Goal: Task Accomplishment & Management: Complete application form

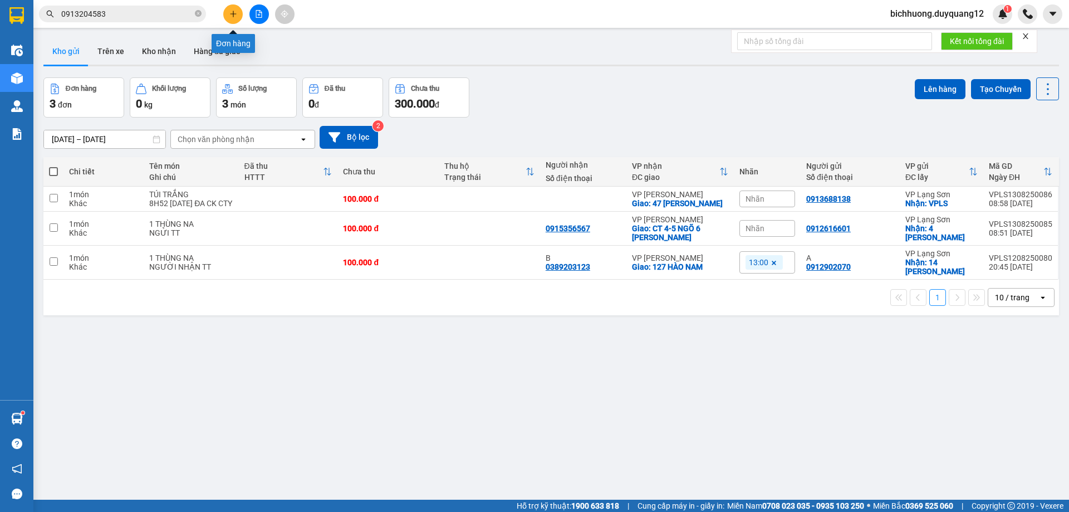
click at [231, 13] on icon "plus" at bounding box center [233, 14] width 8 height 8
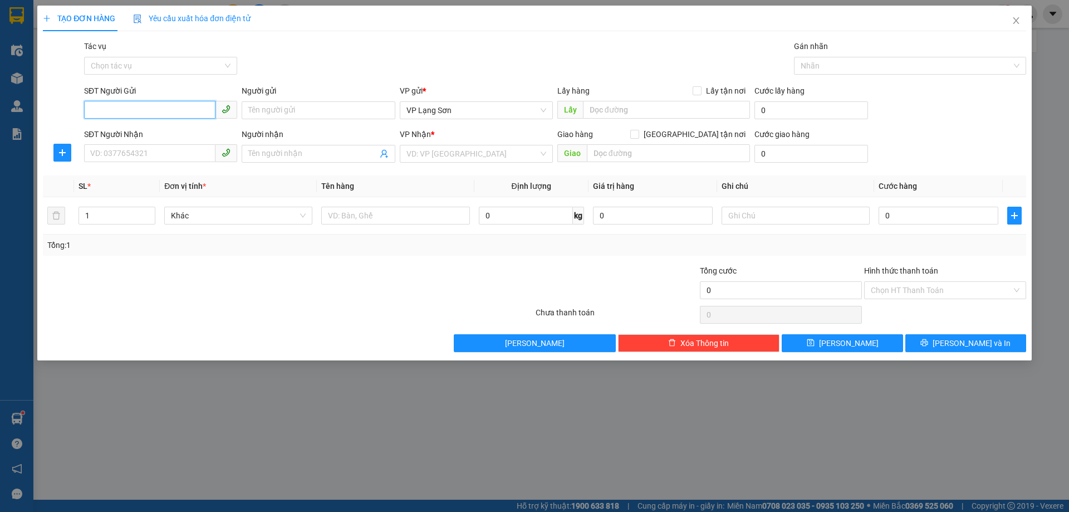
click at [157, 112] on input "SĐT Người Gửi" at bounding box center [149, 110] width 131 height 18
type input "0912271055"
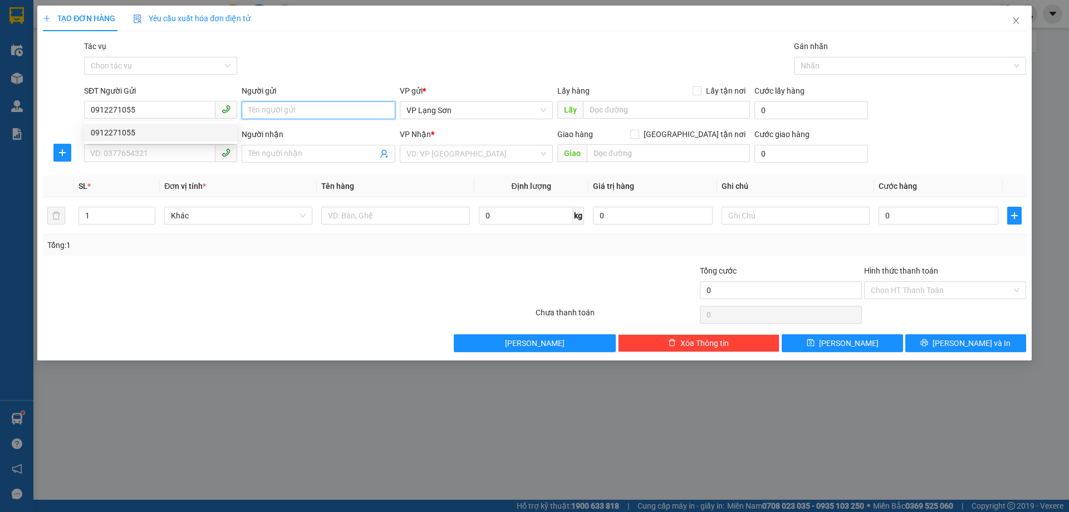
click at [305, 105] on input "Người gửi" at bounding box center [318, 110] width 153 height 18
type input "A"
click at [468, 158] on input "search" at bounding box center [473, 153] width 132 height 17
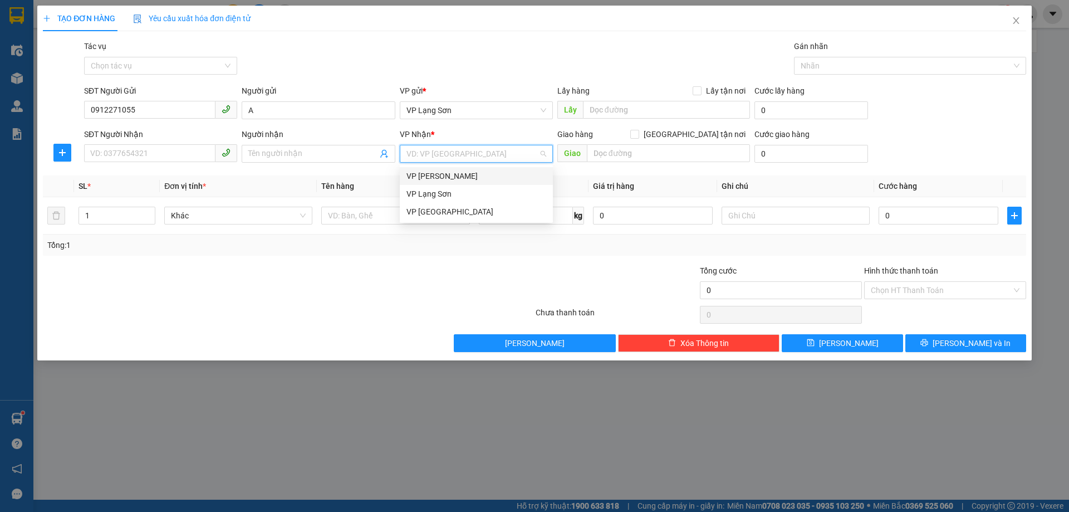
drag, startPoint x: 444, startPoint y: 174, endPoint x: 459, endPoint y: 170, distance: 15.4
click at [445, 174] on div "VP [PERSON_NAME]" at bounding box center [477, 176] width 140 height 12
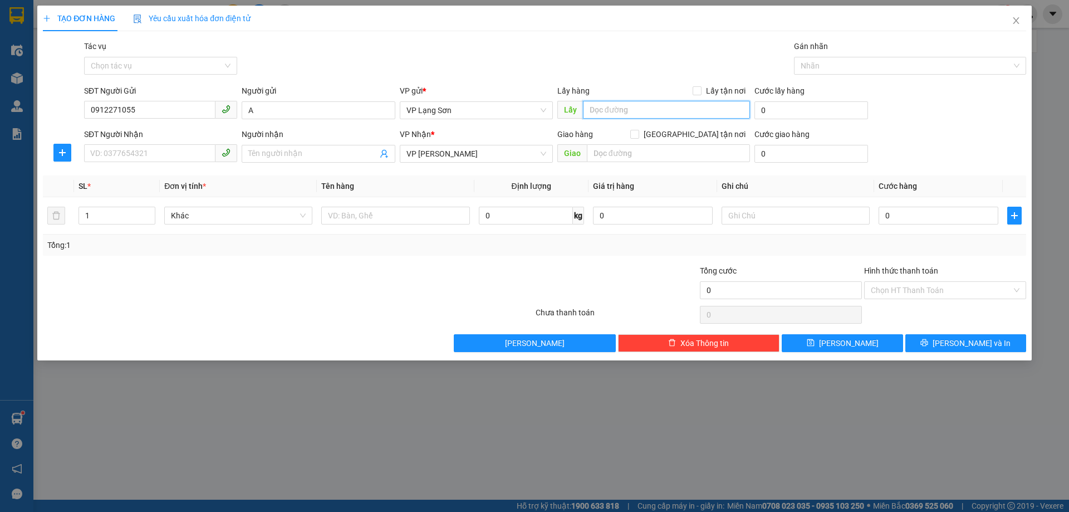
click at [611, 109] on input "text" at bounding box center [666, 110] width 167 height 18
type input "VPLS"
click at [701, 93] on input "Lấy tận nơi" at bounding box center [697, 90] width 8 height 8
checkbox input "true"
click at [638, 134] on input "[GEOGRAPHIC_DATA] tận nơi" at bounding box center [634, 134] width 8 height 8
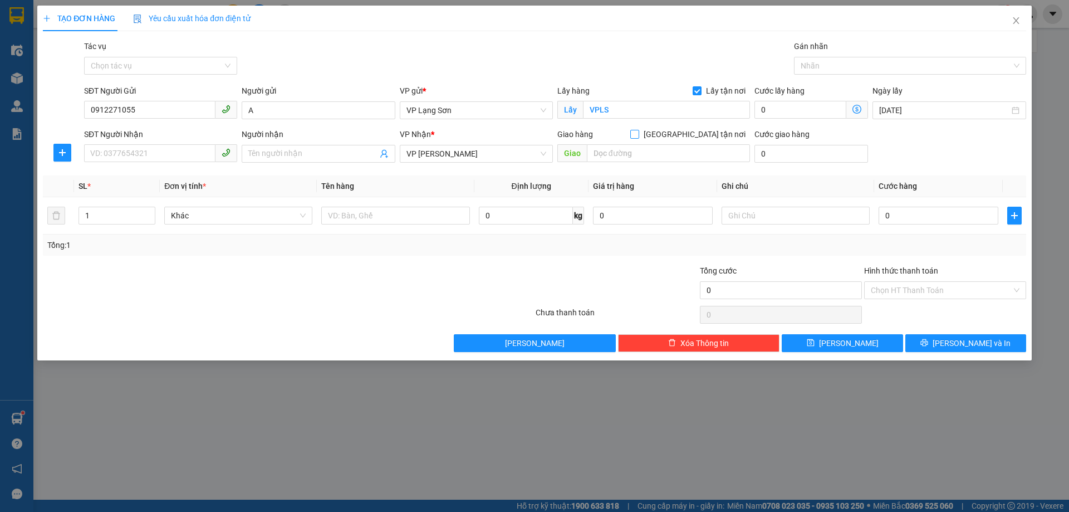
checkbox input "true"
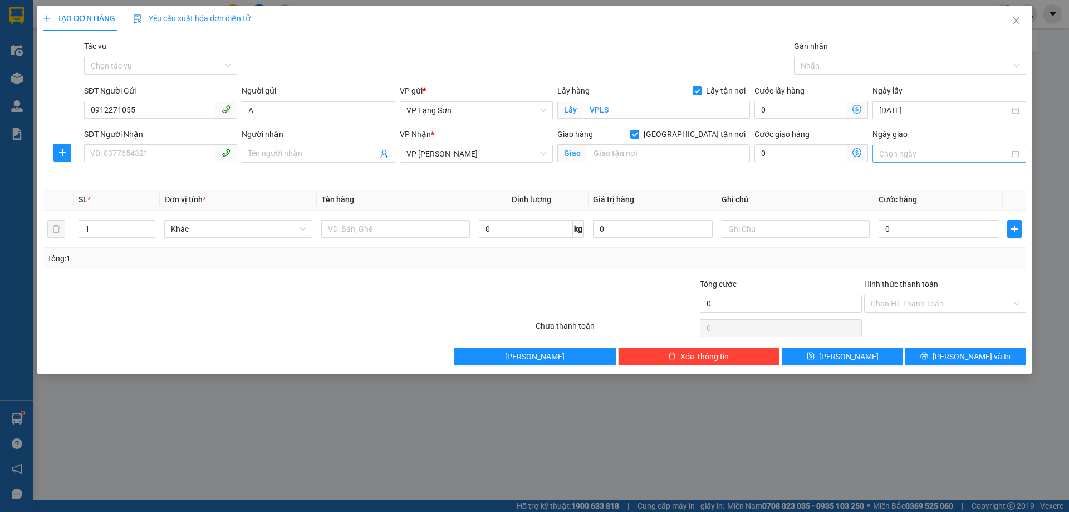
click at [901, 159] on input "Ngày giao" at bounding box center [944, 154] width 130 height 12
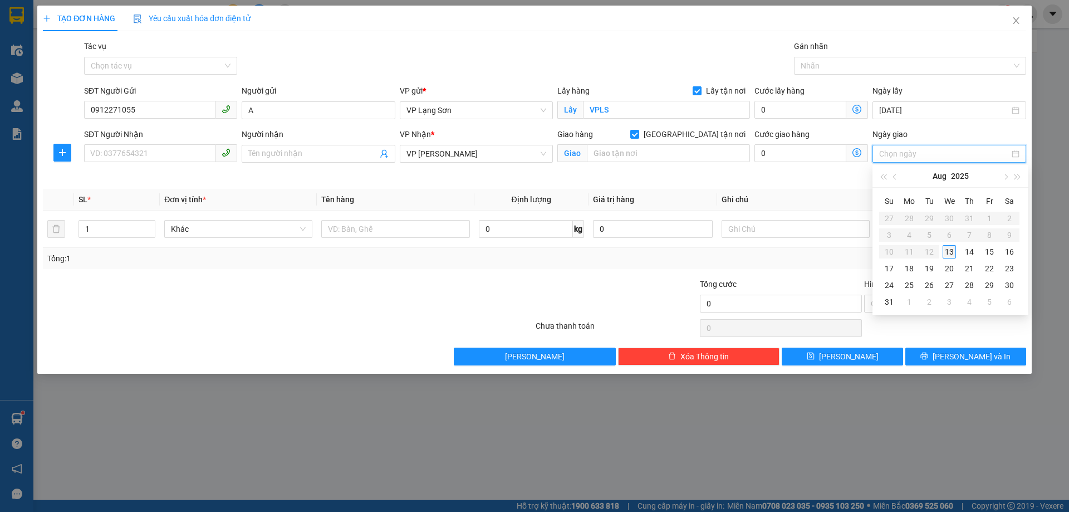
type input "[DATE]"
drag, startPoint x: 947, startPoint y: 249, endPoint x: 891, endPoint y: 251, distance: 56.3
click at [947, 250] on div "13" at bounding box center [949, 251] width 13 height 13
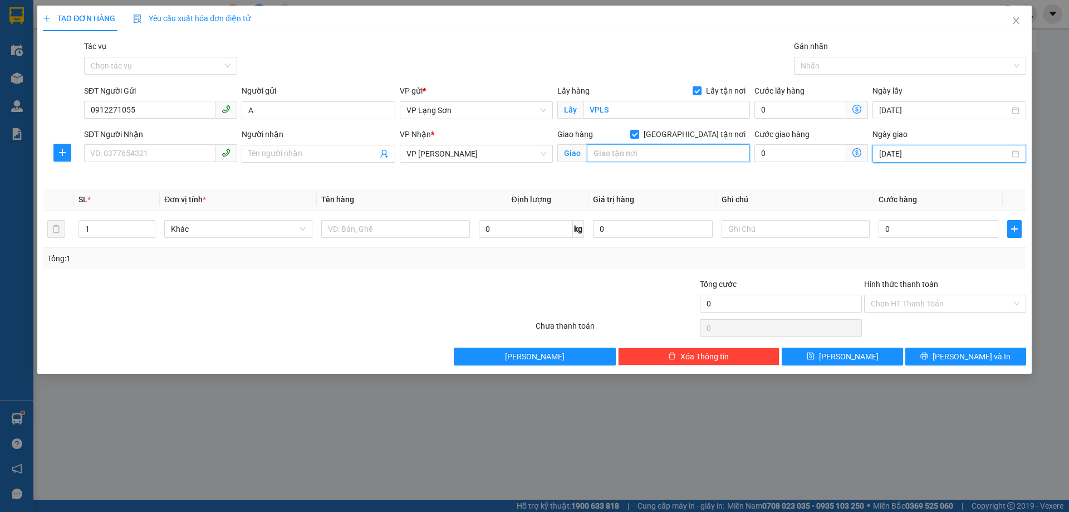
click at [616, 156] on input "text" at bounding box center [668, 153] width 163 height 18
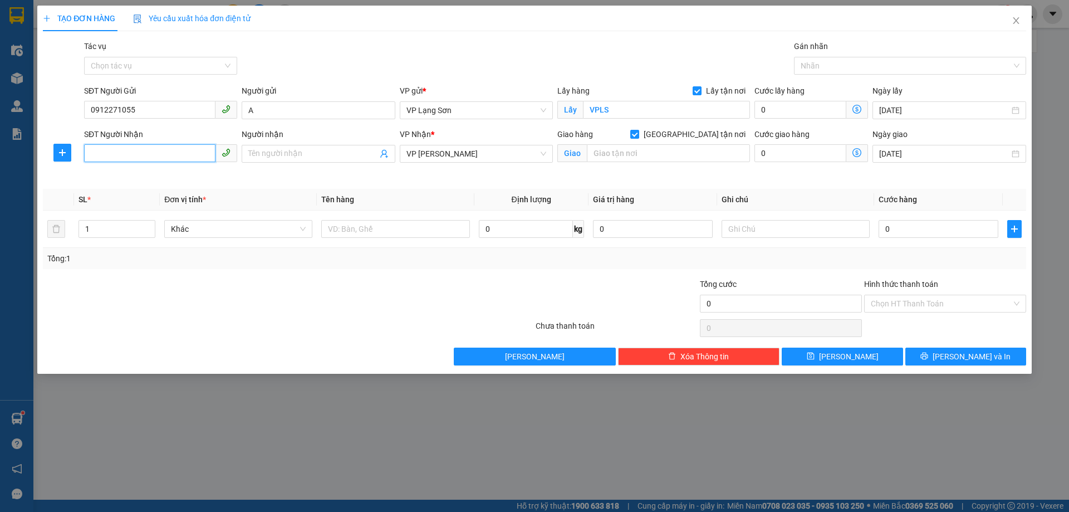
click at [164, 156] on input "SĐT Người Nhận" at bounding box center [149, 153] width 131 height 18
click at [125, 182] on div "0911150597" at bounding box center [161, 176] width 140 height 12
type input "0911150597"
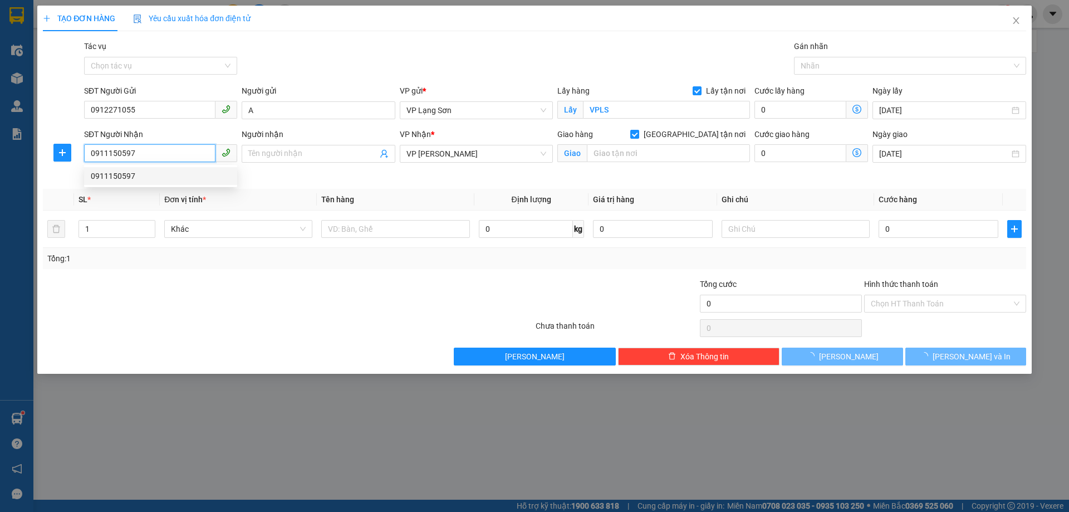
type input "28 [PERSON_NAME] HOẶC SỐ 8 [PERSON_NAME]"
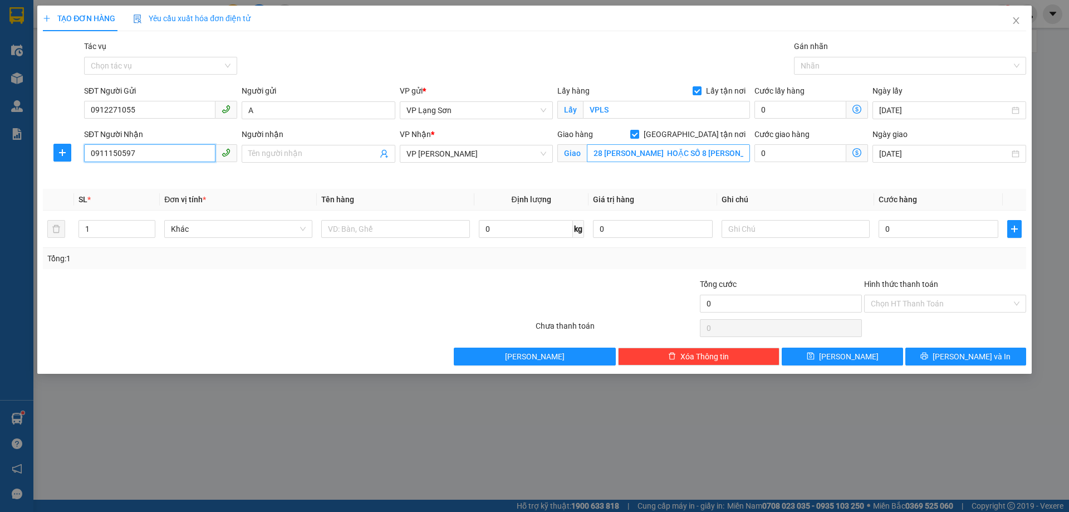
type input "0911150597"
click at [669, 153] on input "28 [PERSON_NAME] HOẶC SỐ 8 [PERSON_NAME]" at bounding box center [668, 153] width 163 height 18
drag, startPoint x: 687, startPoint y: 153, endPoint x: 742, endPoint y: 158, distance: 54.8
click at [742, 158] on input "28 [PERSON_NAME] HOẶC SỐ 8 [PERSON_NAME]" at bounding box center [668, 153] width 163 height 18
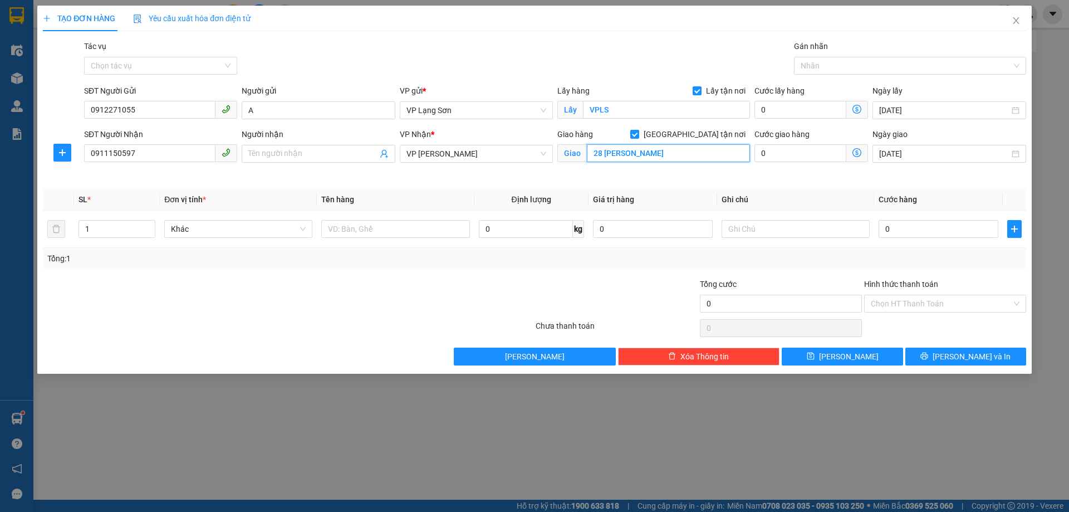
scroll to position [0, 0]
type input "28 [PERSON_NAME]"
click at [325, 156] on input "Người nhận" at bounding box center [312, 154] width 129 height 12
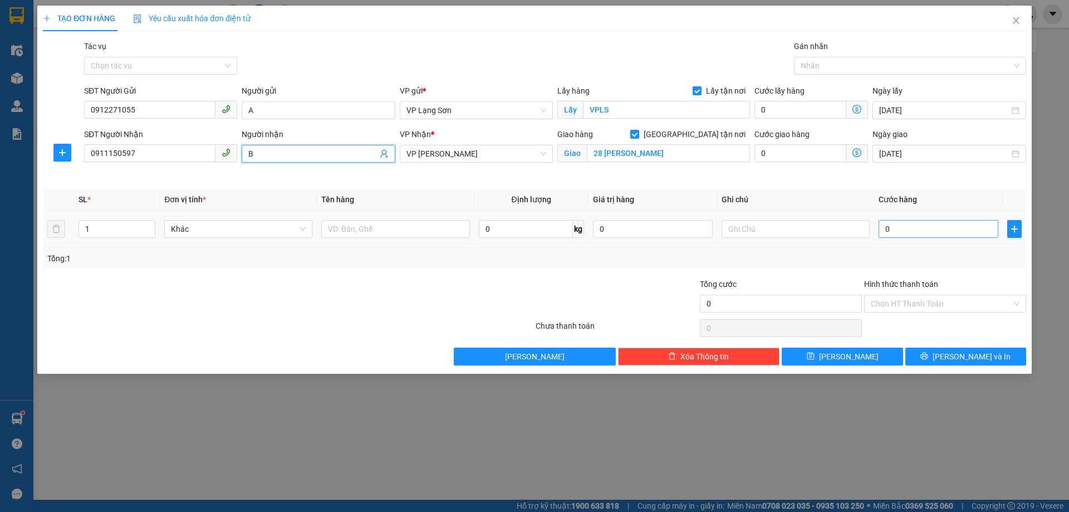
type input "B"
type input "1"
type input "10"
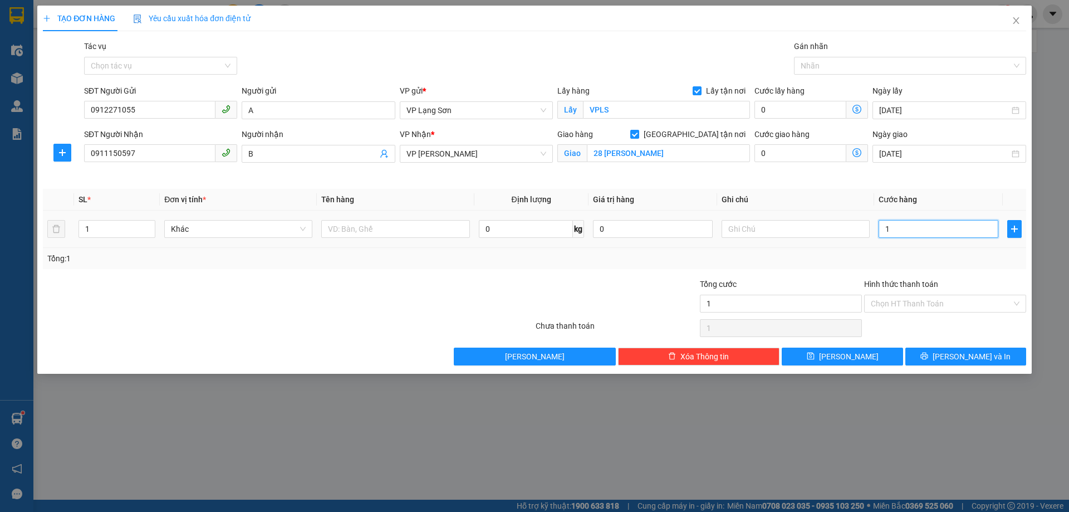
type input "10"
type input "100"
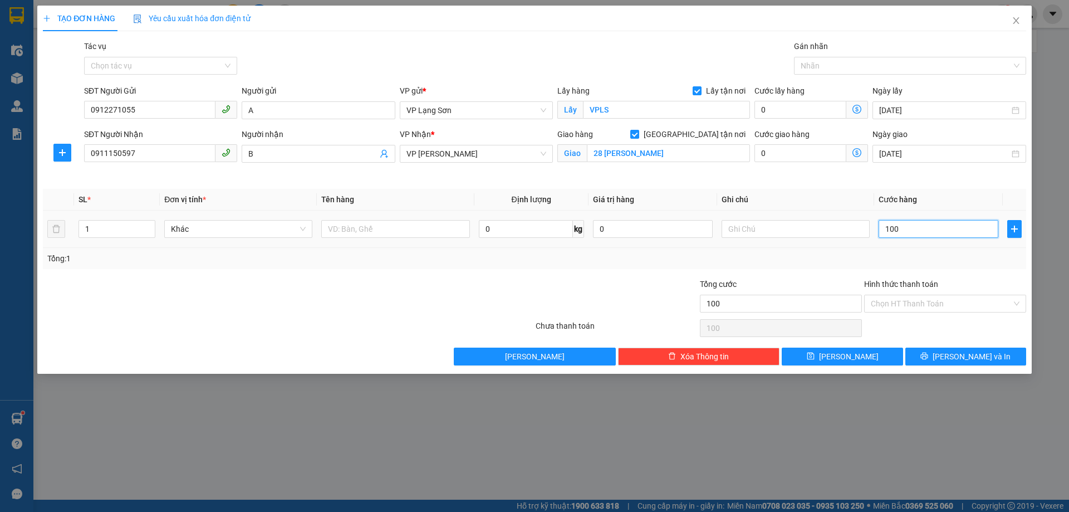
type input "1.000"
type input "10.000"
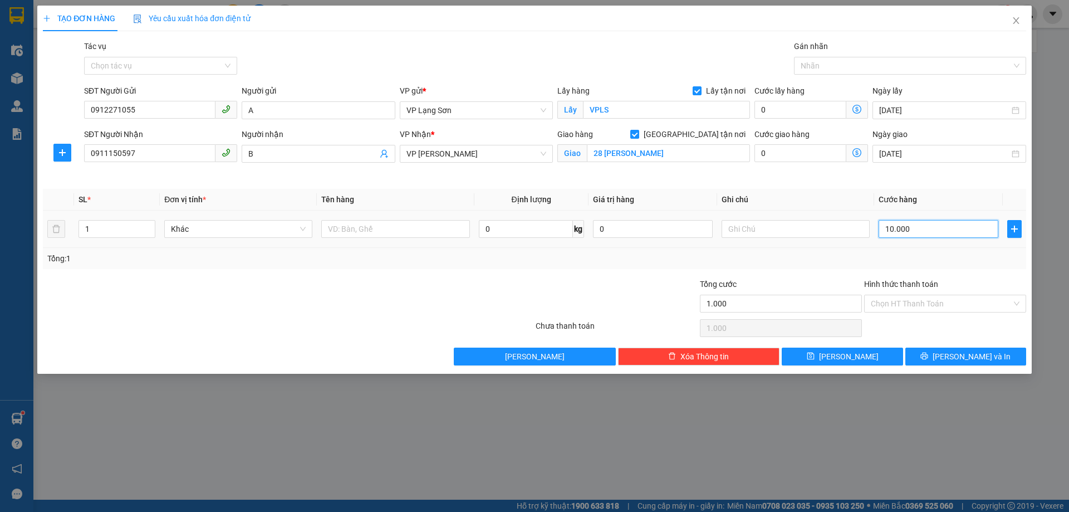
type input "10.000"
type input "100.000"
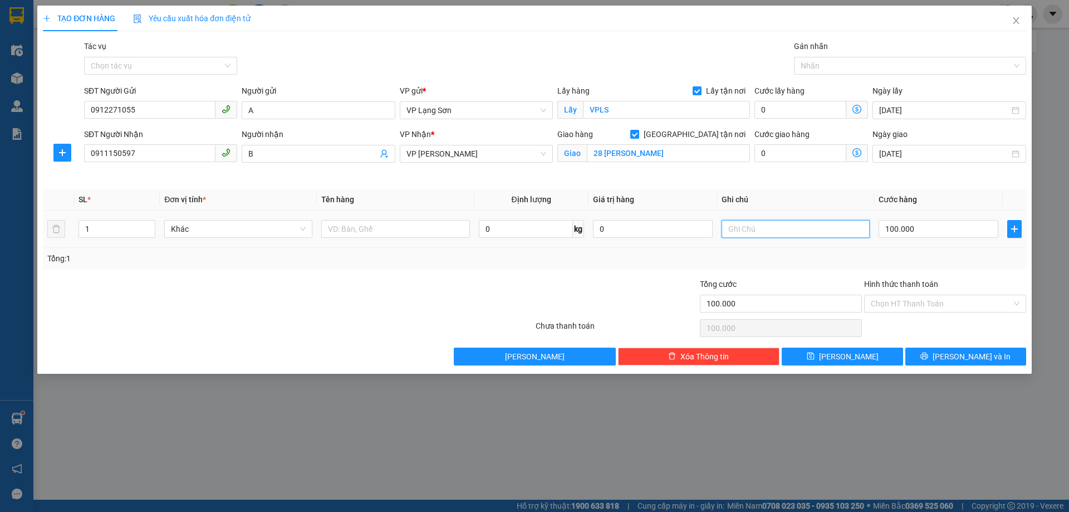
click at [757, 228] on input "text" at bounding box center [796, 229] width 148 height 18
drag, startPoint x: 777, startPoint y: 230, endPoint x: 757, endPoint y: 236, distance: 20.8
click at [757, 236] on input "NGƯỜI NHẬN TT" at bounding box center [796, 229] width 148 height 18
click at [378, 230] on input "text" at bounding box center [395, 229] width 148 height 18
drag, startPoint x: 769, startPoint y: 234, endPoint x: 714, endPoint y: 237, distance: 54.6
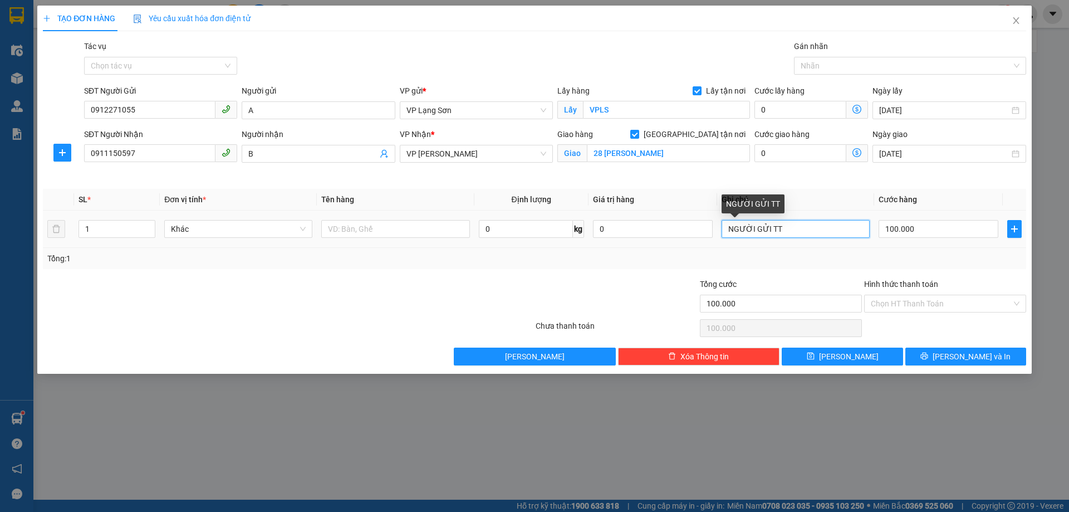
click at [714, 237] on tr "1 Khác 0 kg 0 NGƯỜI GỬI TT 100.000" at bounding box center [534, 229] width 983 height 37
type input "CK TY 100K"
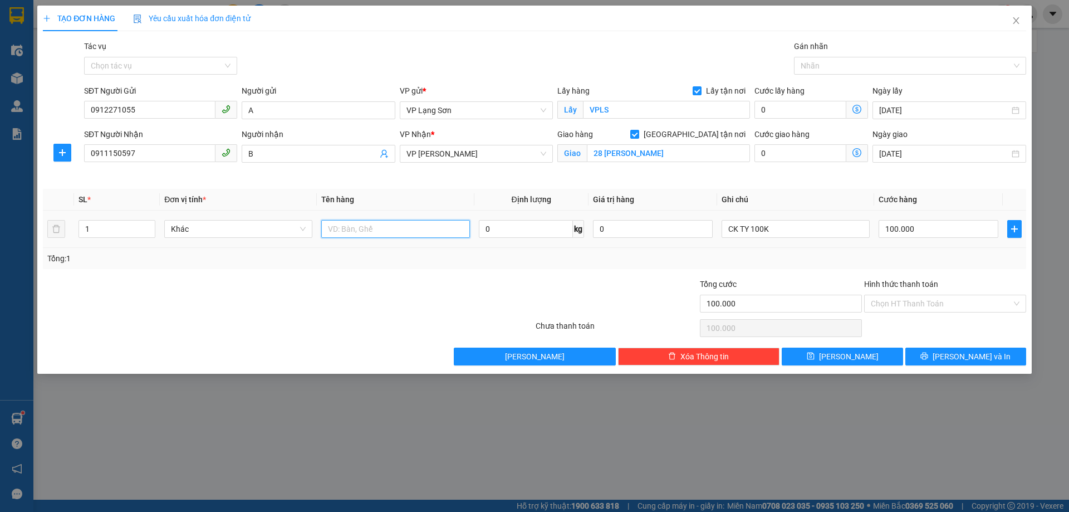
click at [409, 232] on input "text" at bounding box center [395, 229] width 148 height 18
type input "TÀI LIỆU"
click at [856, 358] on button "[PERSON_NAME]" at bounding box center [842, 357] width 121 height 18
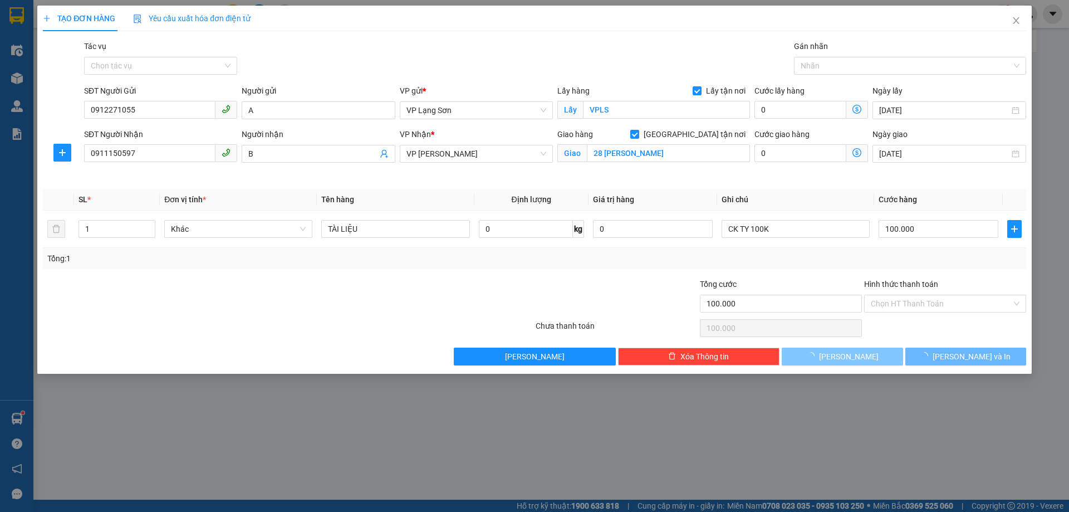
checkbox input "false"
type input "0"
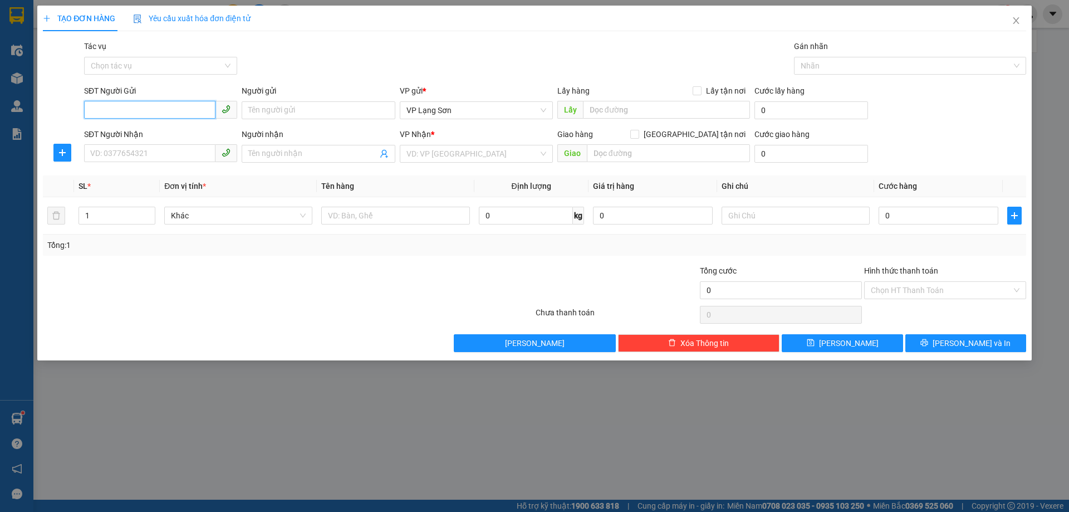
click at [154, 110] on input "SĐT Người Gửi" at bounding box center [149, 110] width 131 height 18
paste input "0357819408"
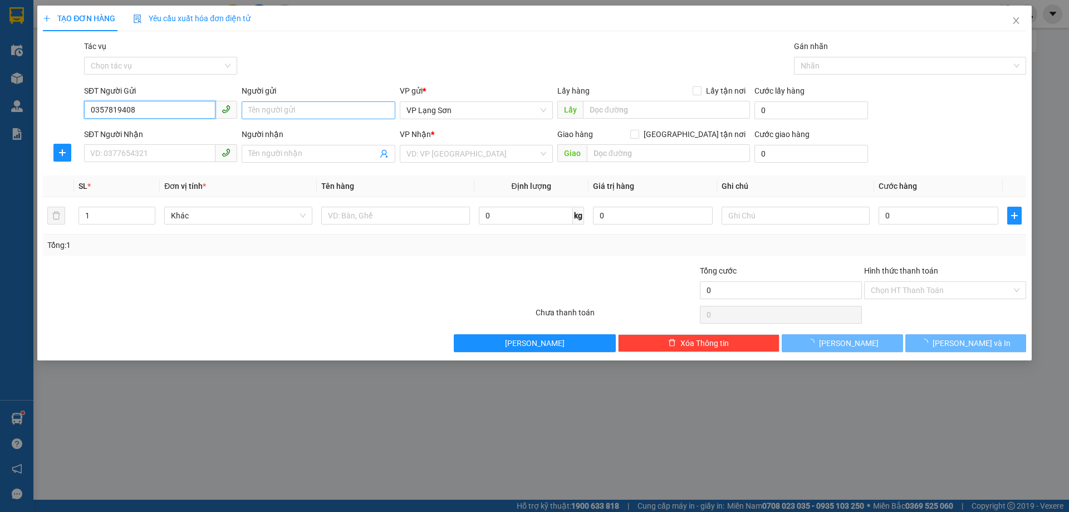
type input "0357819408"
click at [256, 110] on input "Người gửi" at bounding box center [318, 110] width 153 height 18
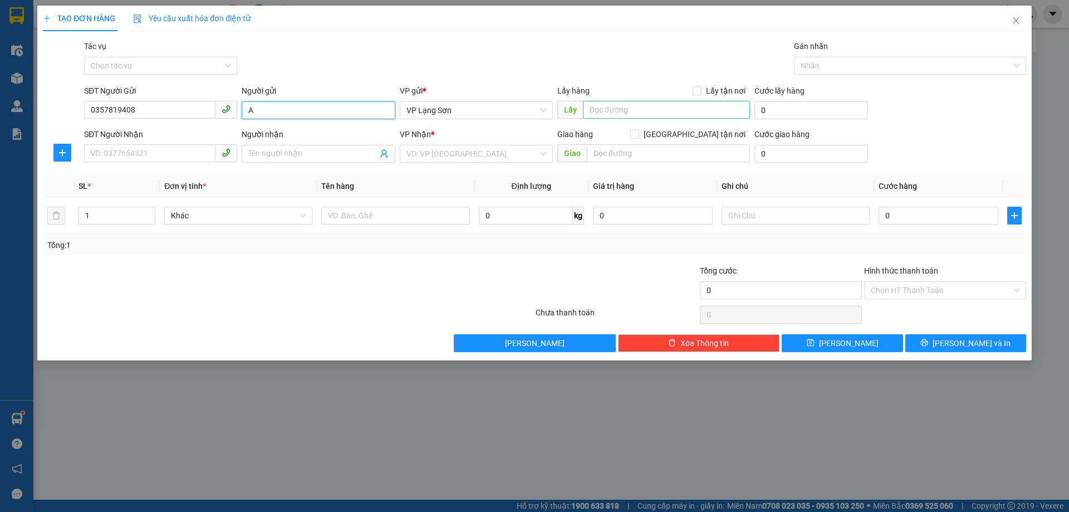
type input "A"
click at [632, 111] on input "text" at bounding box center [666, 110] width 167 height 18
type input "110 LÒ ĐÚC"
click at [495, 157] on input "search" at bounding box center [473, 153] width 132 height 17
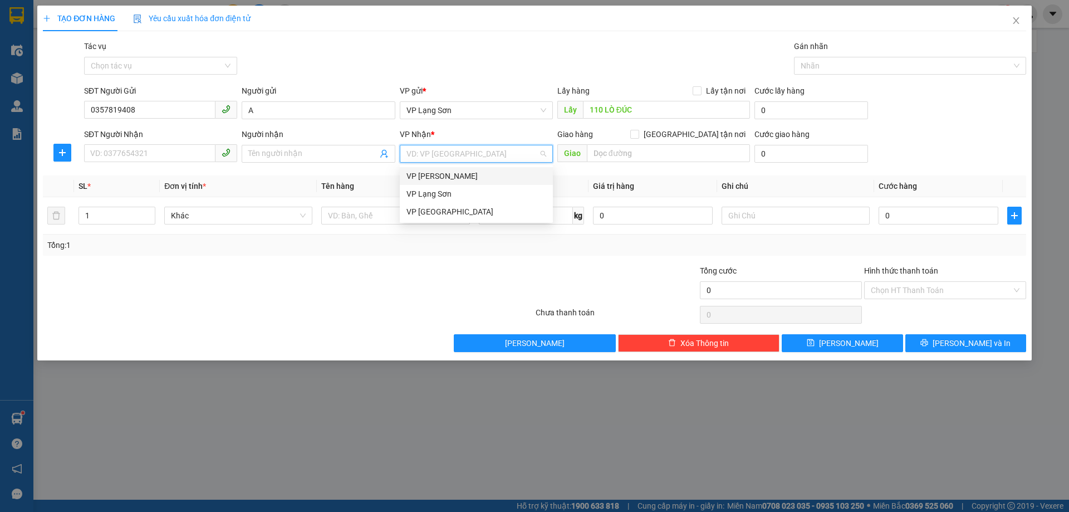
click at [447, 178] on div "VP [PERSON_NAME]" at bounding box center [477, 176] width 140 height 12
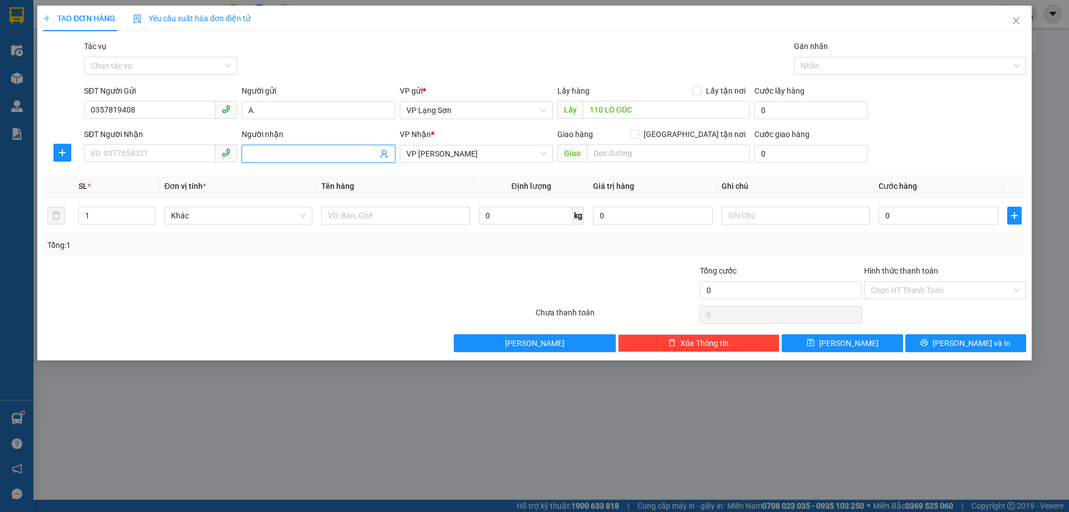
click at [272, 155] on input "Người nhận" at bounding box center [312, 154] width 129 height 12
type input "B"
click at [598, 153] on input "text" at bounding box center [668, 153] width 163 height 18
type input "SHS"
click at [699, 90] on input "Lấy tận nơi" at bounding box center [697, 90] width 8 height 8
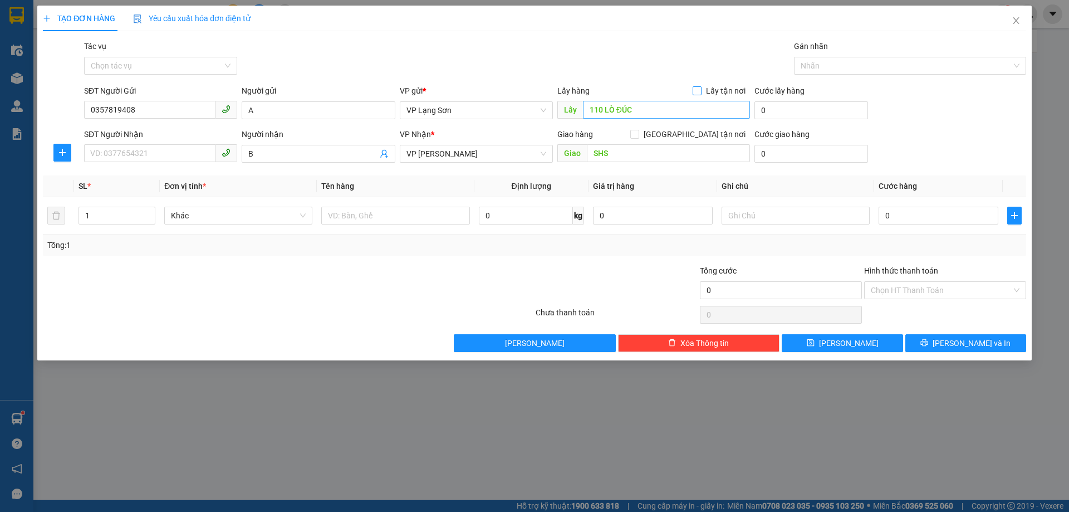
checkbox input "true"
click at [638, 136] on input "[GEOGRAPHIC_DATA] tận nơi" at bounding box center [634, 134] width 8 height 8
checkbox input "true"
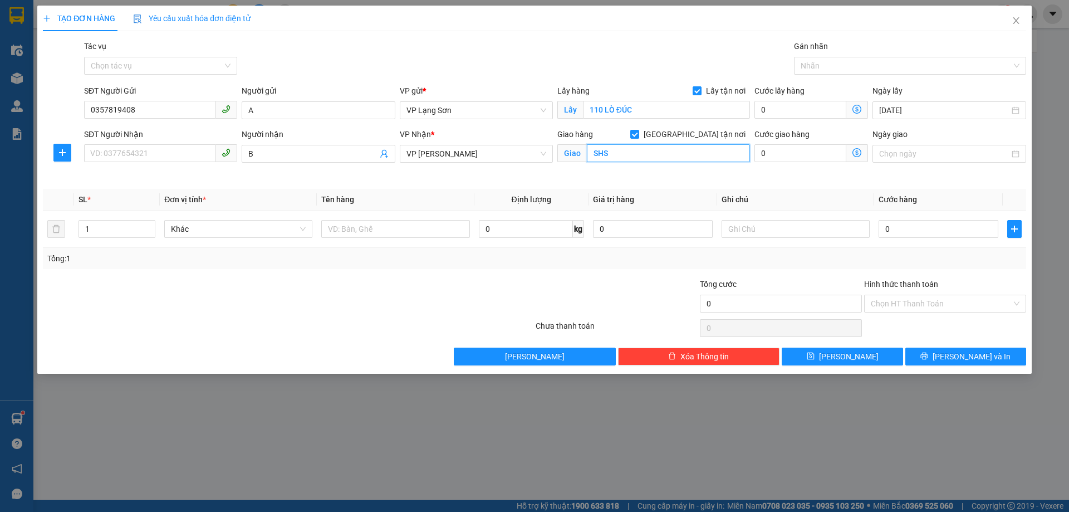
click at [621, 156] on input "SHS" at bounding box center [668, 153] width 163 height 18
type input "SH2 44 APEK"
click at [293, 156] on input "B" at bounding box center [312, 154] width 129 height 12
click at [929, 151] on input "Ngày giao" at bounding box center [944, 154] width 130 height 12
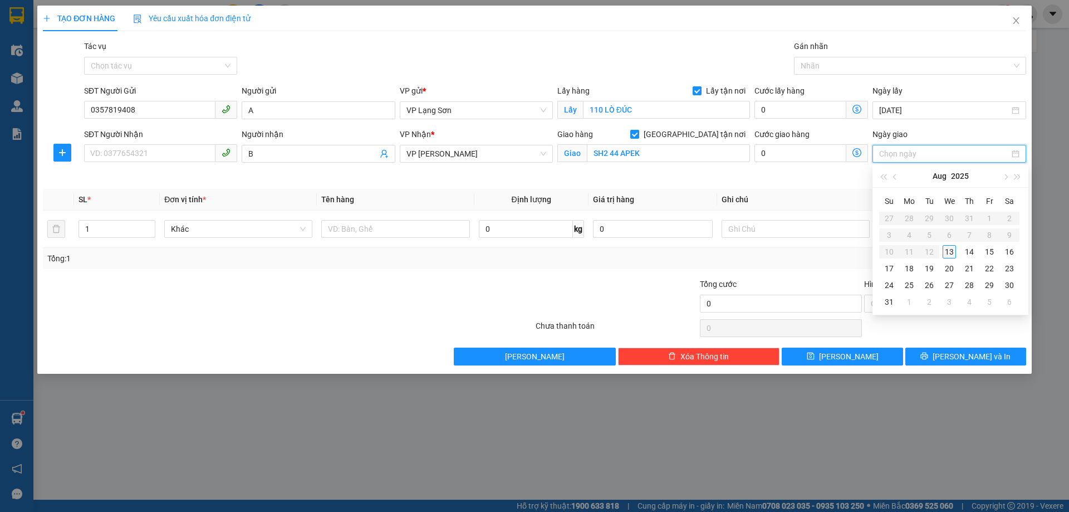
type input "[DATE]"
click at [952, 253] on div "13" at bounding box center [949, 251] width 13 height 13
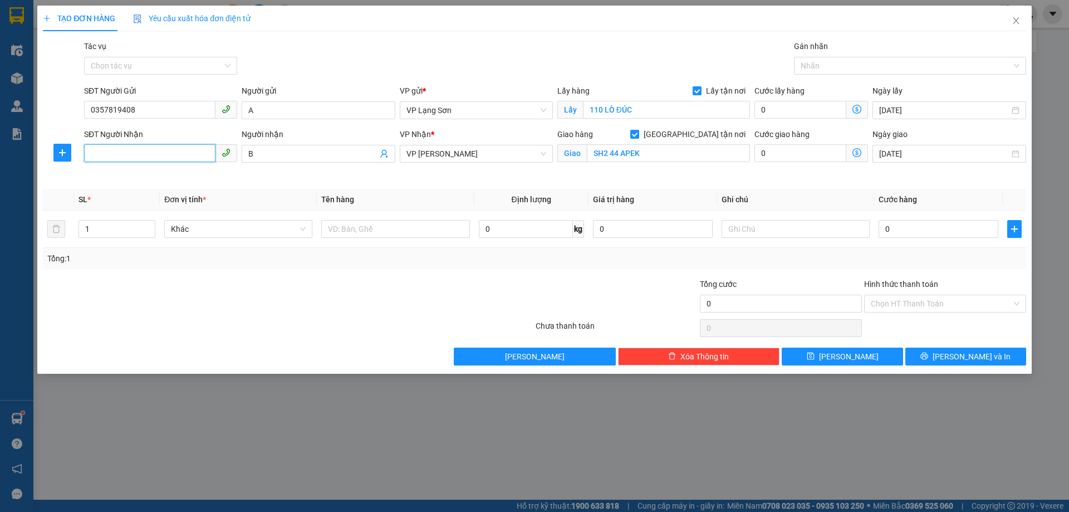
click at [160, 154] on input "SĐT Người Nhận" at bounding box center [149, 153] width 131 height 18
drag, startPoint x: 116, startPoint y: 179, endPoint x: 174, endPoint y: 179, distance: 57.9
click at [118, 179] on div "0826788666 - B" at bounding box center [161, 176] width 140 height 12
type input "0826788666"
type input "VPLS"
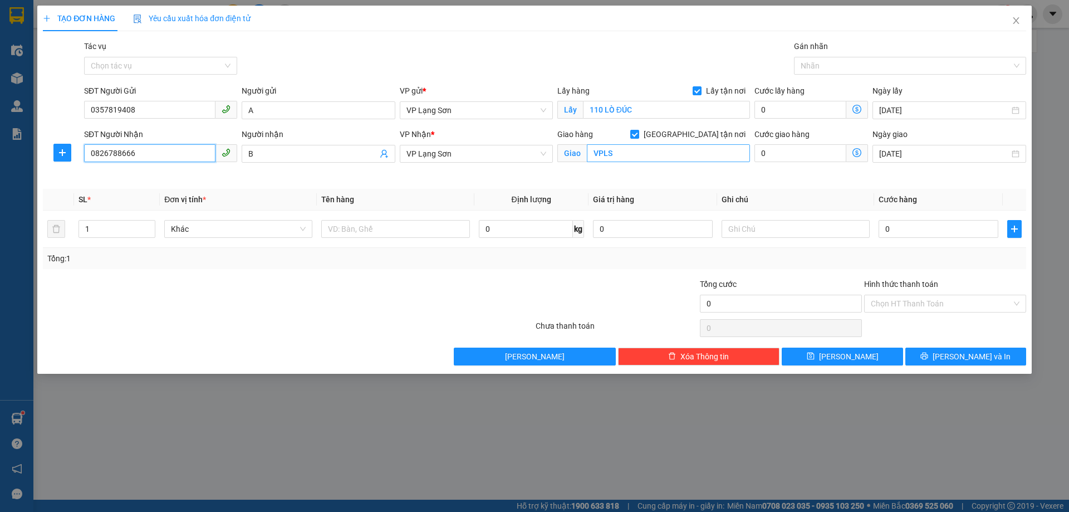
type input "0826788666"
type input "SH244 APEK"
click at [911, 231] on input "0" at bounding box center [939, 229] width 120 height 18
type input "1"
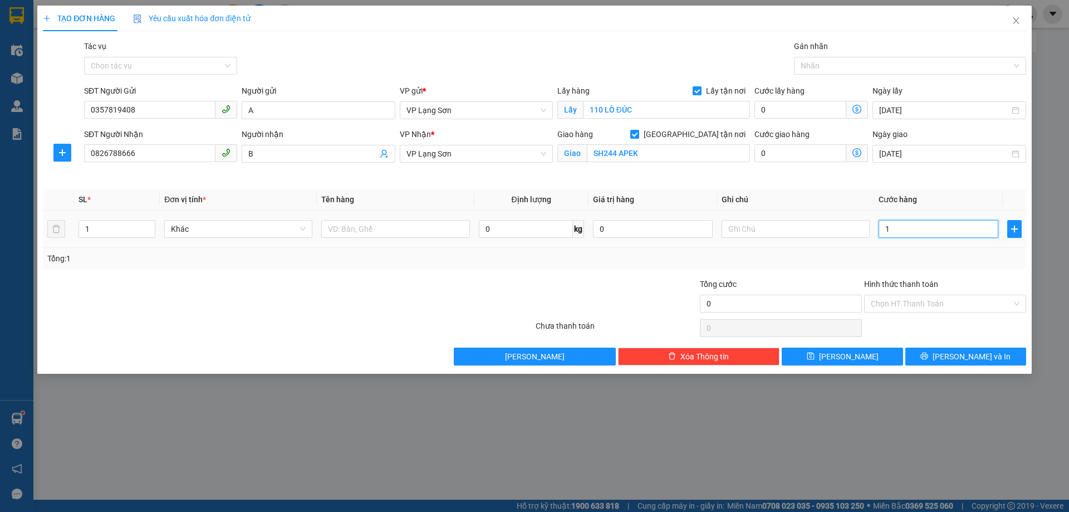
type input "1"
type input "10"
type input "100"
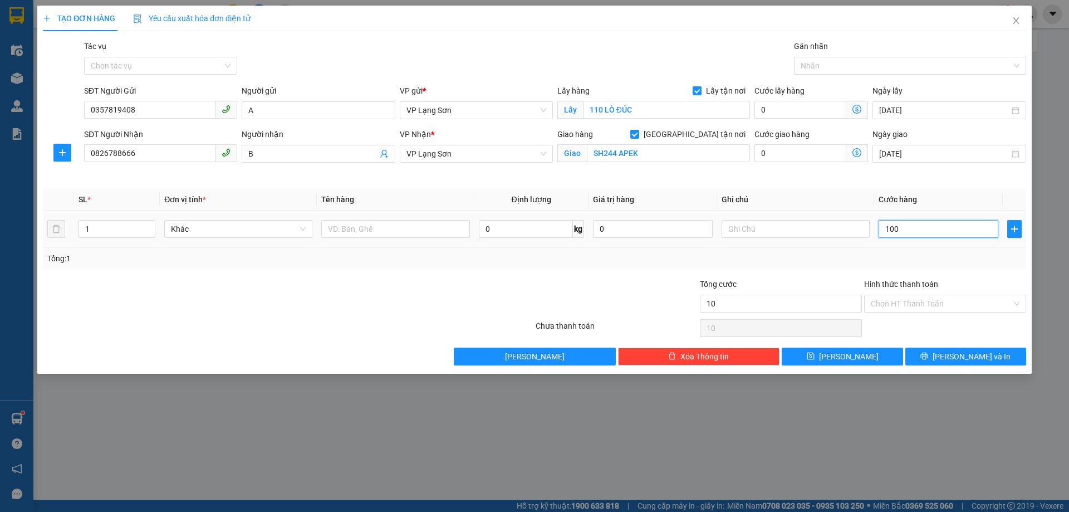
type input "100"
type input "1.000"
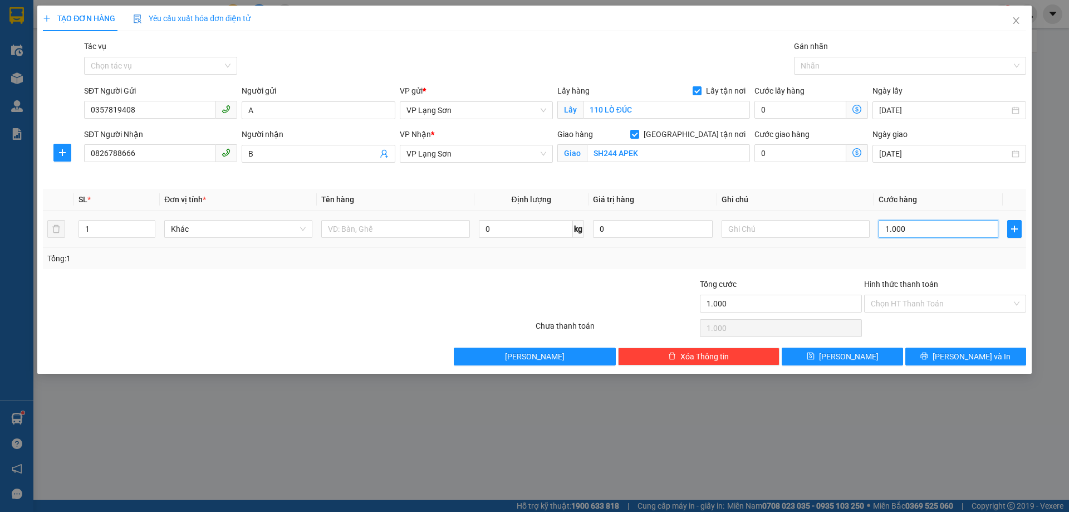
type input "10.000"
type input "100.000"
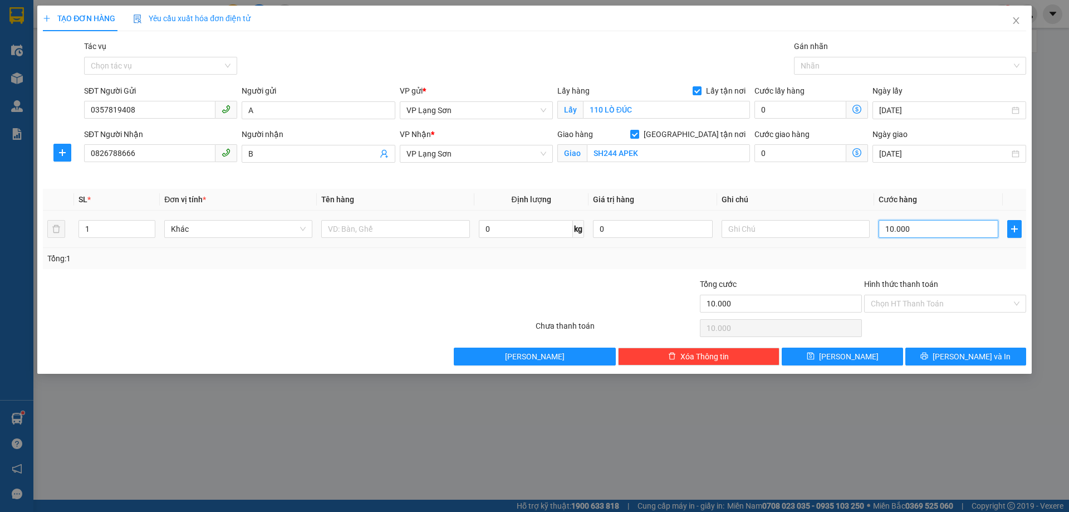
type input "100.000"
click at [766, 232] on input "text" at bounding box center [796, 229] width 148 height 18
type input "NGƯỜI NHẬN TT"
click at [424, 233] on input "text" at bounding box center [395, 229] width 148 height 18
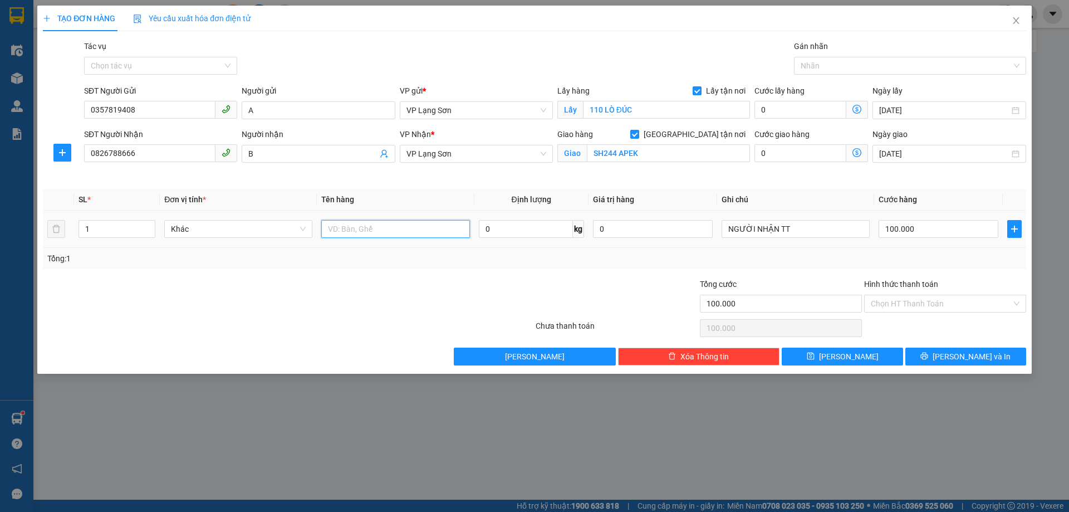
type input "D"
type input "Đ"
type input "H"
type input "D"
click at [472, 111] on span "VP Lạng Sơn" at bounding box center [477, 110] width 140 height 17
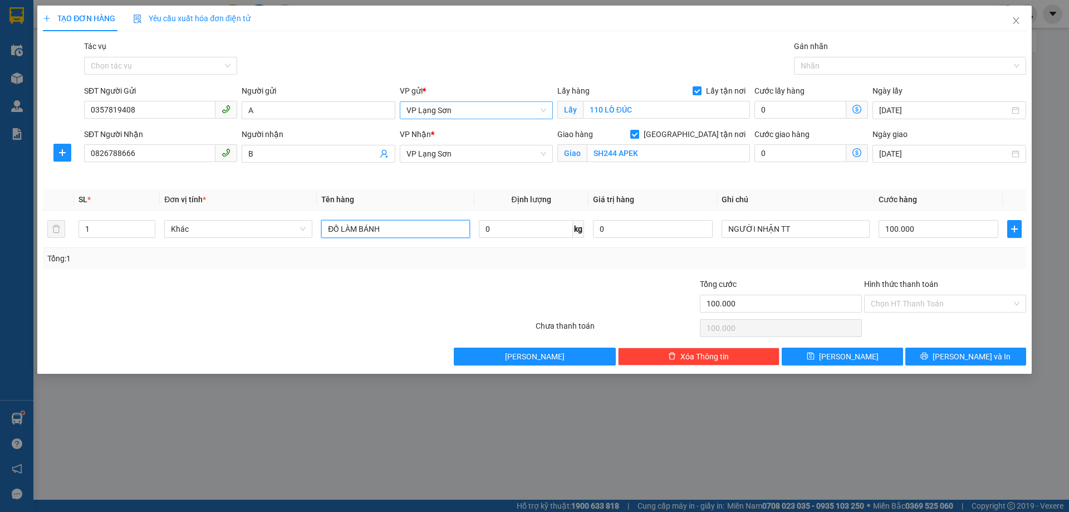
type input "ĐỒ LÀM BÁNH"
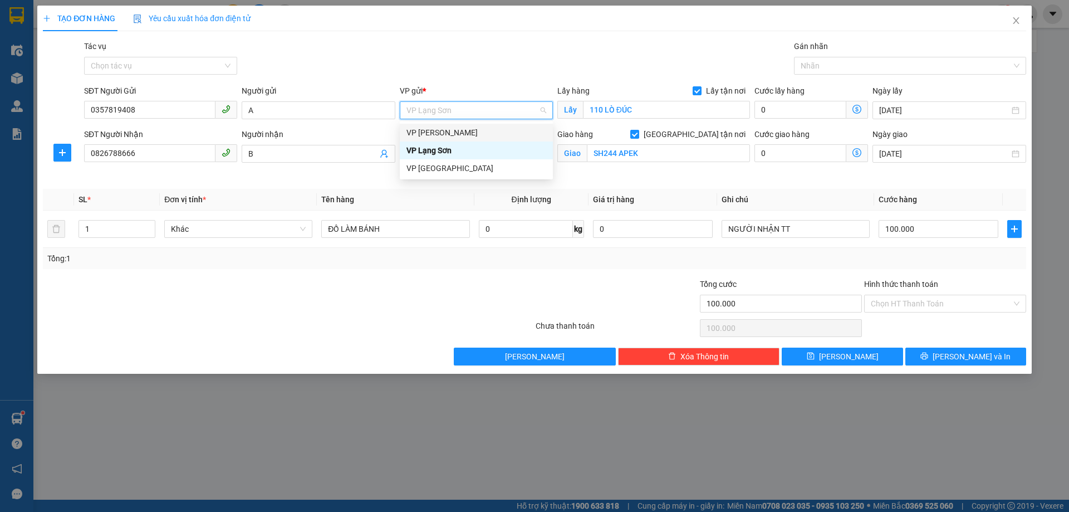
click at [445, 135] on div "VP [PERSON_NAME]" at bounding box center [477, 132] width 140 height 12
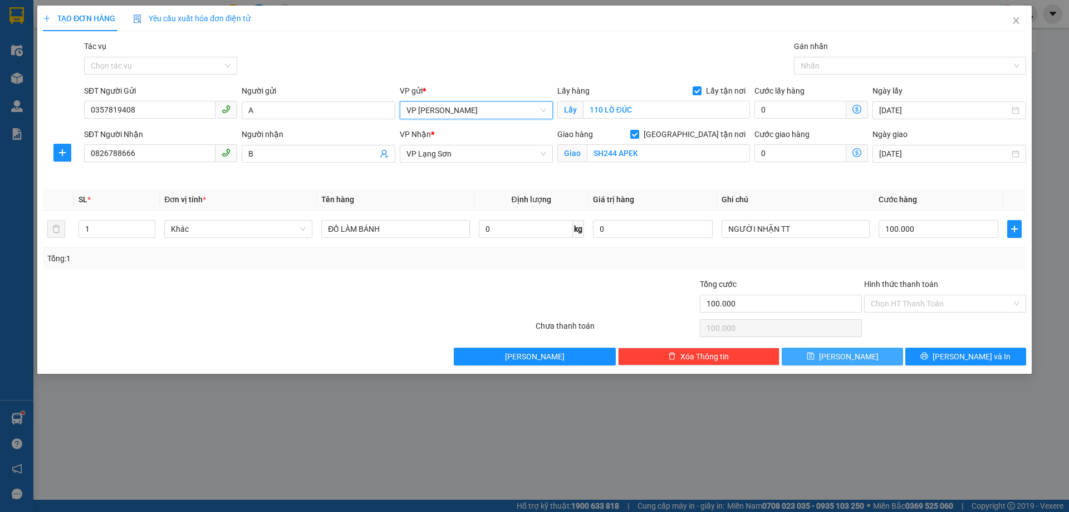
click at [849, 358] on span "[PERSON_NAME]" at bounding box center [849, 356] width 60 height 12
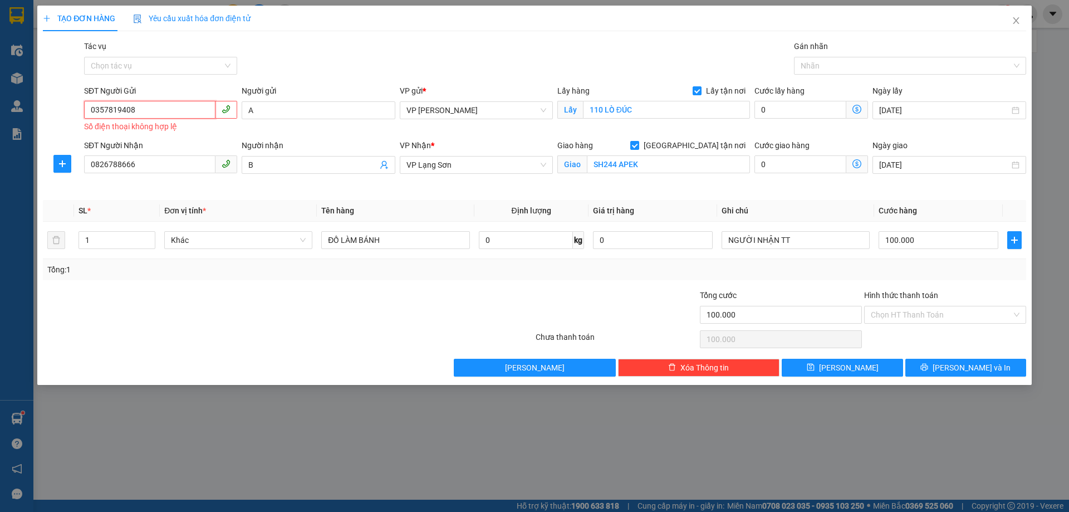
click at [92, 115] on input "0357819408" at bounding box center [149, 110] width 131 height 18
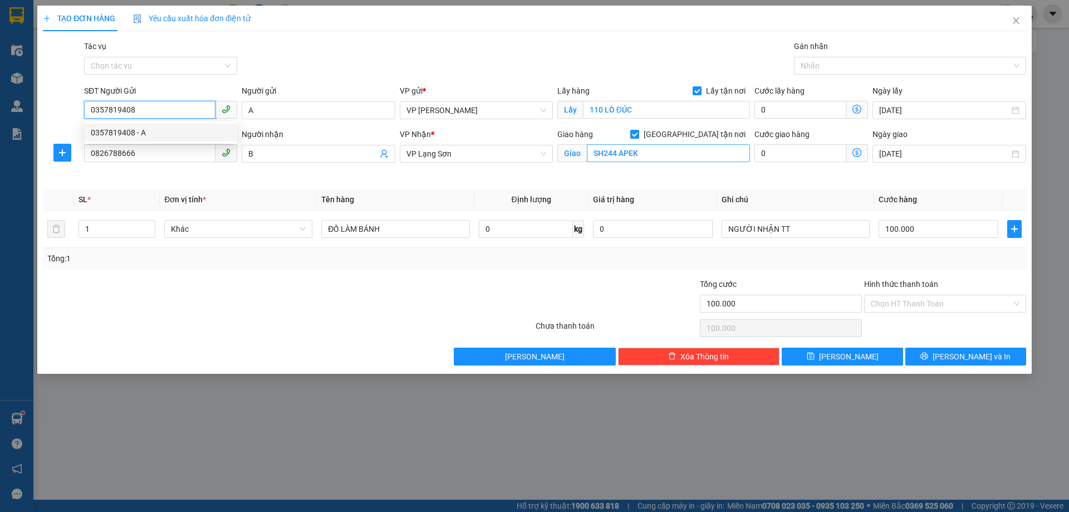
type input "0357819408"
click at [647, 151] on input "SH244 APEK" at bounding box center [668, 153] width 163 height 18
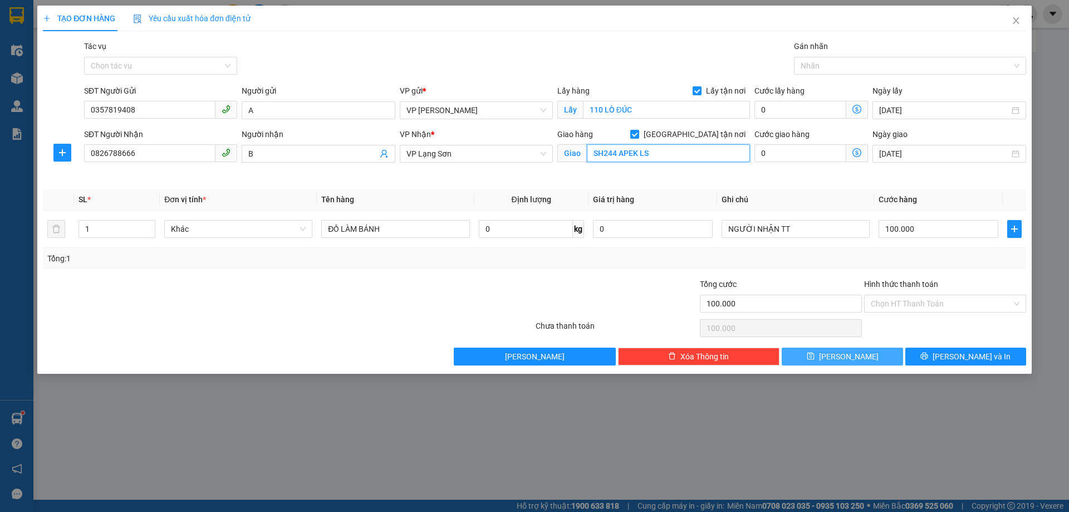
type input "SH244 APEK LS"
click at [859, 361] on button "[PERSON_NAME]" at bounding box center [842, 357] width 121 height 18
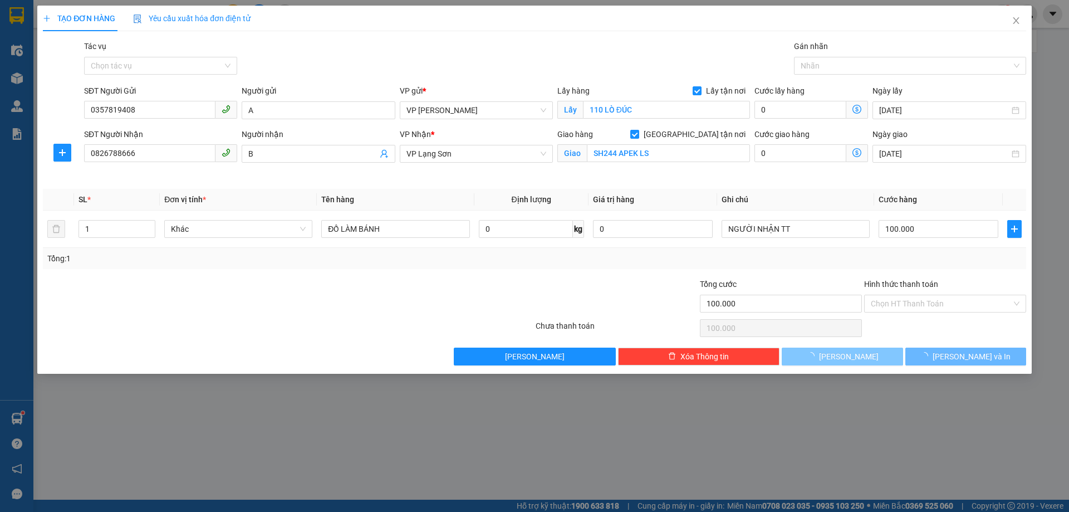
checkbox input "false"
type input "0"
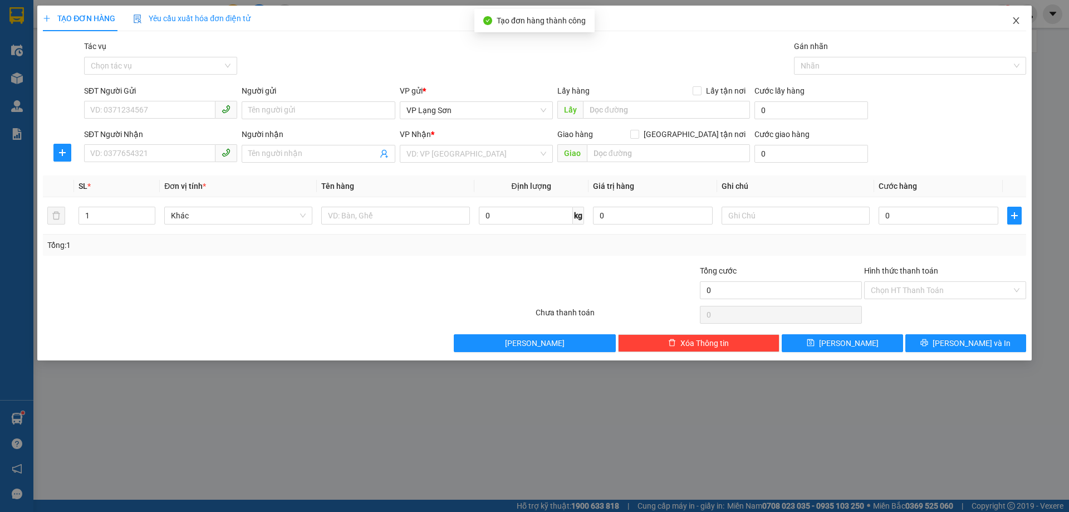
click at [1019, 22] on icon "close" at bounding box center [1016, 20] width 9 height 9
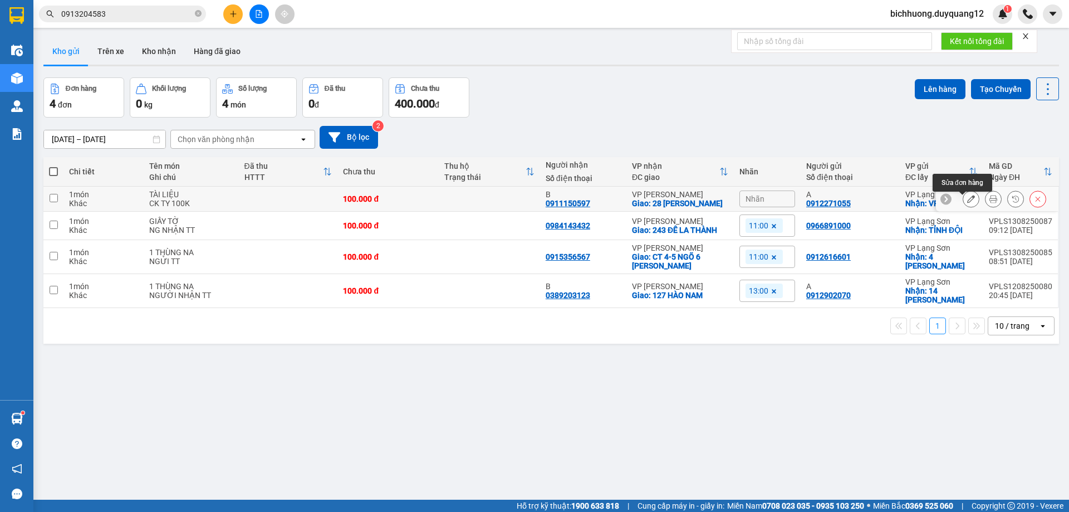
click at [967, 203] on icon at bounding box center [971, 199] width 8 height 8
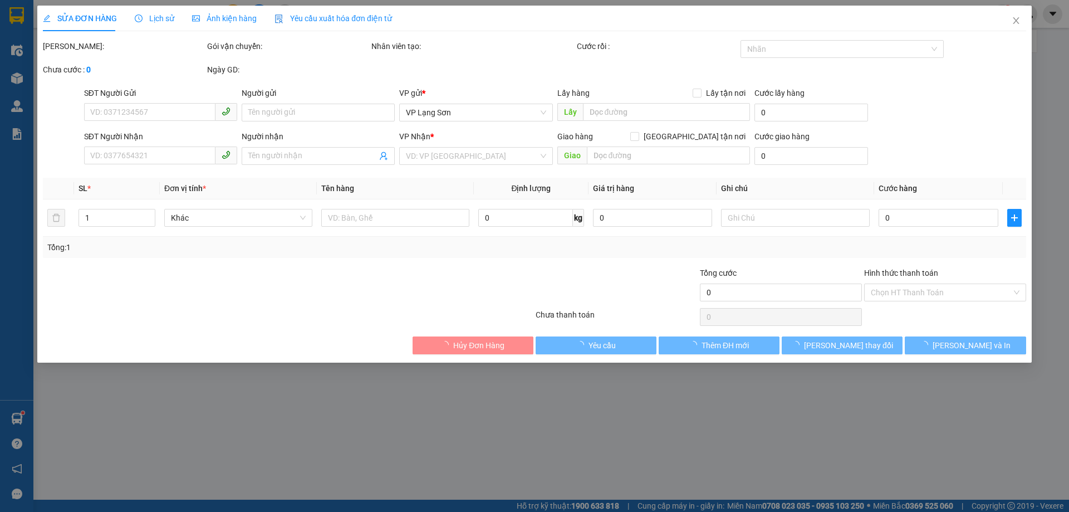
type input "0912271055"
type input "A"
checkbox input "true"
type input "VPLS"
type input "0911150597"
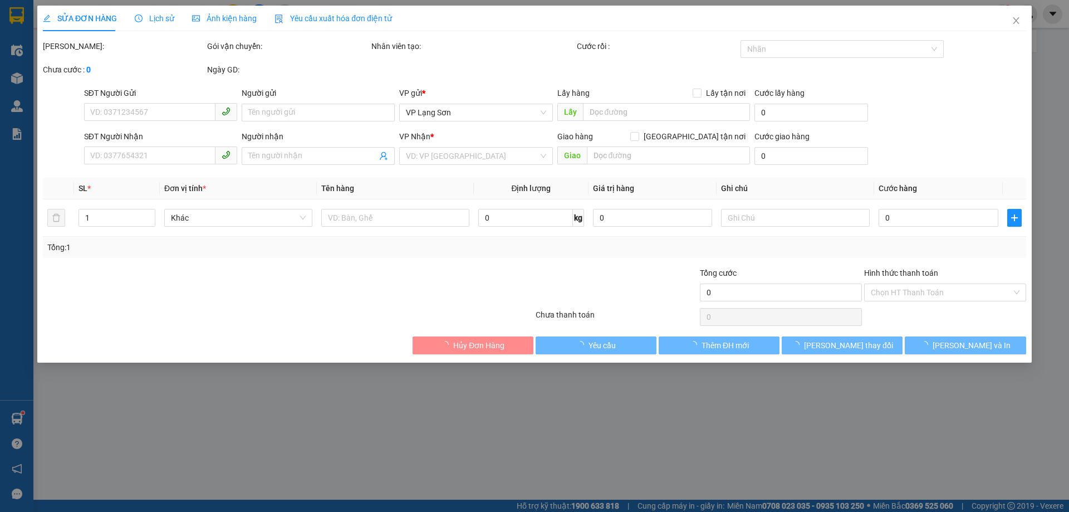
type input "B"
checkbox input "true"
type input "28 [PERSON_NAME]"
type input "100.000"
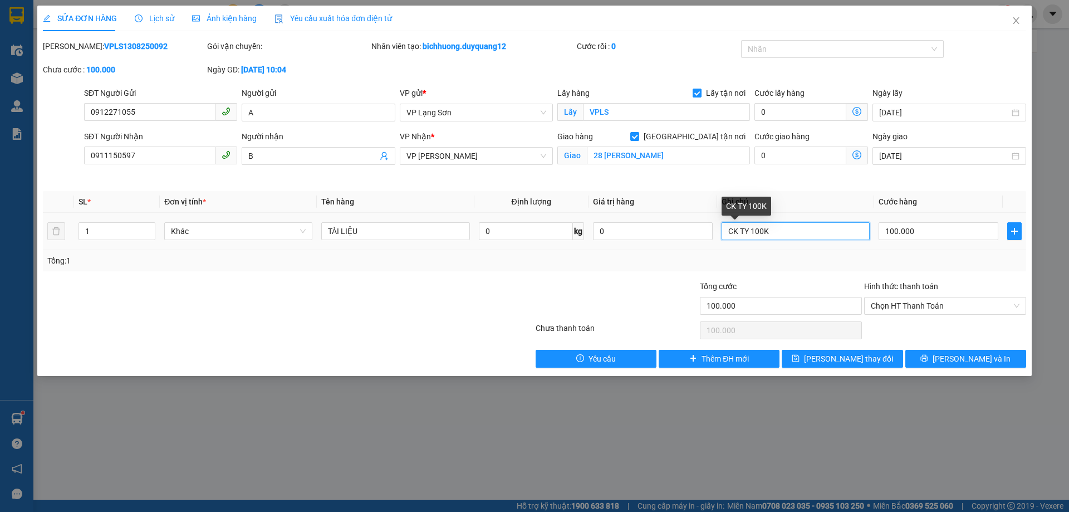
click at [783, 233] on input "CK TY 100K" at bounding box center [796, 231] width 148 height 18
click at [963, 307] on span "Chọn HT Thanh Toán" at bounding box center [945, 305] width 149 height 17
type input "CK TY 100K LÚC 10H08/13/8"
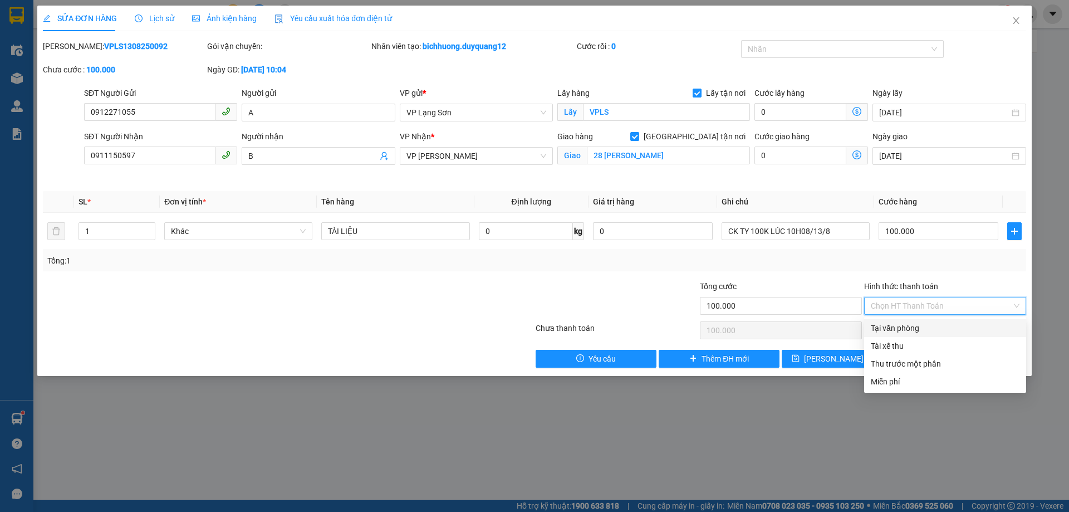
click at [906, 329] on div "Tại văn phòng" at bounding box center [945, 328] width 149 height 12
type input "0"
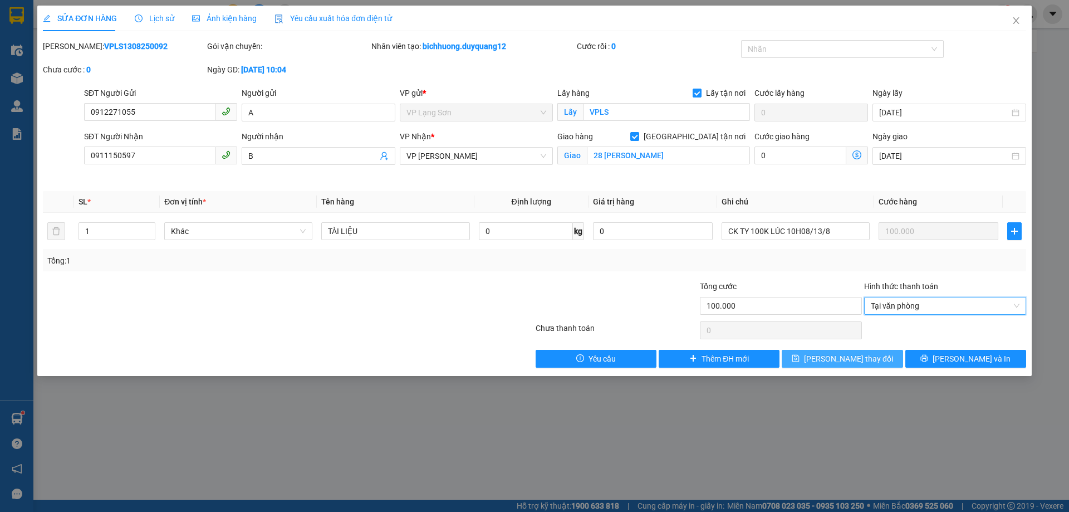
click at [841, 359] on span "[PERSON_NAME] thay đổi" at bounding box center [848, 359] width 89 height 12
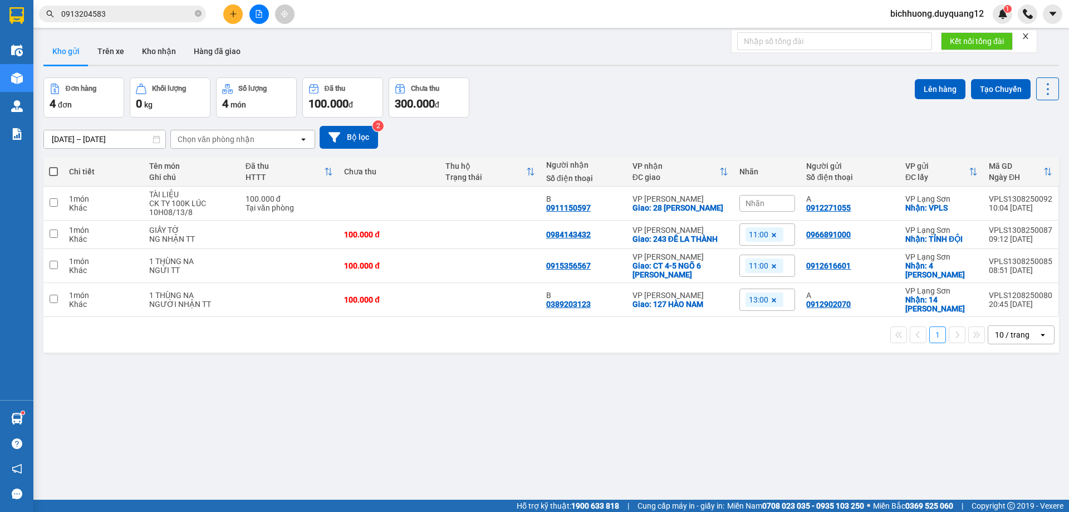
drag, startPoint x: 363, startPoint y: 139, endPoint x: 381, endPoint y: 139, distance: 17.8
click at [381, 139] on div "[DATE] – [DATE] Press the down arrow key to interact with the calendar and sele…" at bounding box center [551, 137] width 1016 height 23
click at [344, 136] on button "Bộ lọc" at bounding box center [349, 137] width 58 height 23
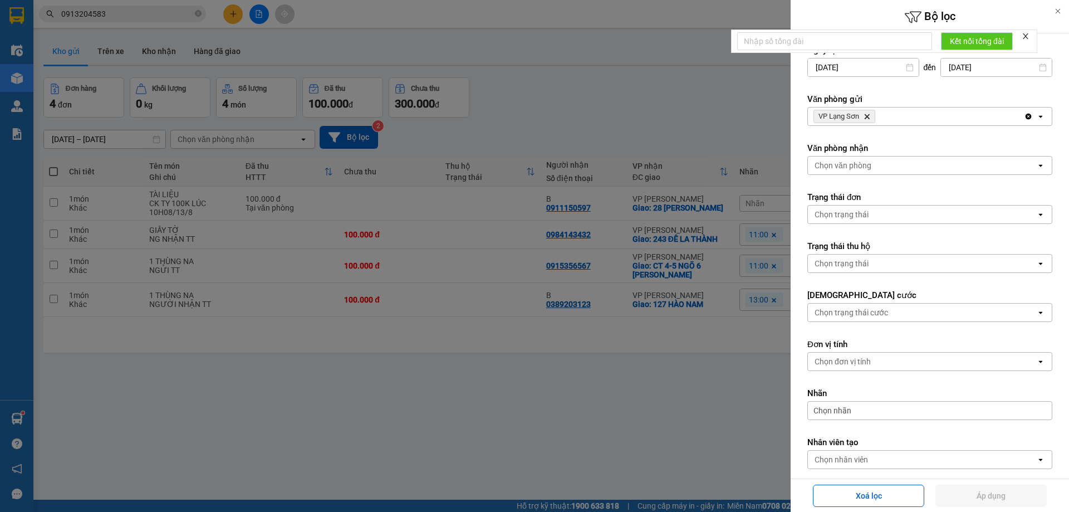
click at [869, 116] on icon "VP Lạng Sơn, close by backspace" at bounding box center [867, 116] width 5 height 5
click at [869, 116] on div "Chọn văn phòng" at bounding box center [843, 116] width 57 height 11
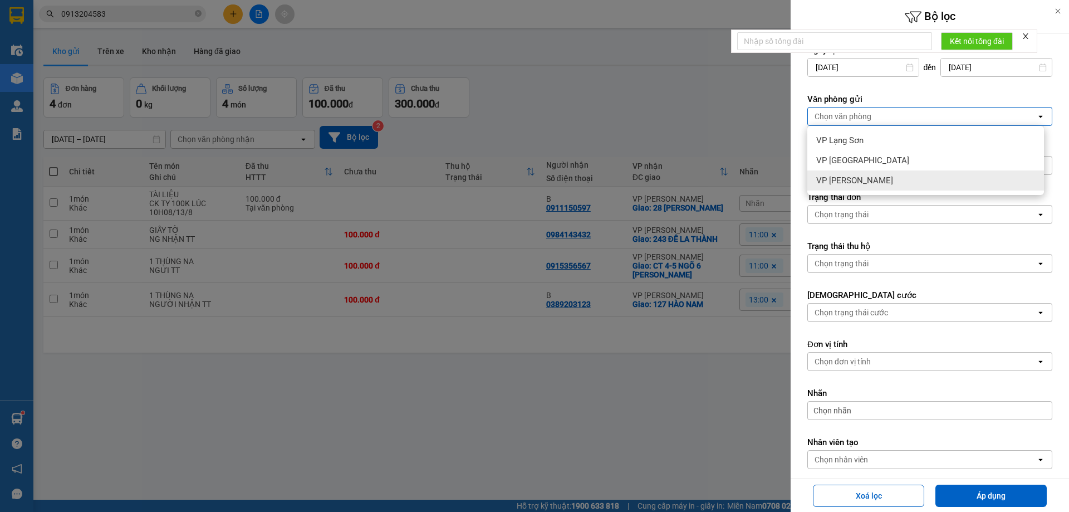
click at [830, 185] on span "VP [PERSON_NAME]" at bounding box center [854, 180] width 77 height 11
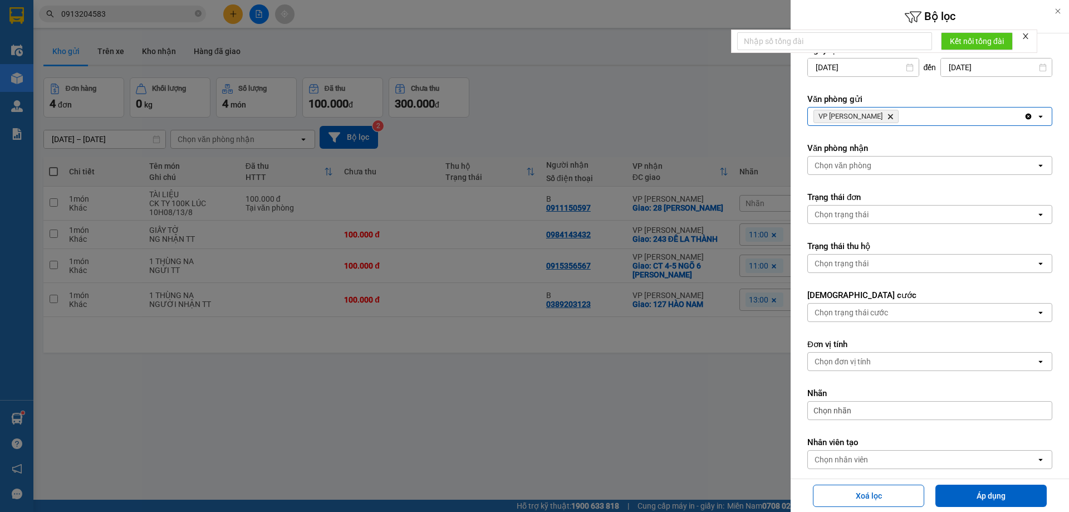
click at [862, 167] on div "Chọn văn phòng" at bounding box center [843, 165] width 57 height 11
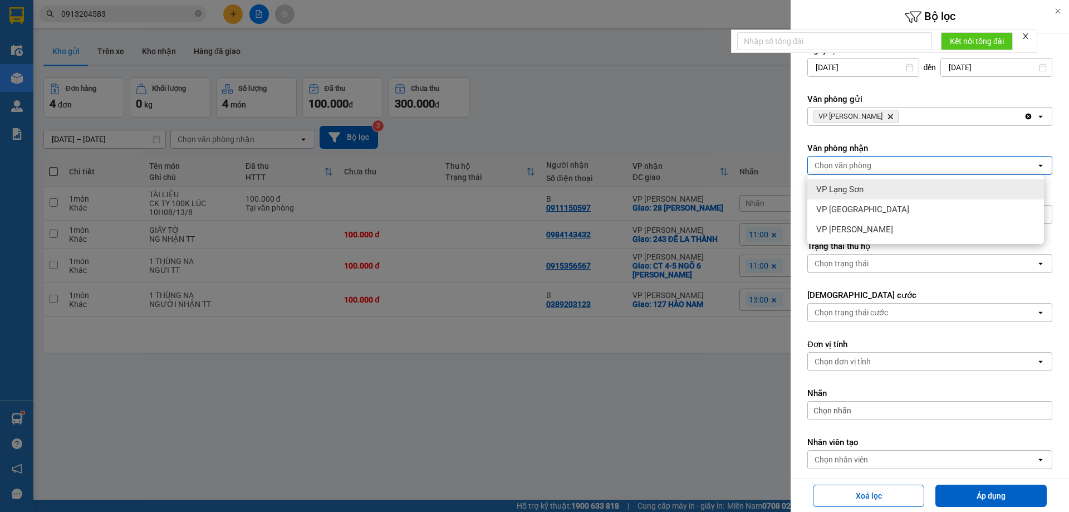
drag, startPoint x: 853, startPoint y: 190, endPoint x: 989, endPoint y: 354, distance: 212.8
click at [859, 190] on span "VP Lạng Sơn" at bounding box center [839, 189] width 47 height 11
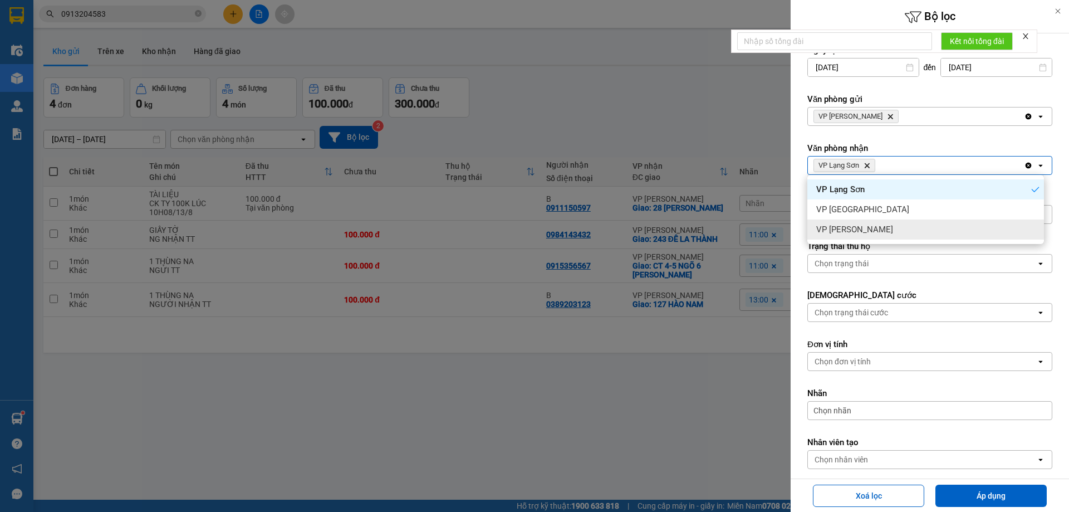
drag, startPoint x: 1001, startPoint y: 497, endPoint x: 854, endPoint y: 304, distance: 242.8
click at [1001, 497] on button "Áp dụng" at bounding box center [991, 496] width 111 height 22
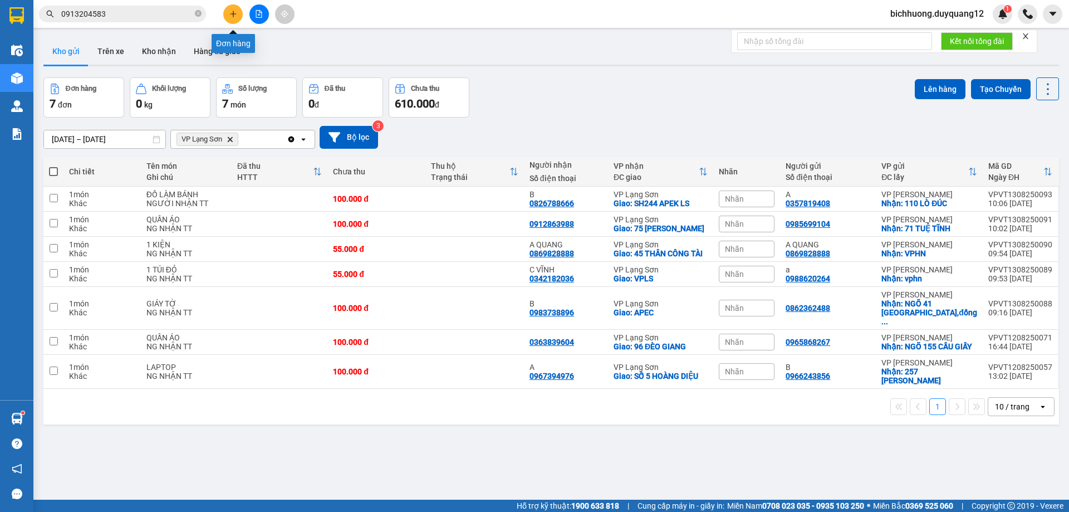
click at [232, 14] on icon "plus" at bounding box center [233, 13] width 6 height 1
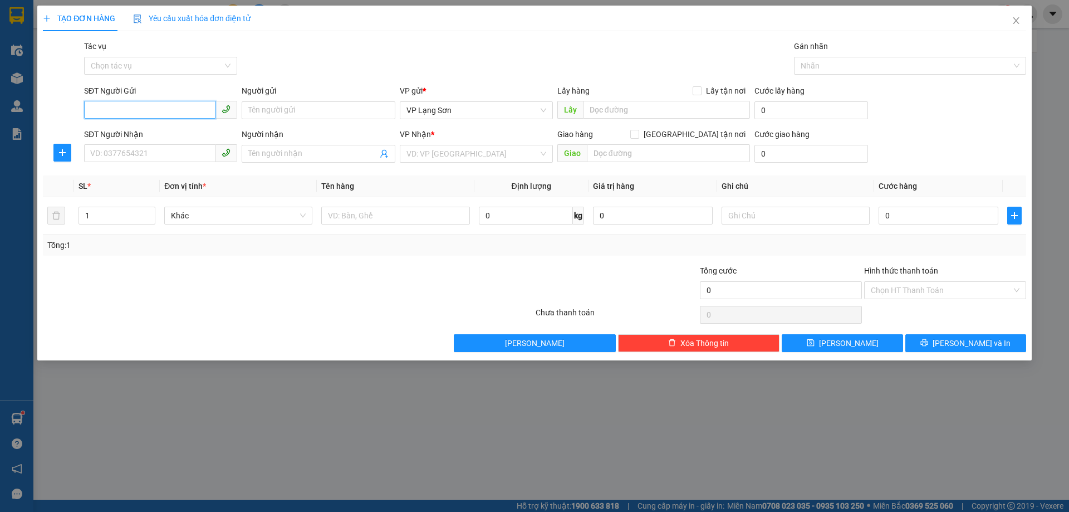
click at [146, 109] on input "SĐT Người Gửi" at bounding box center [149, 110] width 131 height 18
click at [136, 140] on div "0936750838 - A" at bounding box center [160, 133] width 153 height 18
type input "0936750838"
type input "A"
checkbox input "true"
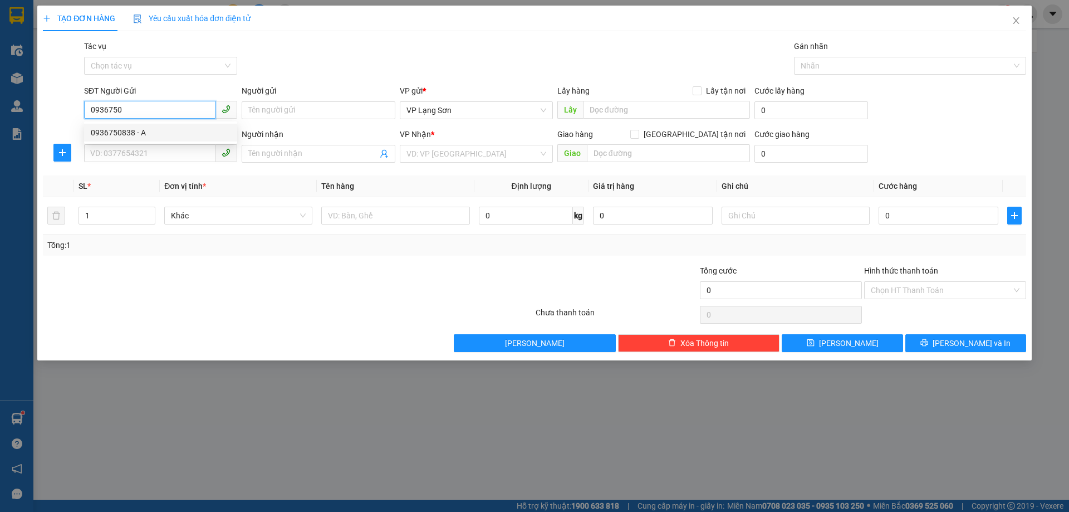
type input "VPLS"
type input "0936750838"
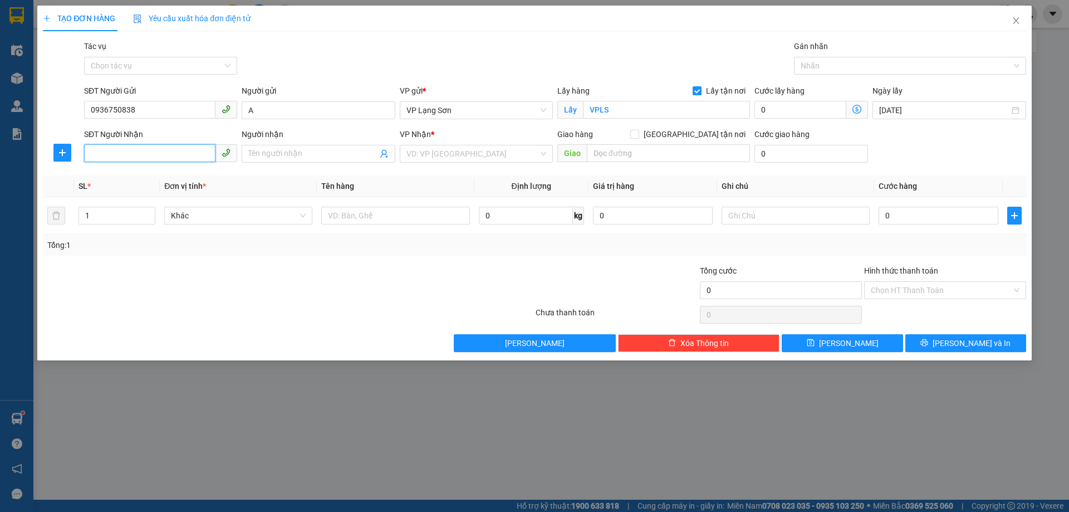
click at [185, 152] on input "SĐT Người Nhận" at bounding box center [149, 153] width 131 height 18
drag, startPoint x: 127, startPoint y: 178, endPoint x: 180, endPoint y: 178, distance: 53.5
click at [132, 178] on div "0945581993 - A" at bounding box center [161, 176] width 140 height 12
type input "0945581993"
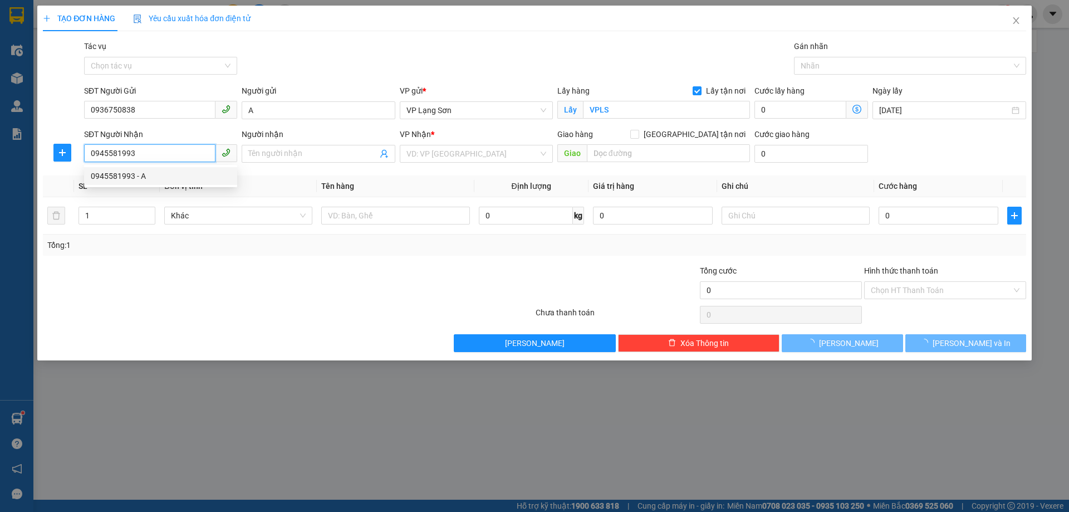
type input "A"
checkbox input "true"
type input "VPHN"
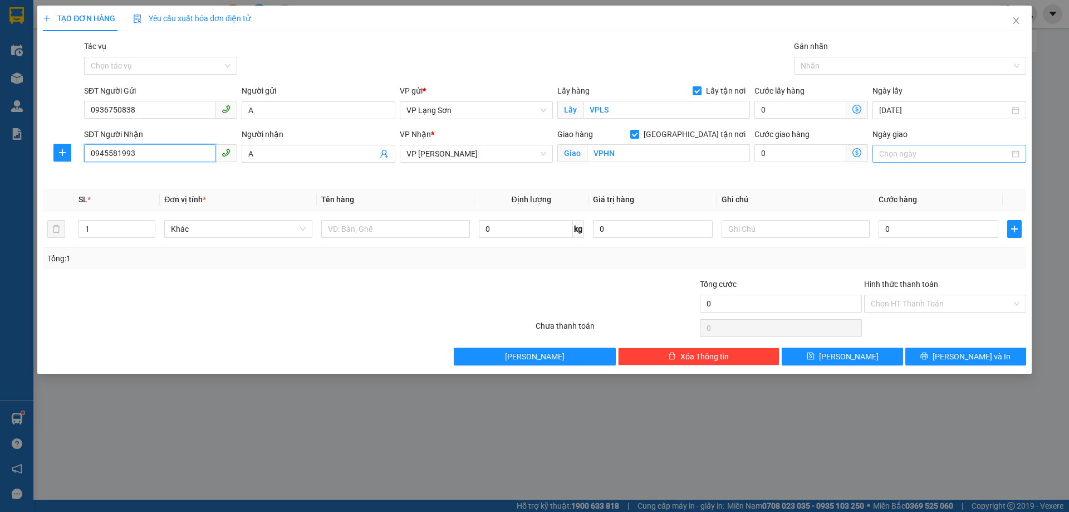
type input "0945581993"
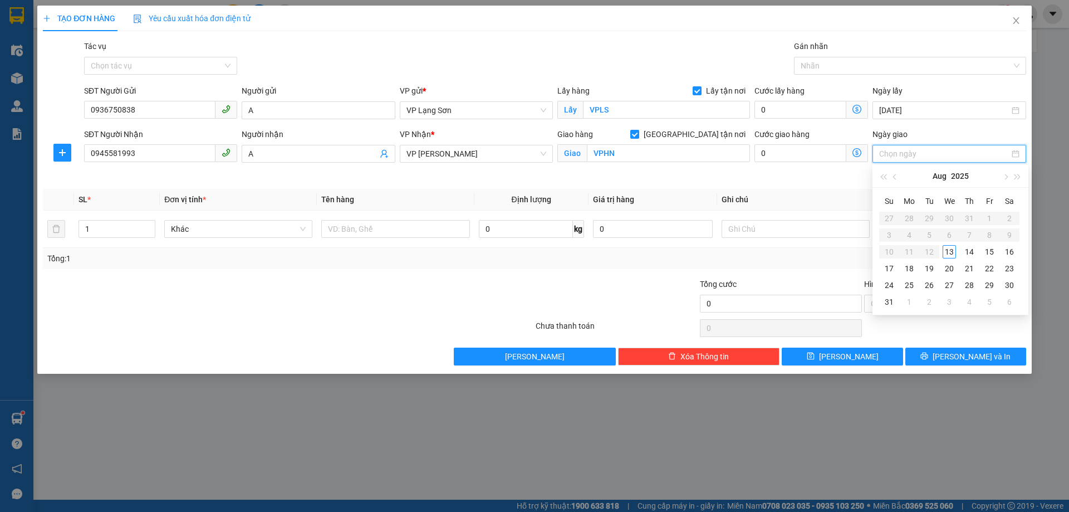
click at [933, 155] on input "Ngày giao" at bounding box center [944, 154] width 130 height 12
type input "[DATE]"
click at [947, 257] on div "13" at bounding box center [949, 251] width 13 height 13
click at [892, 236] on input "0" at bounding box center [939, 229] width 120 height 18
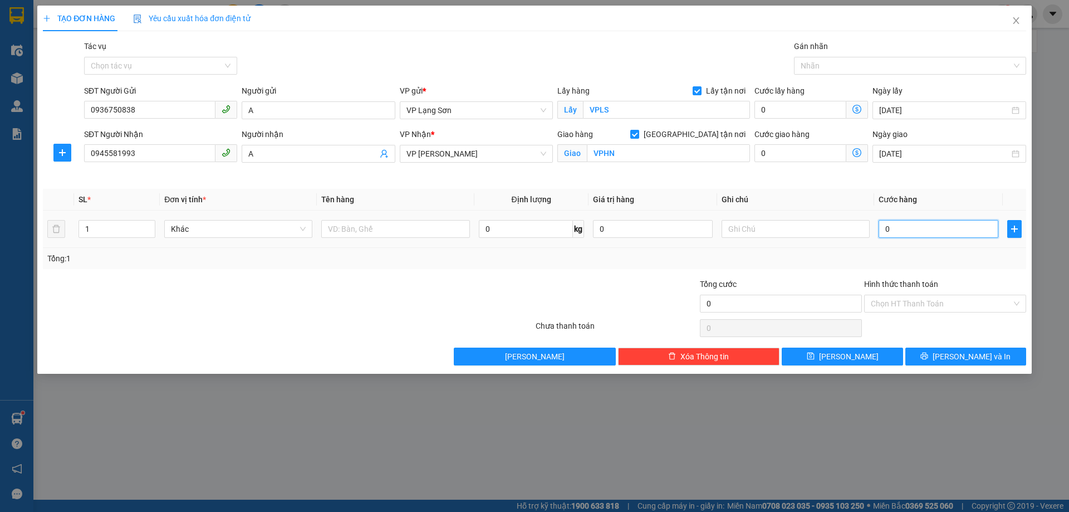
type input "5"
type input "55"
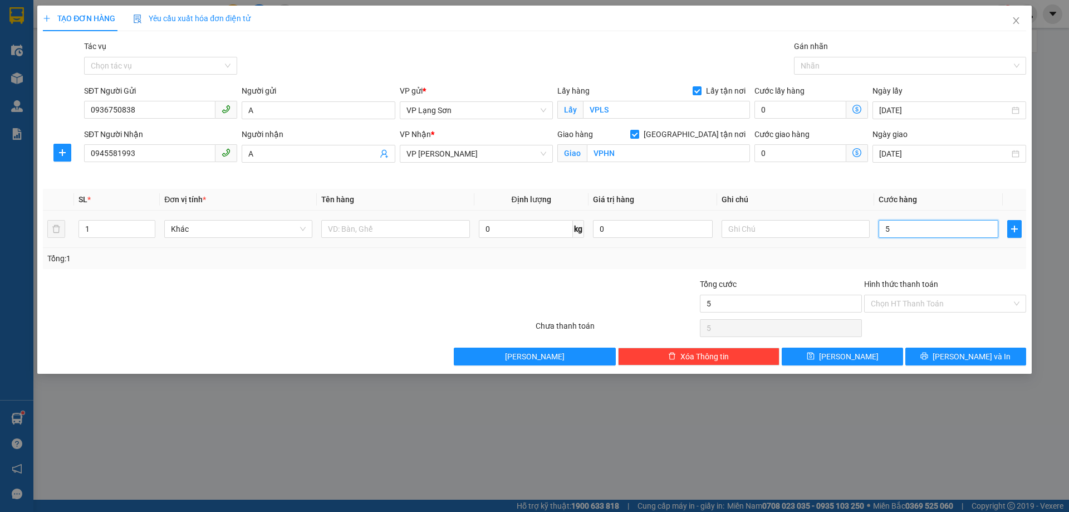
type input "55"
type input "550"
type input "5.500"
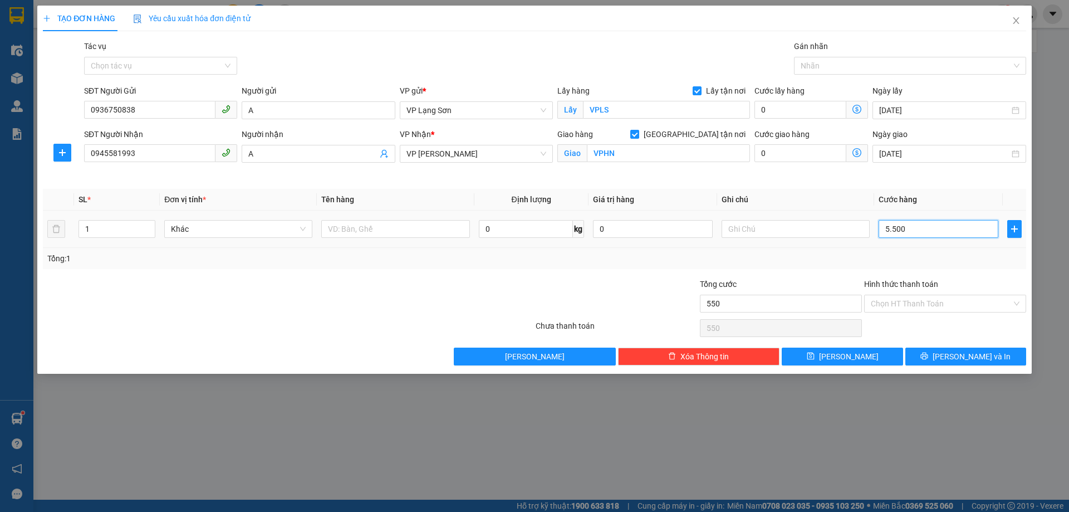
type input "5.500"
type input "55.000"
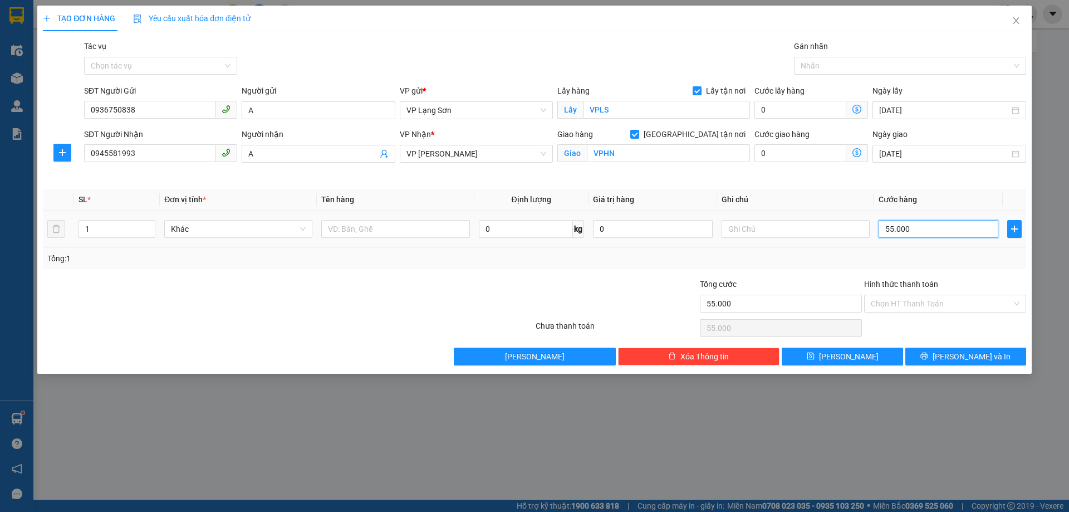
type input "550.000"
type input "55.000"
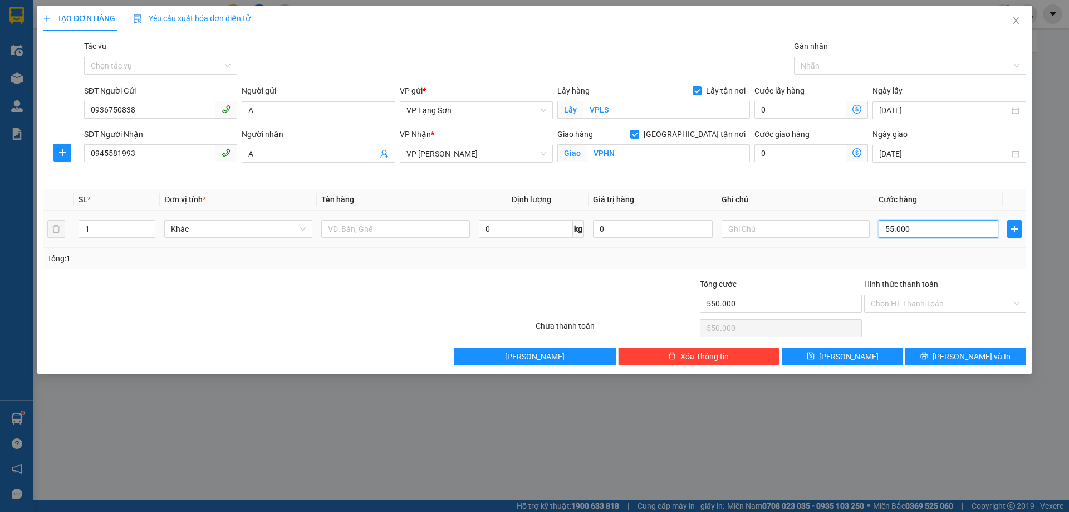
type input "55.000"
click at [775, 231] on input "text" at bounding box center [796, 229] width 148 height 18
type input "NGƯỜI NHẬN TT"
click at [360, 235] on input "text" at bounding box center [395, 229] width 148 height 18
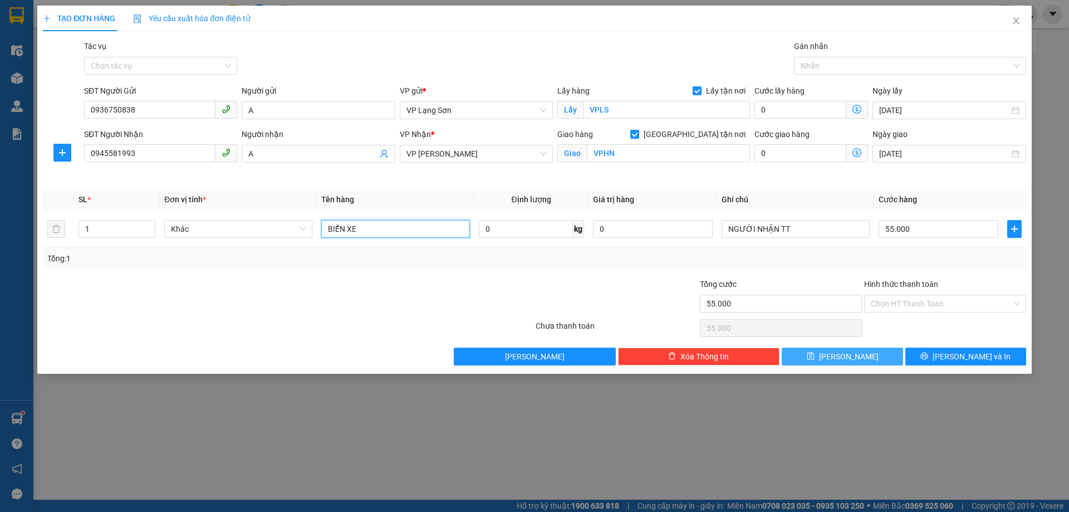
type input "BIỂN XE"
click at [855, 357] on button "[PERSON_NAME]" at bounding box center [842, 357] width 121 height 18
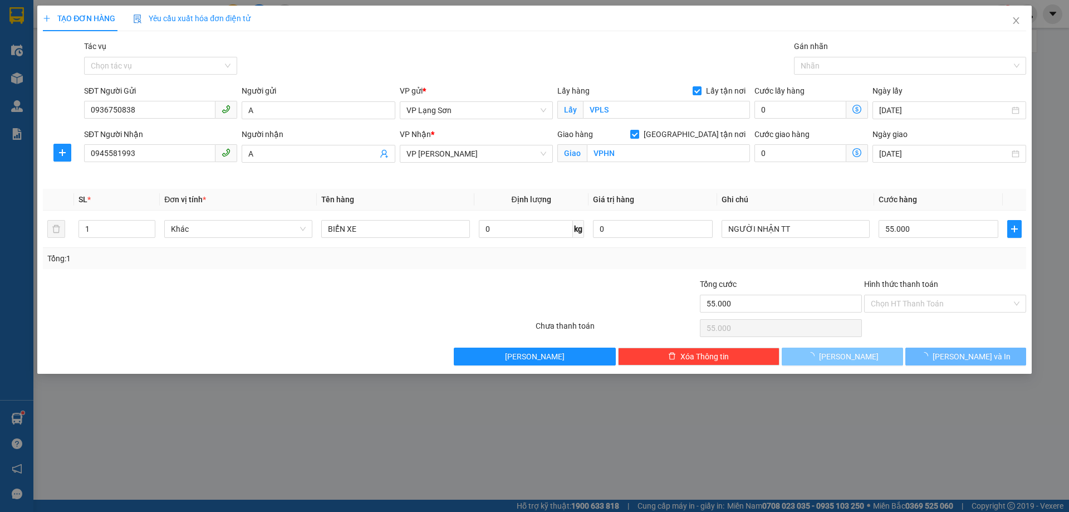
checkbox input "false"
type input "0"
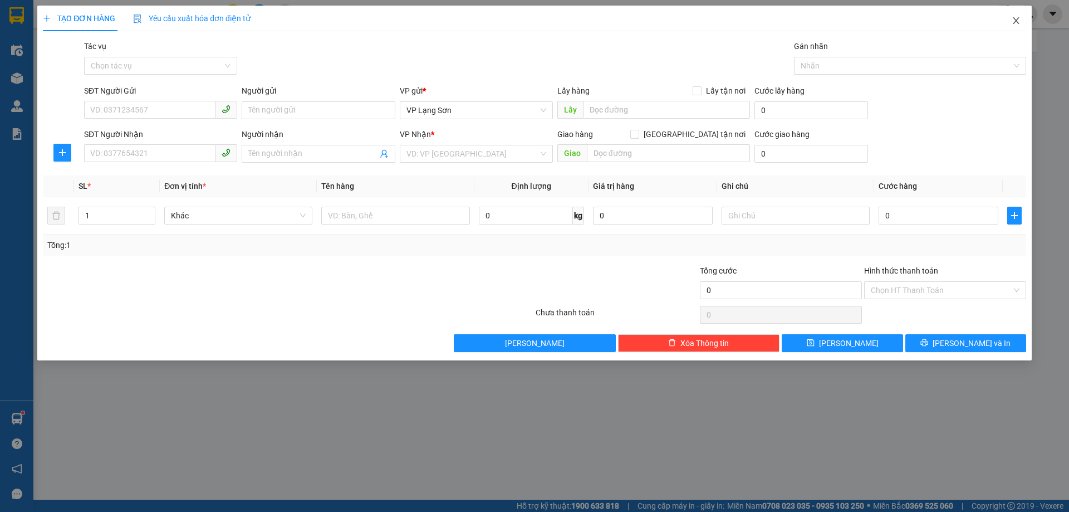
click at [1019, 22] on icon "close" at bounding box center [1016, 20] width 9 height 9
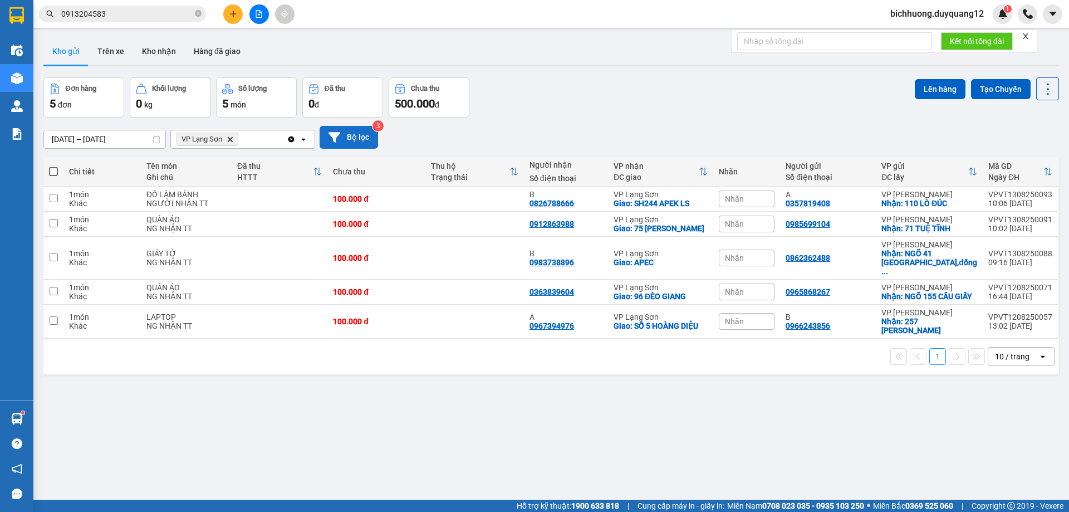
click at [360, 135] on button "Bộ lọc" at bounding box center [349, 137] width 58 height 23
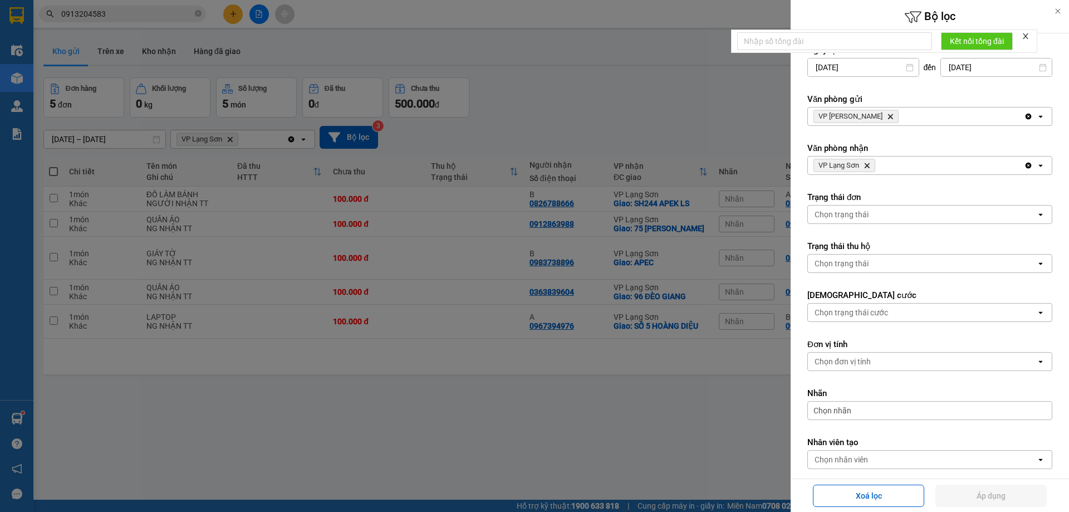
click at [887, 114] on icon "Delete" at bounding box center [890, 116] width 7 height 7
click at [871, 115] on div "Chọn văn phòng" at bounding box center [922, 116] width 228 height 18
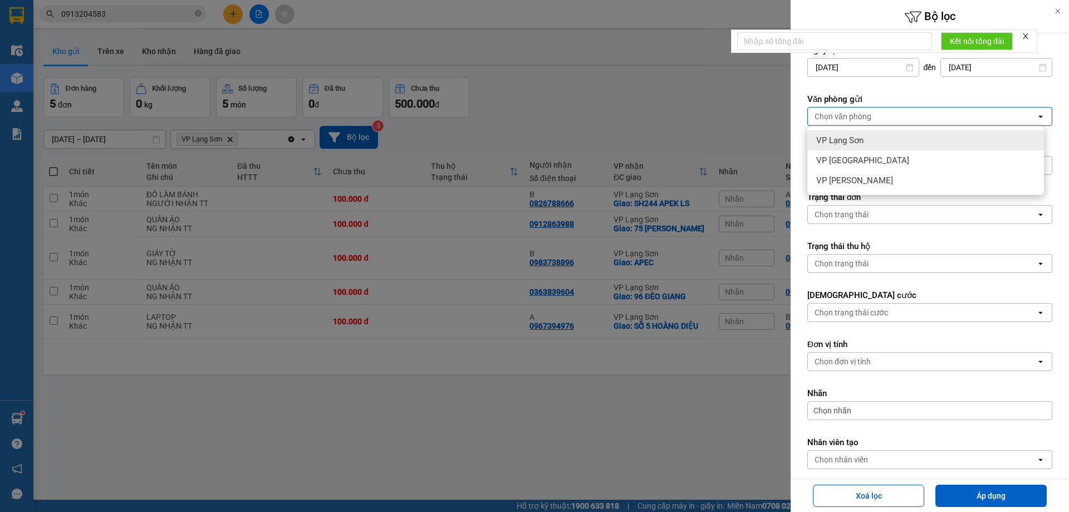
click at [853, 139] on span "VP Lạng Sơn" at bounding box center [839, 140] width 47 height 11
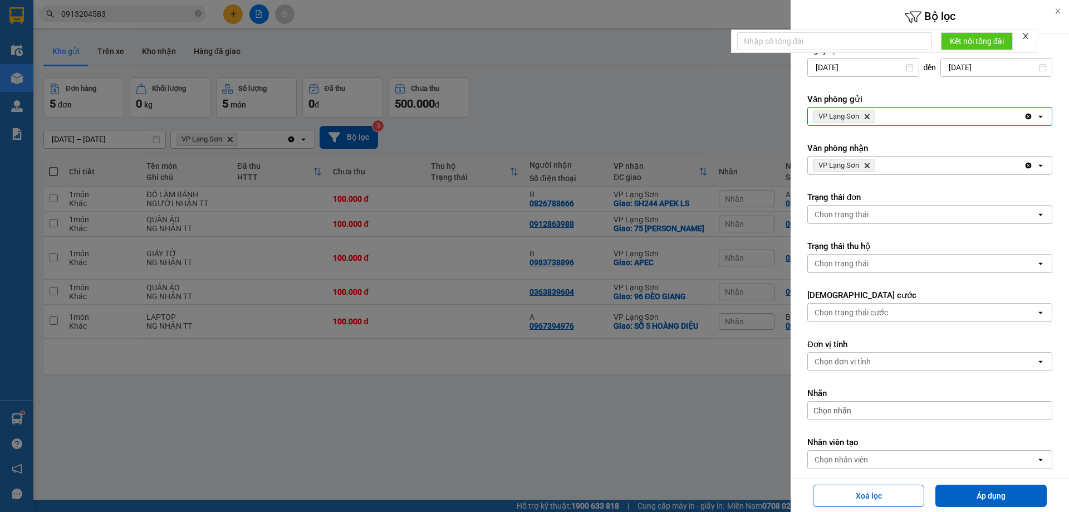
click at [868, 164] on icon "Delete" at bounding box center [867, 165] width 7 height 7
click at [868, 165] on div "Chọn văn phòng" at bounding box center [843, 165] width 57 height 11
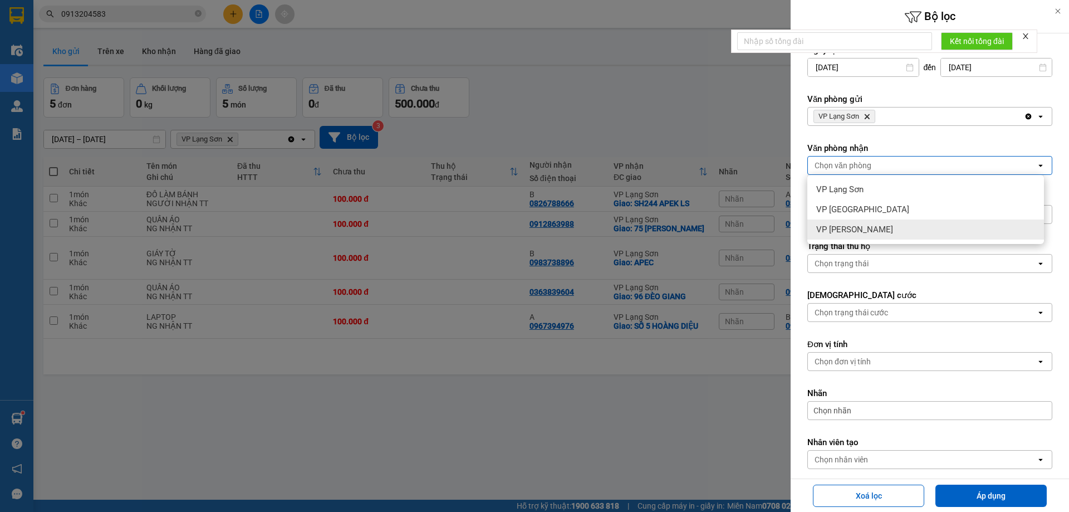
drag, startPoint x: 866, startPoint y: 235, endPoint x: 957, endPoint y: 285, distance: 103.9
click at [872, 234] on div "VP [PERSON_NAME]" at bounding box center [926, 229] width 237 height 20
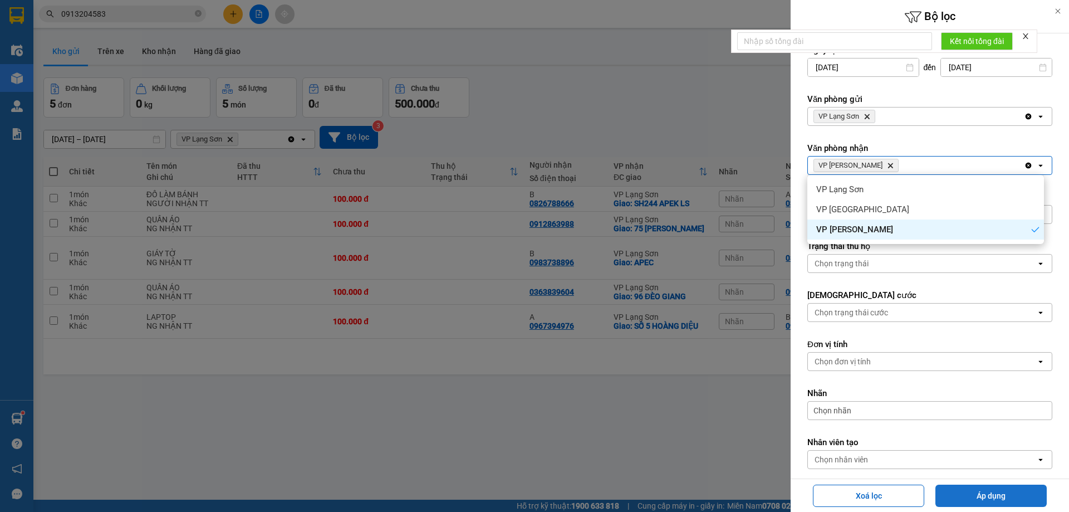
click at [967, 492] on button "Áp dụng" at bounding box center [991, 496] width 111 height 22
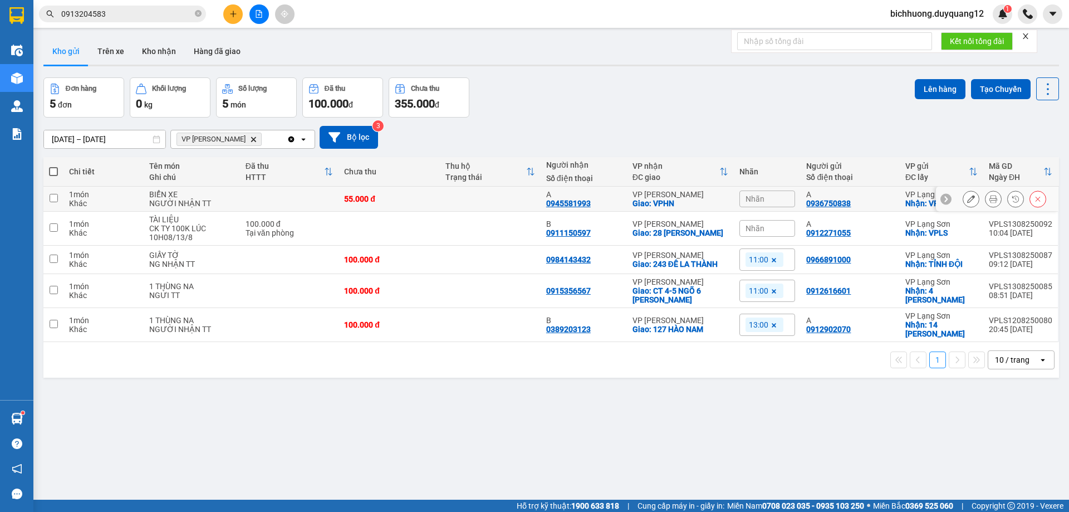
click at [56, 197] on input "checkbox" at bounding box center [54, 198] width 8 height 8
checkbox input "true"
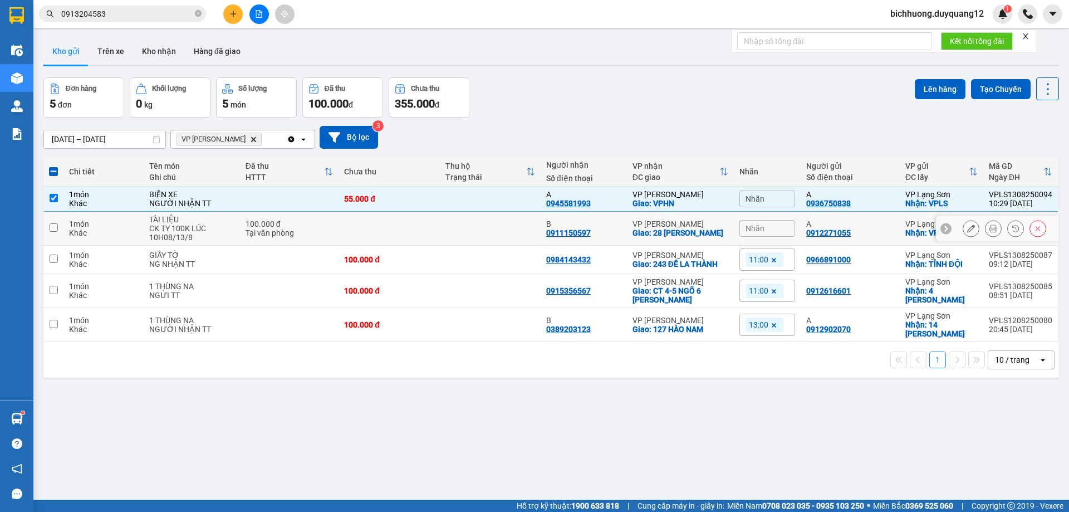
click at [53, 228] on input "checkbox" at bounding box center [54, 227] width 8 height 8
checkbox input "true"
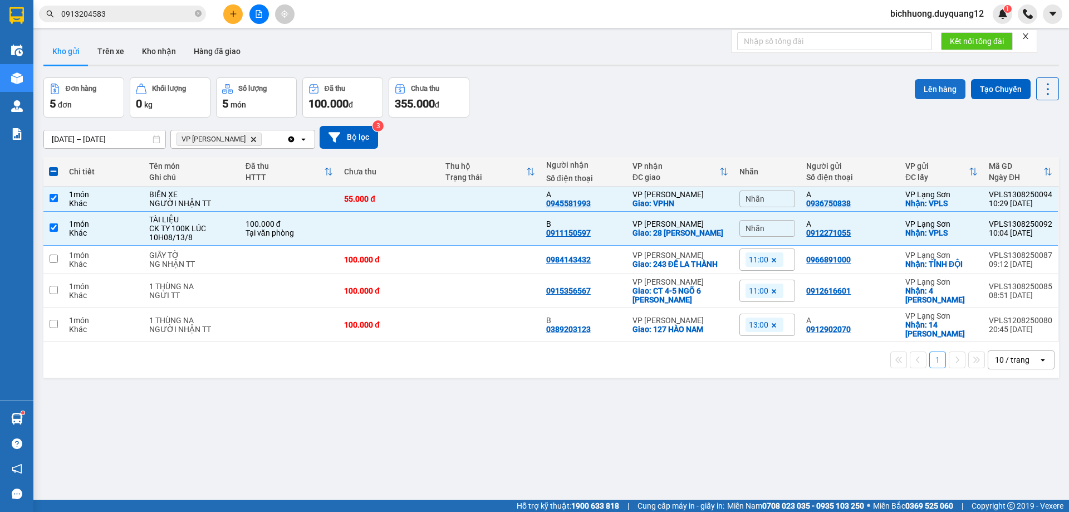
click at [929, 90] on button "Lên hàng" at bounding box center [940, 89] width 51 height 20
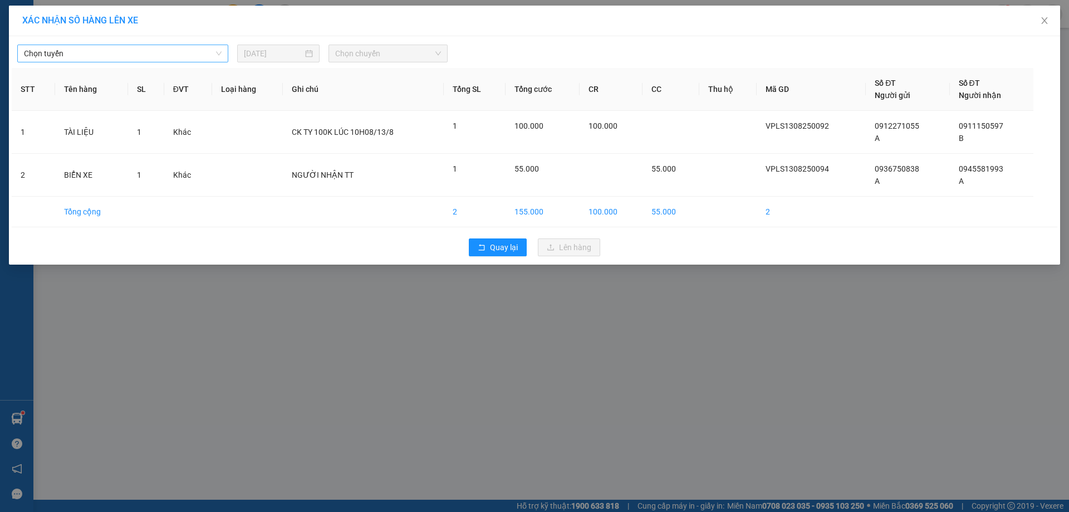
click at [218, 57] on span "Chọn tuyến" at bounding box center [123, 53] width 198 height 17
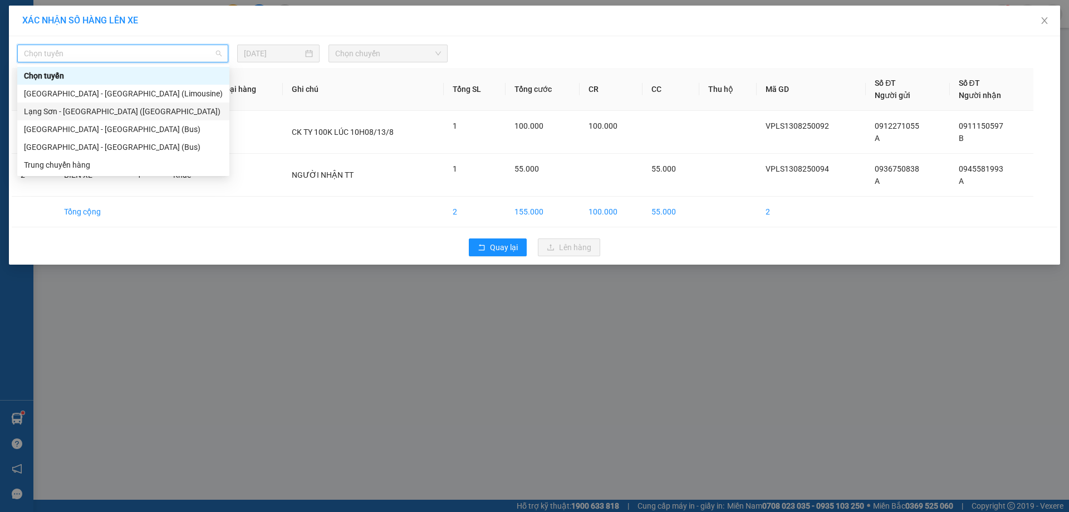
click at [133, 114] on div "Lạng Sơn - [GEOGRAPHIC_DATA] ([GEOGRAPHIC_DATA])" at bounding box center [123, 111] width 199 height 12
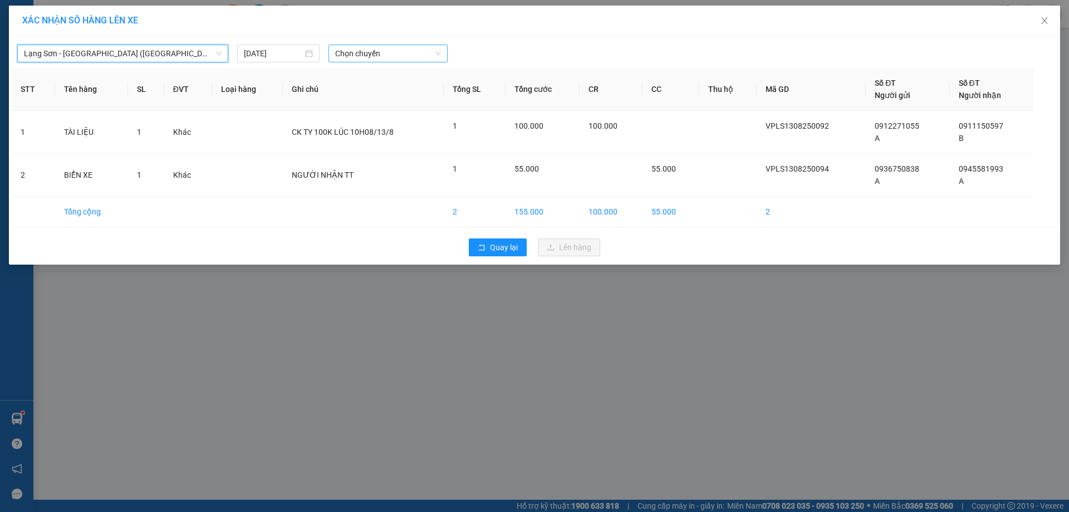
click at [435, 56] on span "Chọn chuyến" at bounding box center [388, 53] width 106 height 17
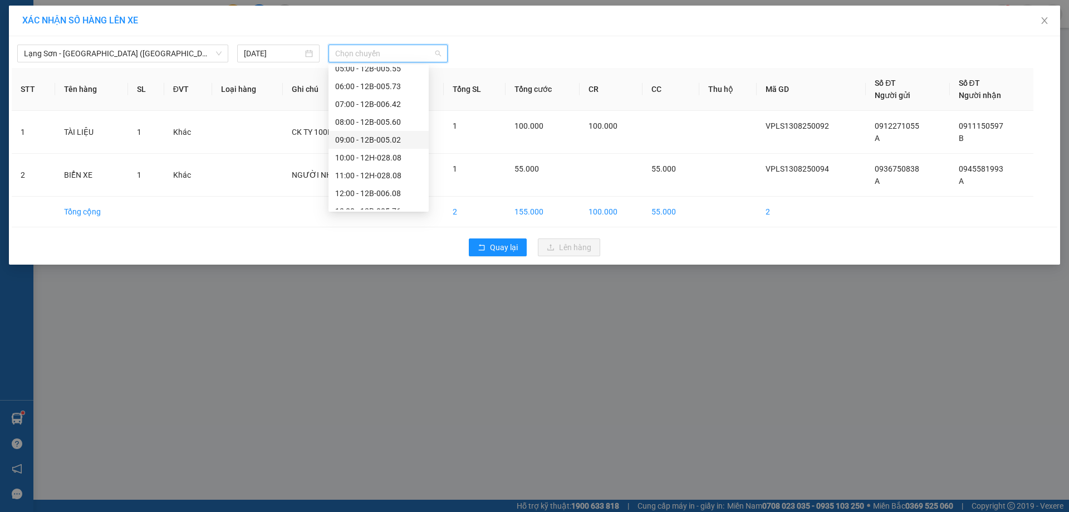
scroll to position [54, 0]
click at [376, 167] on div "11:00 - 12H-028.08" at bounding box center [378, 164] width 87 height 12
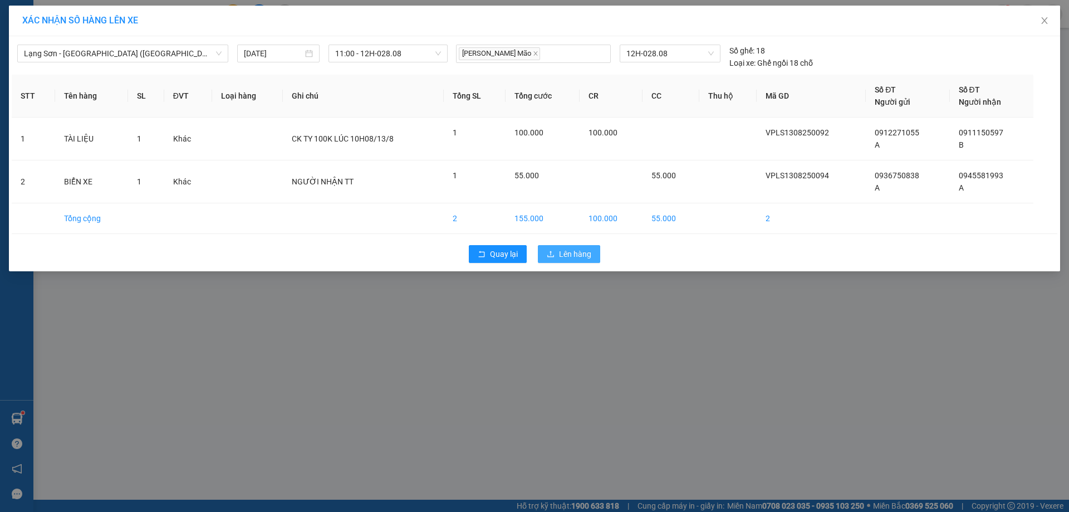
drag, startPoint x: 569, startPoint y: 251, endPoint x: 593, endPoint y: 251, distance: 23.9
click at [574, 251] on span "Lên hàng" at bounding box center [575, 254] width 32 height 12
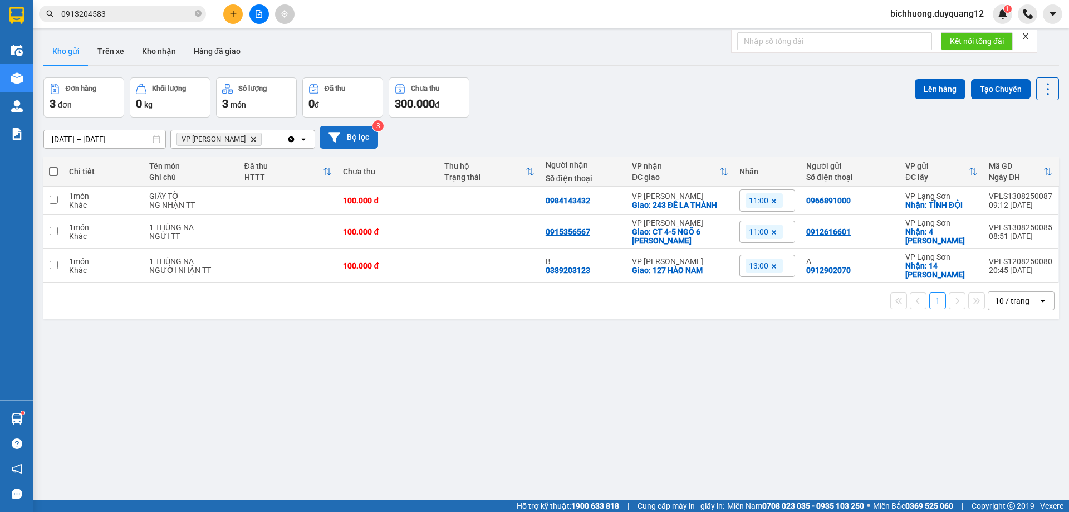
click at [358, 138] on button "Bộ lọc" at bounding box center [349, 137] width 58 height 23
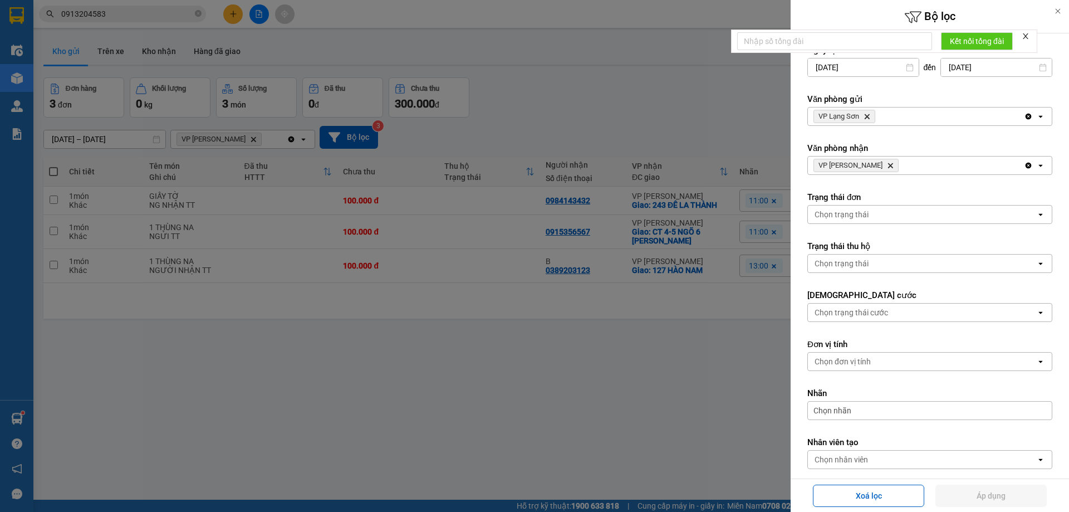
click at [870, 116] on icon "Delete" at bounding box center [867, 116] width 7 height 7
click at [870, 116] on div "Chọn văn phòng" at bounding box center [843, 116] width 57 height 11
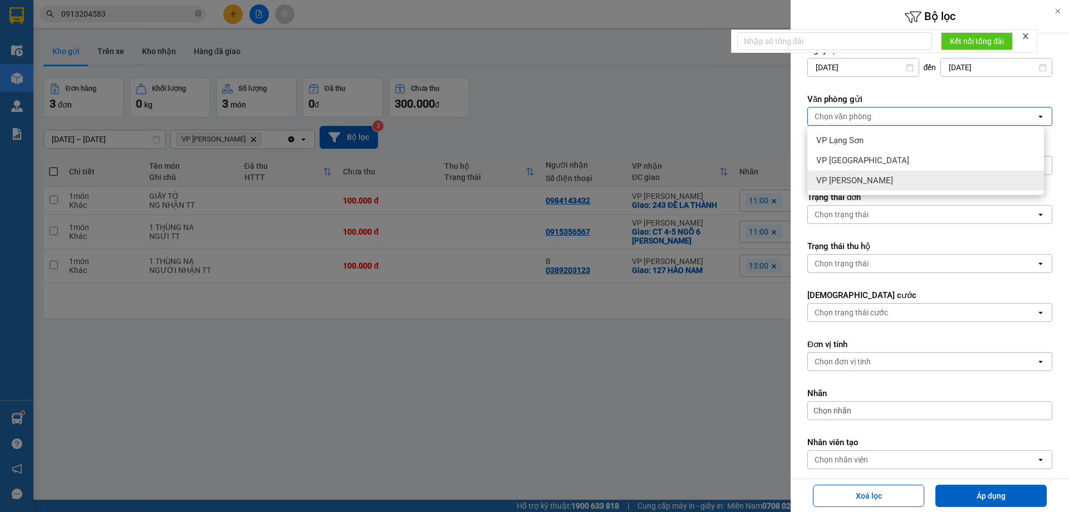
drag, startPoint x: 868, startPoint y: 181, endPoint x: 874, endPoint y: 179, distance: 6.9
click at [868, 182] on div "VP [PERSON_NAME]" at bounding box center [926, 180] width 237 height 20
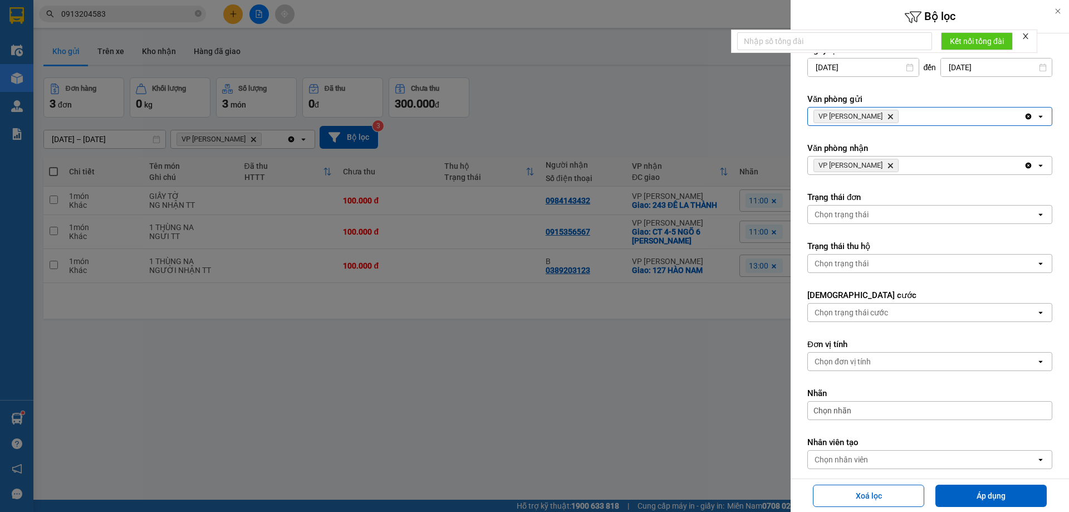
click at [888, 166] on icon "VP Minh Khai, close by backspace" at bounding box center [890, 165] width 5 height 5
click at [870, 166] on div "Chọn văn phòng" at bounding box center [843, 165] width 57 height 11
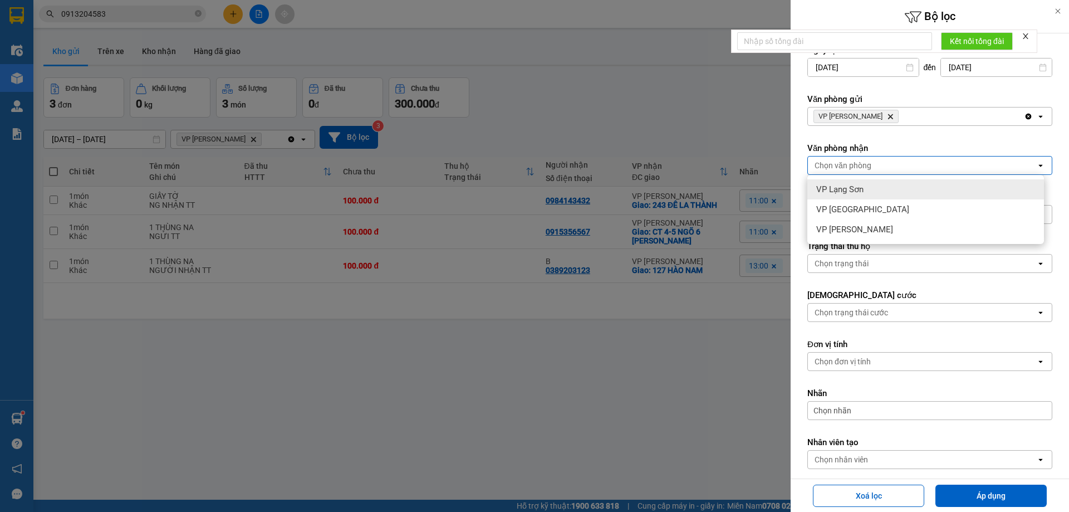
click at [847, 187] on span "VP Lạng Sơn" at bounding box center [839, 189] width 47 height 11
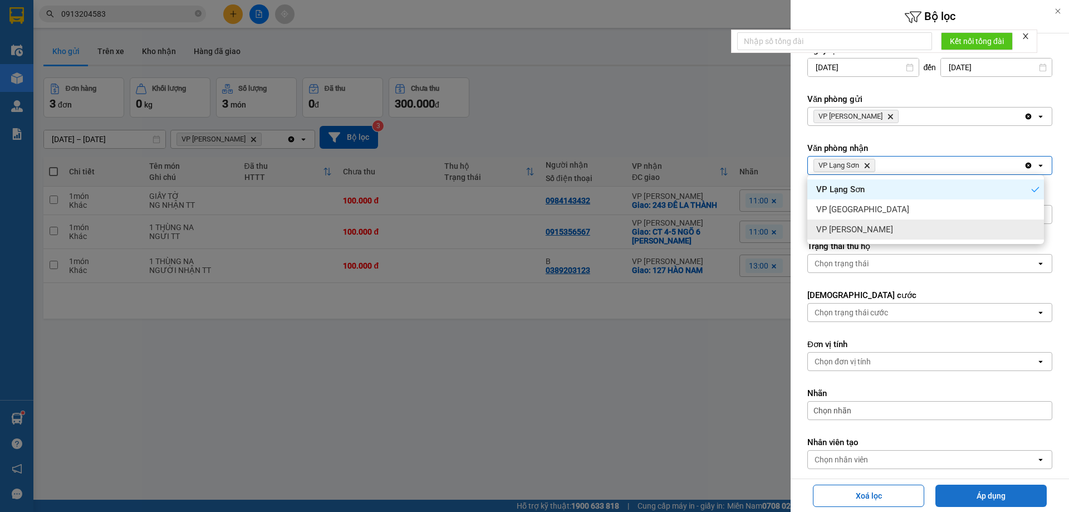
click at [1009, 500] on button "Áp dụng" at bounding box center [991, 496] width 111 height 22
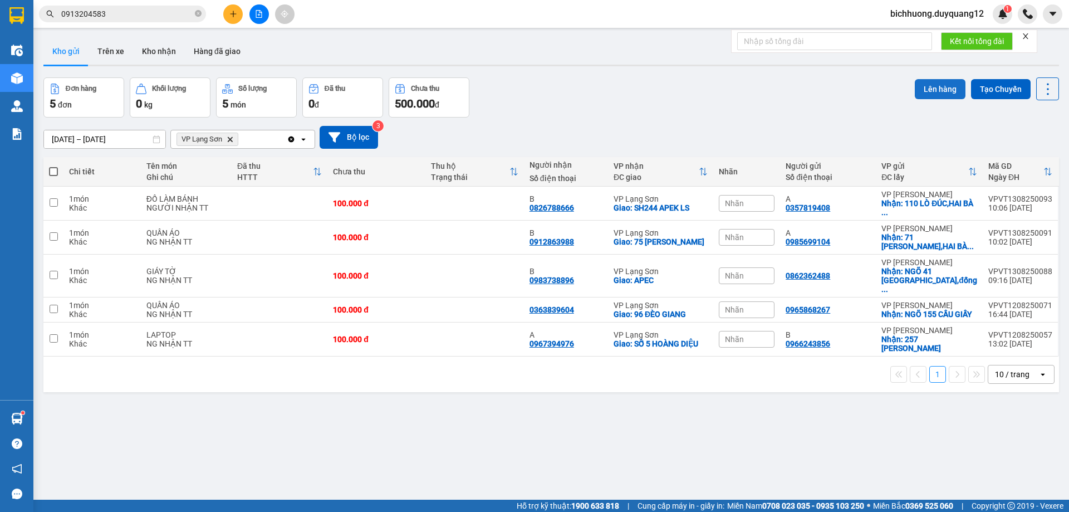
click at [924, 89] on button "Lên hàng" at bounding box center [940, 89] width 51 height 20
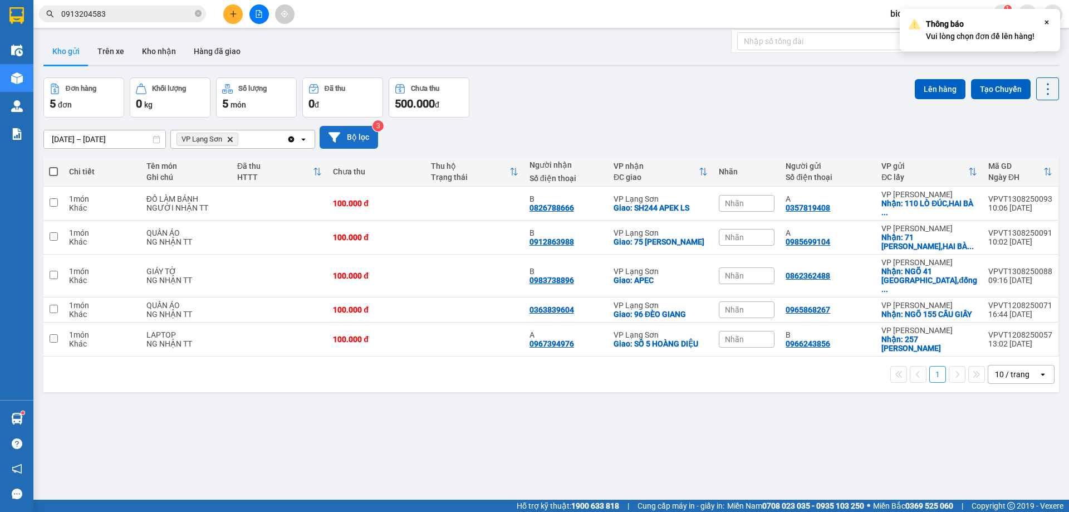
click at [368, 139] on button "Bộ lọc" at bounding box center [349, 137] width 58 height 23
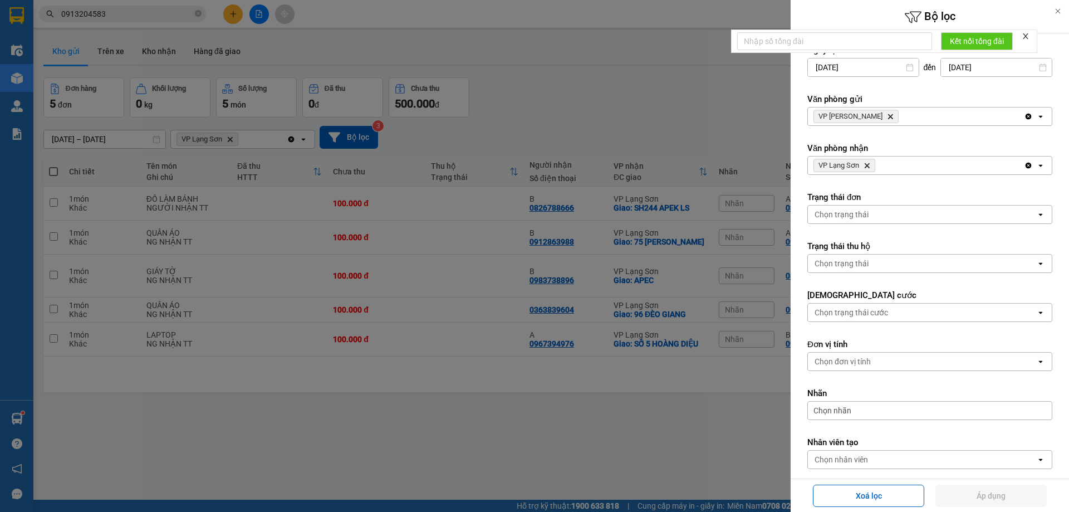
click at [887, 114] on icon "Delete" at bounding box center [890, 116] width 7 height 7
click at [875, 115] on div "Chọn văn phòng" at bounding box center [922, 116] width 228 height 18
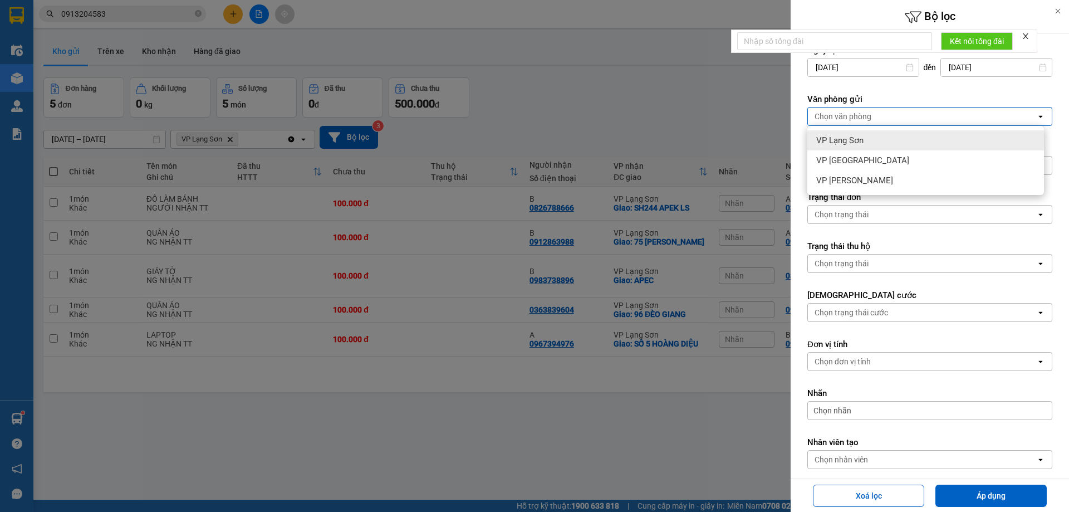
click at [851, 140] on span "VP Lạng Sơn" at bounding box center [839, 140] width 47 height 11
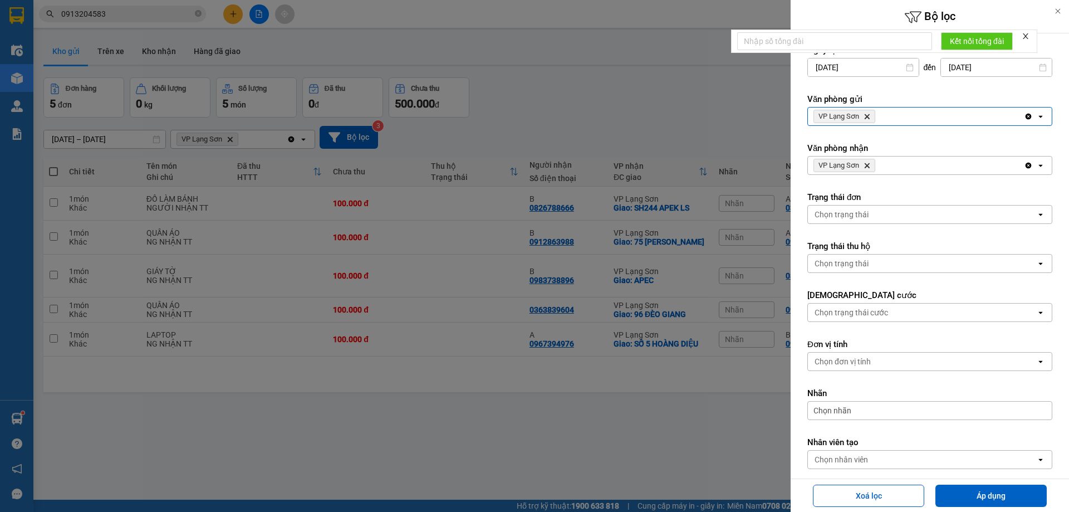
click at [868, 164] on icon "Delete" at bounding box center [867, 165] width 7 height 7
click at [874, 165] on div "Chọn văn phòng" at bounding box center [922, 165] width 228 height 18
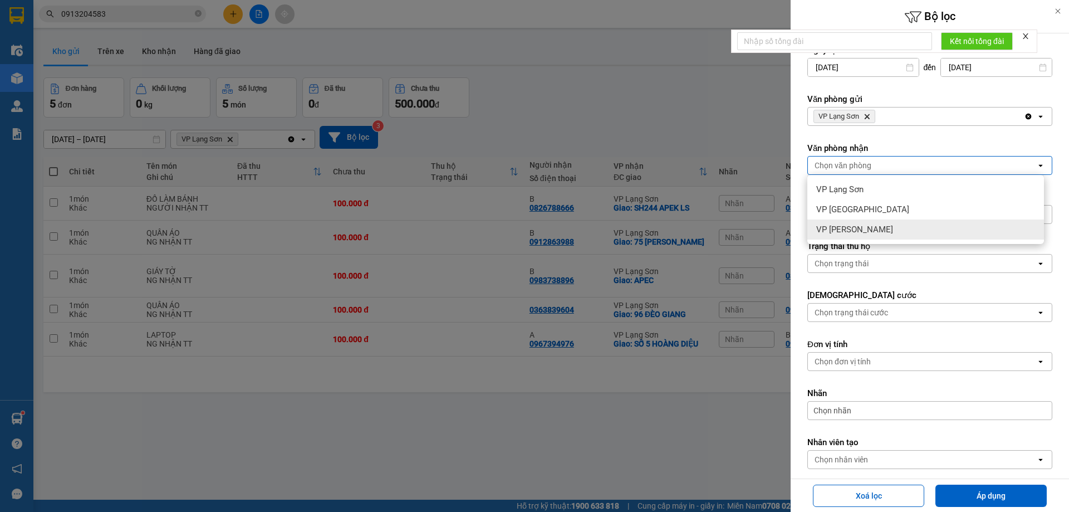
drag, startPoint x: 861, startPoint y: 235, endPoint x: 921, endPoint y: 275, distance: 72.3
click at [864, 234] on div "VP [PERSON_NAME]" at bounding box center [926, 229] width 237 height 20
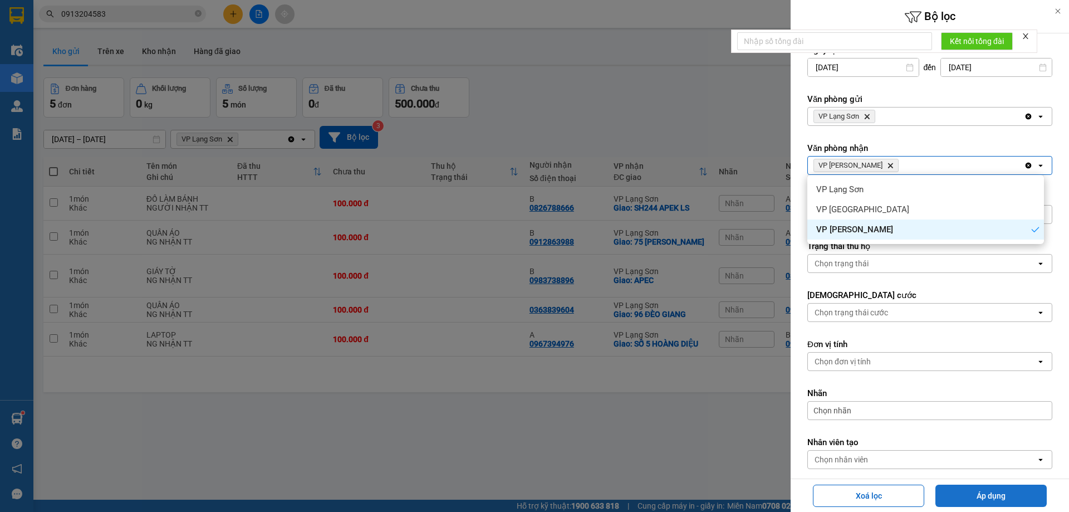
click at [991, 501] on button "Áp dụng" at bounding box center [991, 496] width 111 height 22
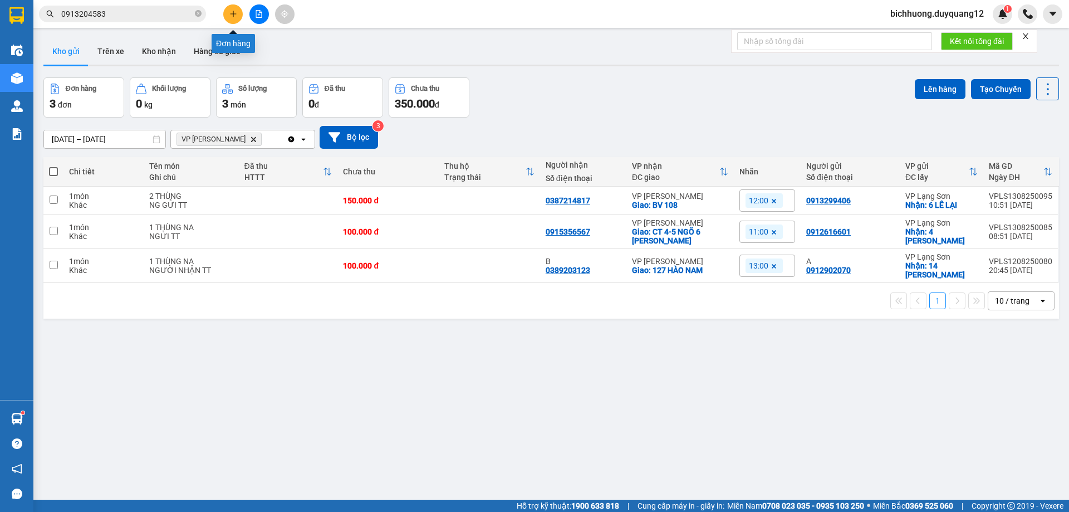
click at [234, 14] on icon "plus" at bounding box center [233, 14] width 8 height 8
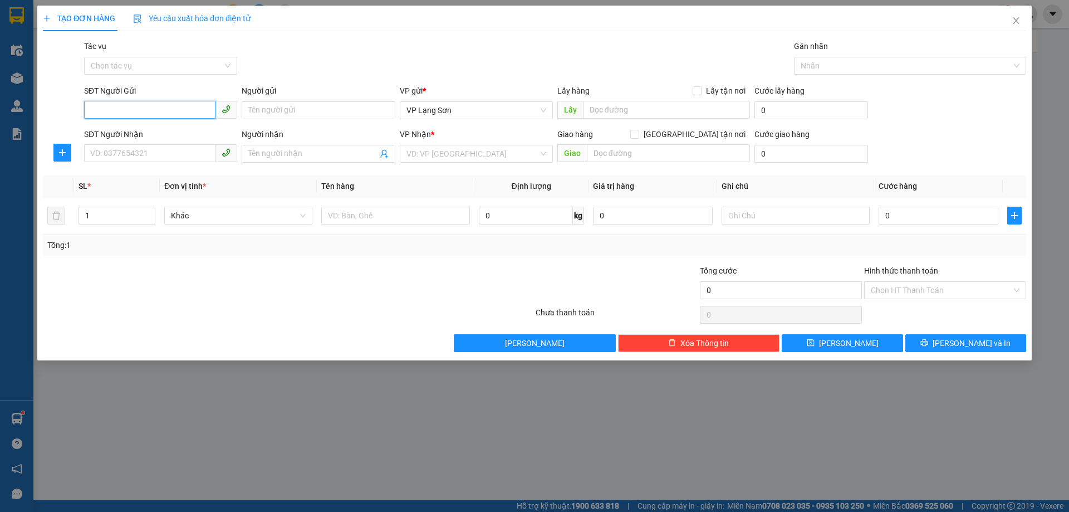
click at [124, 112] on input "SĐT Người Gửi" at bounding box center [149, 110] width 131 height 18
type input "0363333191"
drag, startPoint x: 115, startPoint y: 135, endPoint x: 143, endPoint y: 135, distance: 28.4
click at [115, 135] on div "0363333191 - B" at bounding box center [161, 132] width 140 height 12
type input "B"
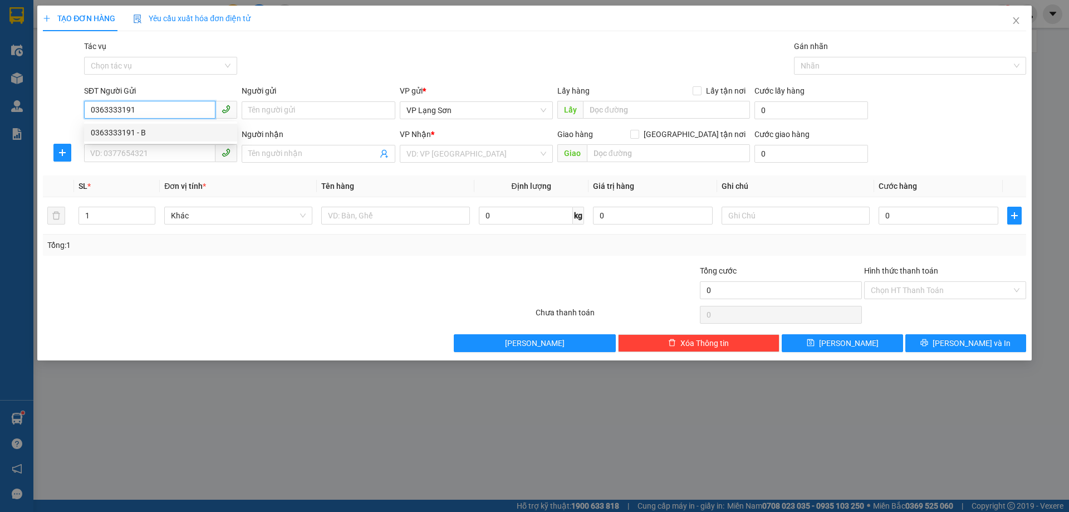
checkbox input "true"
type input "VPLS"
type input "0363333191"
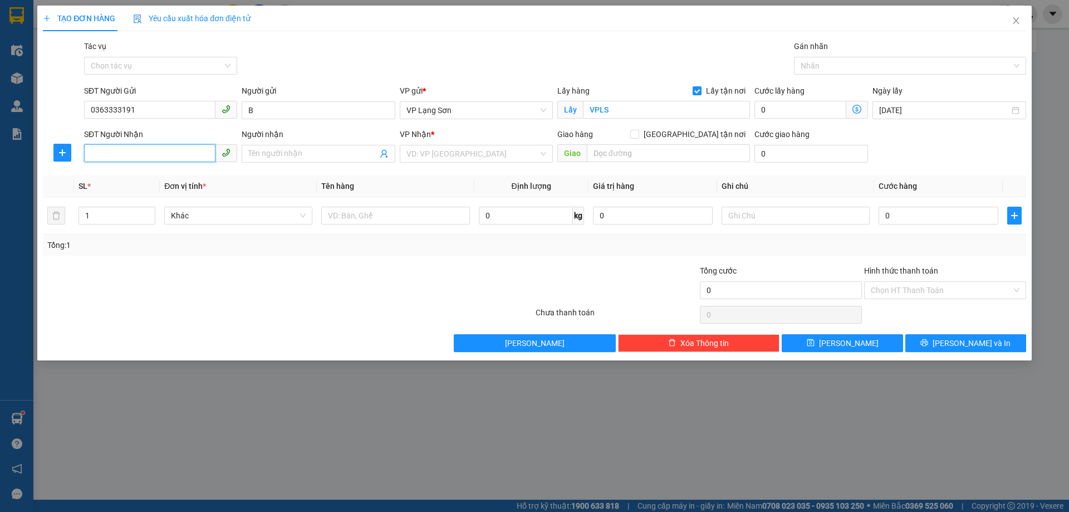
click at [118, 153] on input "SĐT Người Nhận" at bounding box center [149, 153] width 131 height 18
click at [151, 158] on input "0989553268" at bounding box center [149, 153] width 131 height 18
type input "0989553268"
click at [266, 150] on input "Người nhận" at bounding box center [312, 154] width 129 height 12
type input "B"
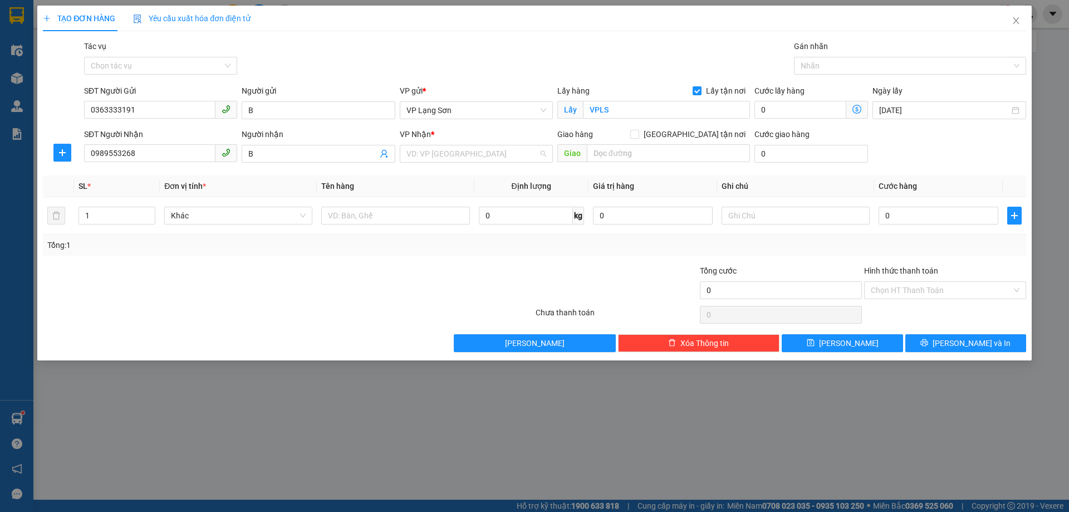
drag, startPoint x: 512, startPoint y: 156, endPoint x: 467, endPoint y: 175, distance: 49.1
click at [512, 156] on input "search" at bounding box center [473, 153] width 132 height 17
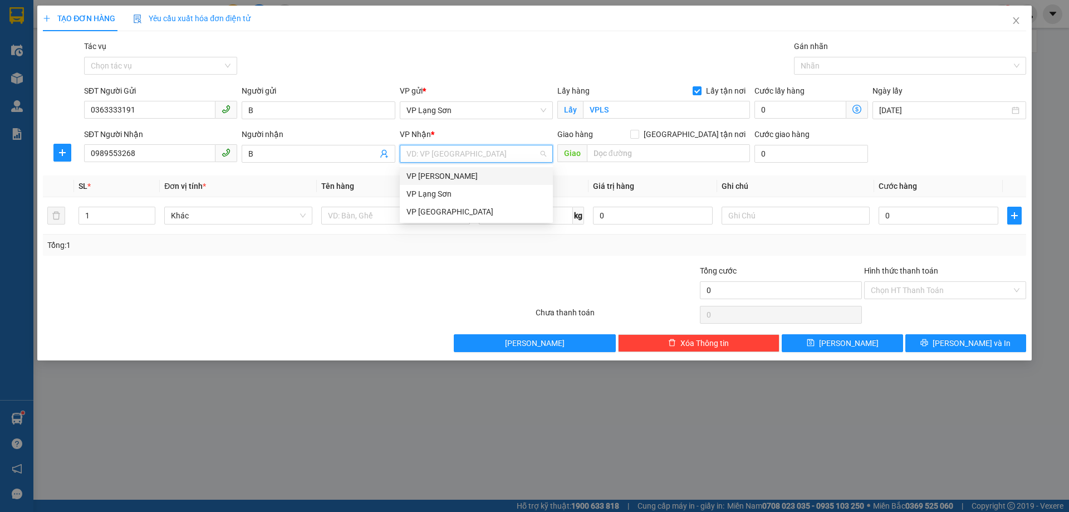
drag, startPoint x: 438, startPoint y: 179, endPoint x: 537, endPoint y: 172, distance: 99.4
click at [463, 178] on div "VP [PERSON_NAME]" at bounding box center [477, 176] width 140 height 12
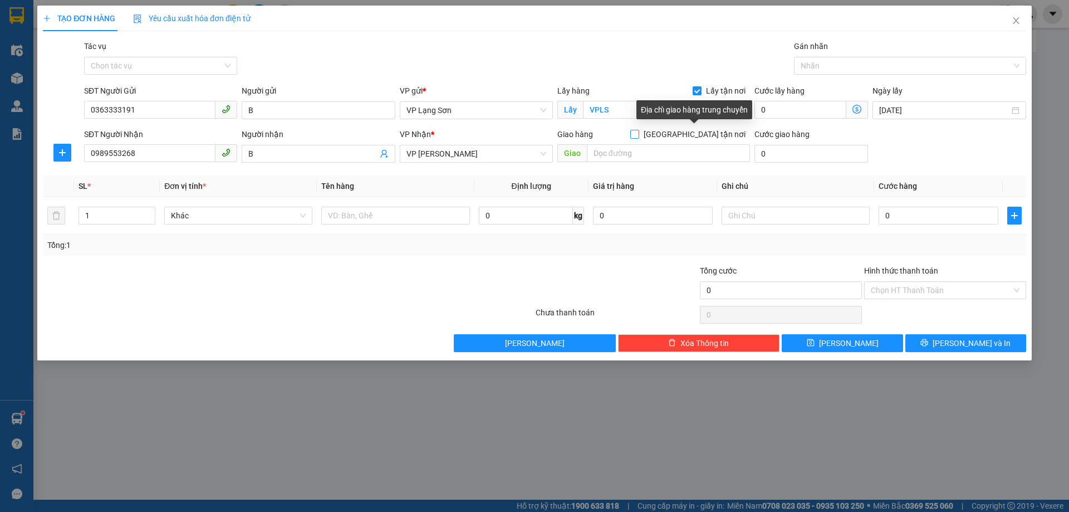
drag, startPoint x: 696, startPoint y: 136, endPoint x: 776, endPoint y: 143, distance: 81.1
click at [706, 136] on label "[GEOGRAPHIC_DATA] tận nơi" at bounding box center [690, 134] width 120 height 12
click at [638, 136] on input "[GEOGRAPHIC_DATA] tận nơi" at bounding box center [634, 134] width 8 height 8
checkbox input "true"
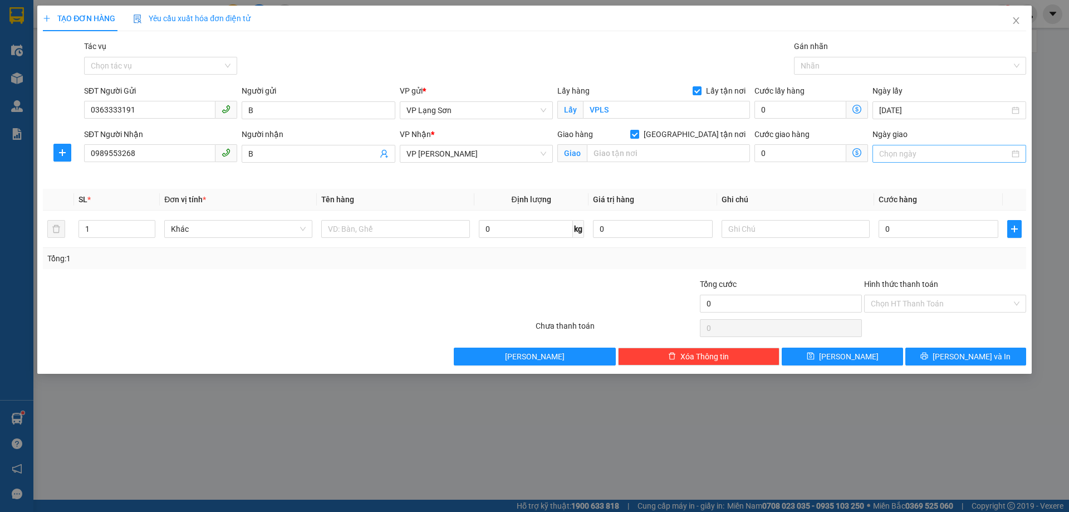
click at [908, 155] on input "Ngày giao" at bounding box center [944, 154] width 130 height 12
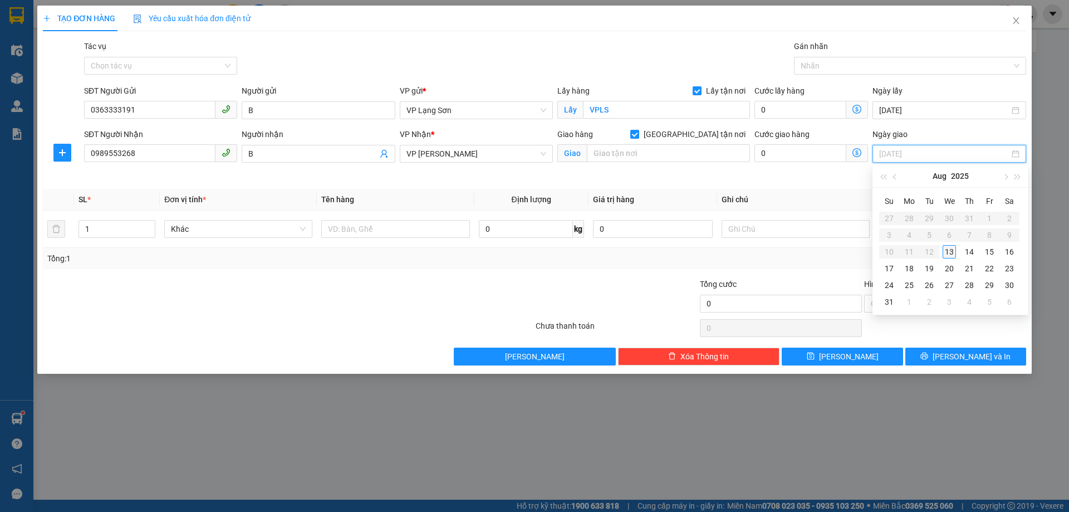
type input "[DATE]"
click at [948, 255] on div "13" at bounding box center [949, 251] width 13 height 13
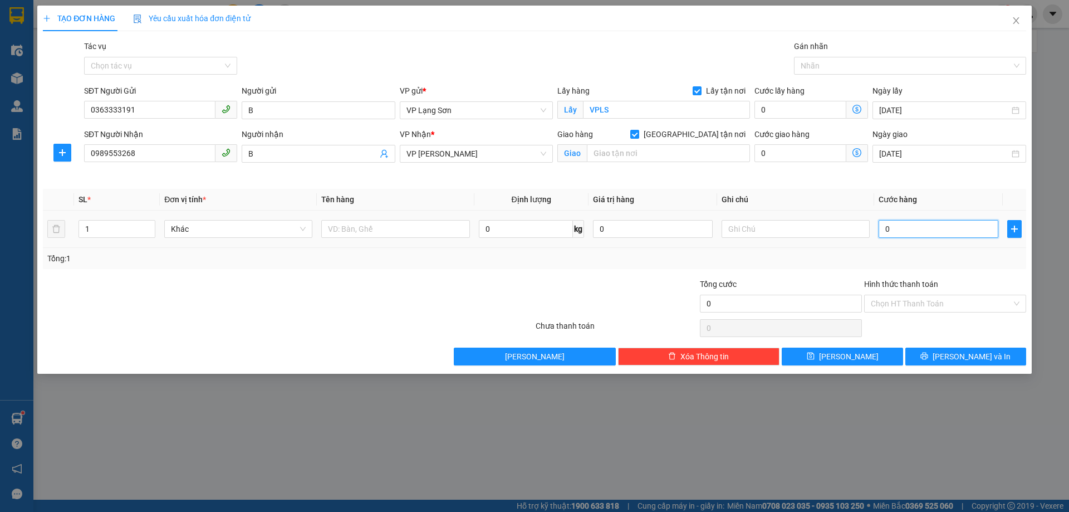
drag, startPoint x: 907, startPoint y: 232, endPoint x: 873, endPoint y: 229, distance: 34.1
click at [906, 232] on input "0" at bounding box center [939, 229] width 120 height 18
type input "1"
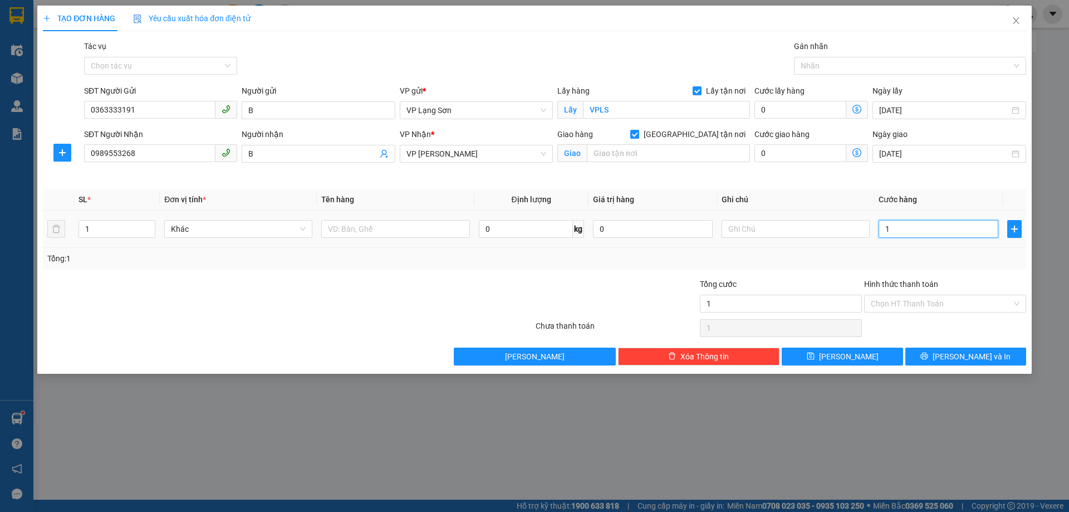
type input "10"
type input "100"
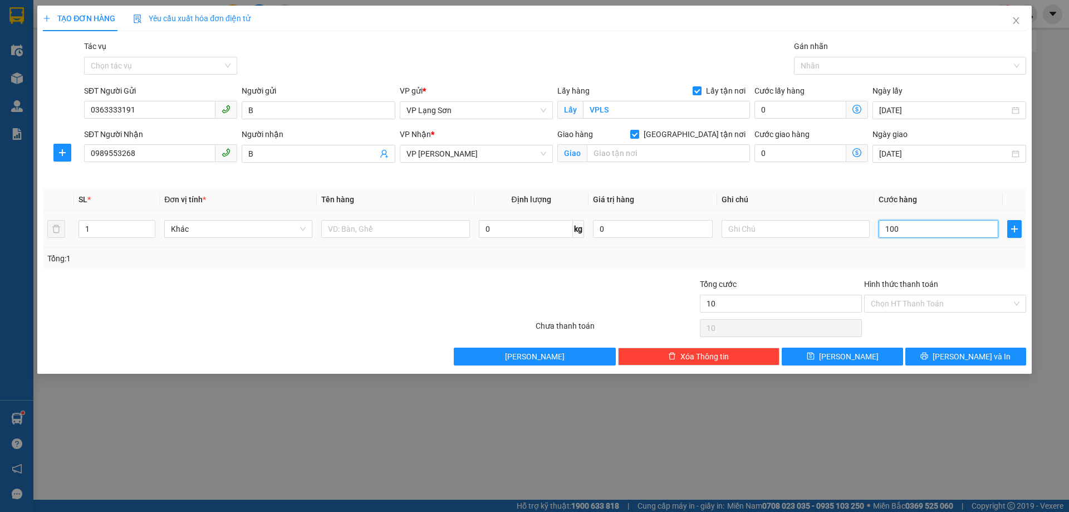
type input "100"
type input "1.000"
type input "10.000"
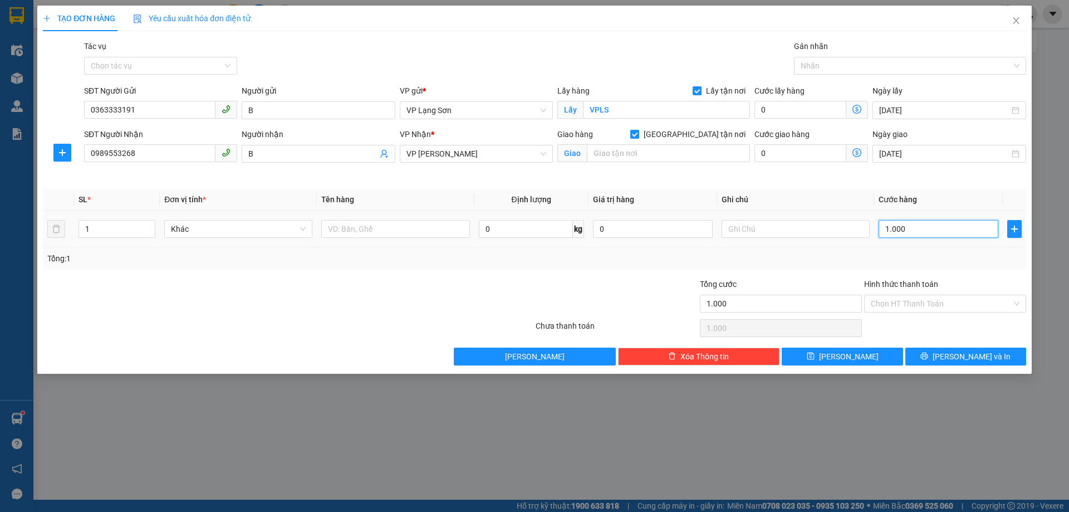
type input "10.000"
type input "100.000"
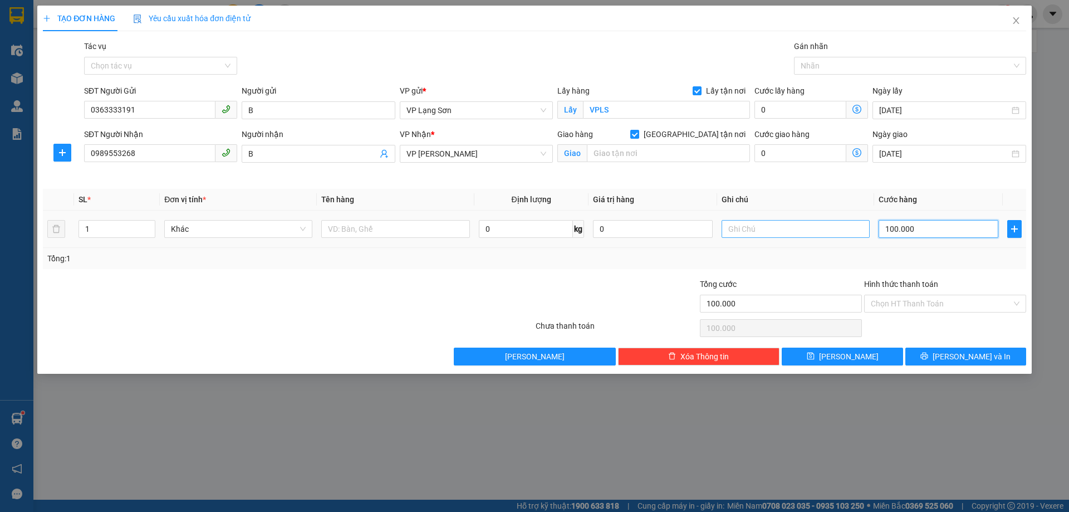
type input "100.000"
click at [770, 227] on input "text" at bounding box center [796, 229] width 148 height 18
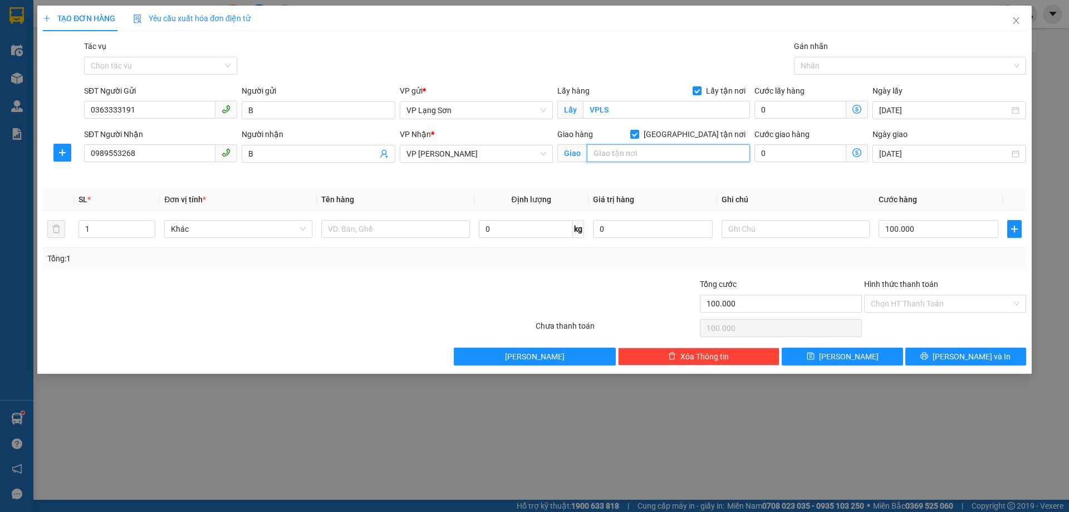
click at [648, 153] on input "text" at bounding box center [668, 153] width 163 height 18
click at [769, 232] on input "text" at bounding box center [796, 229] width 148 height 18
type input "NGƯỜI"
click at [633, 157] on input "text" at bounding box center [668, 153] width 163 height 18
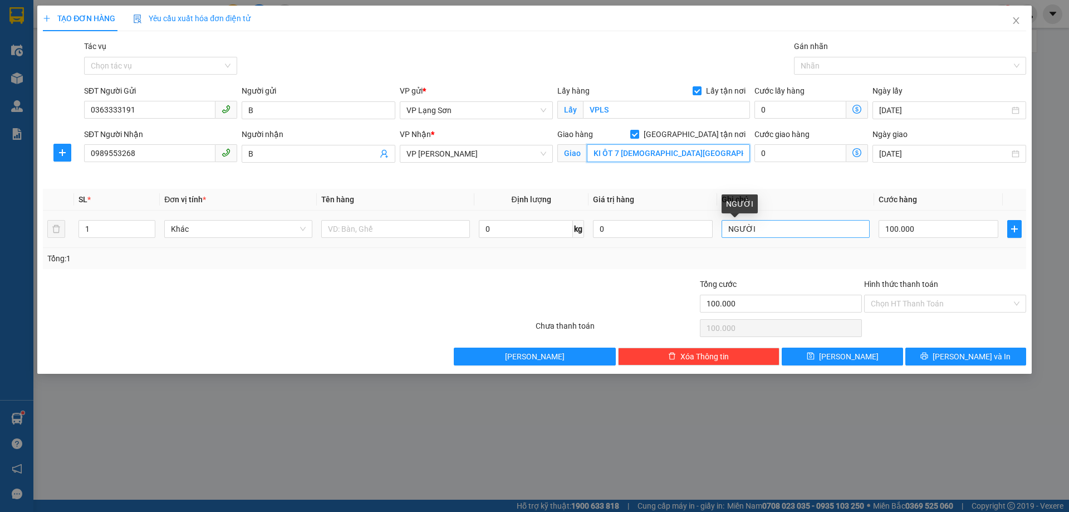
type input "KI ÔT 7 [DEMOGRAPHIC_DATA][GEOGRAPHIC_DATA]"
click at [776, 231] on input "NGƯỜI" at bounding box center [796, 229] width 148 height 18
type input "NGƯỜI NHẬN TT"
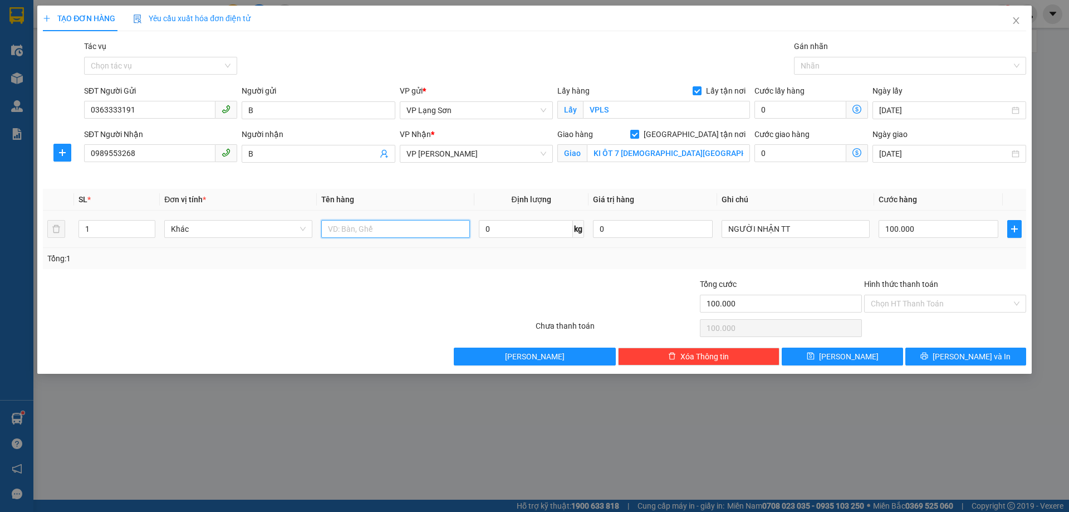
click at [386, 233] on input "text" at bounding box center [395, 229] width 148 height 18
type input "D"
type input "ĐỒ"
drag, startPoint x: 850, startPoint y: 354, endPoint x: 865, endPoint y: 354, distance: 15.6
click at [852, 354] on span "[PERSON_NAME]" at bounding box center [849, 356] width 60 height 12
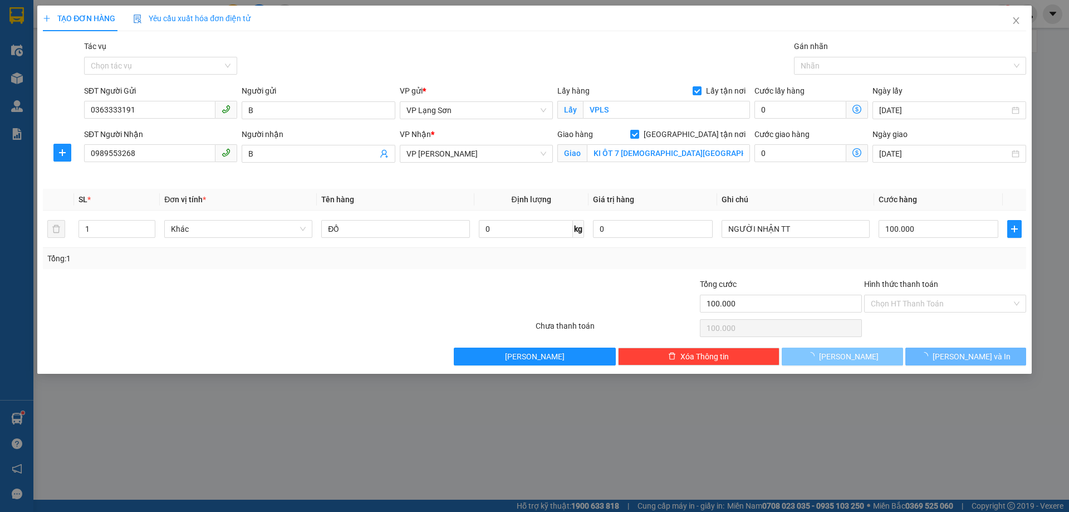
checkbox input "false"
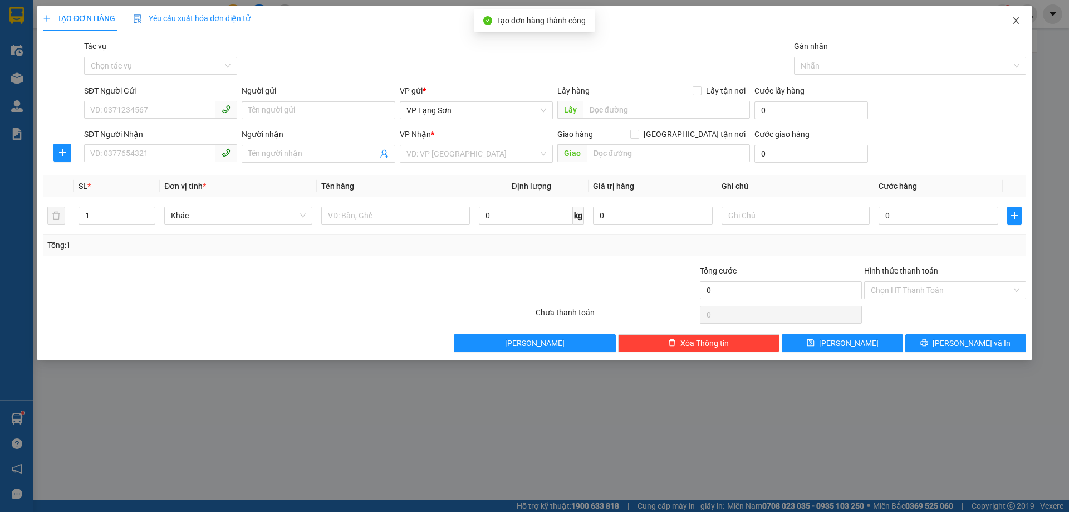
click at [1017, 22] on icon "close" at bounding box center [1016, 20] width 6 height 7
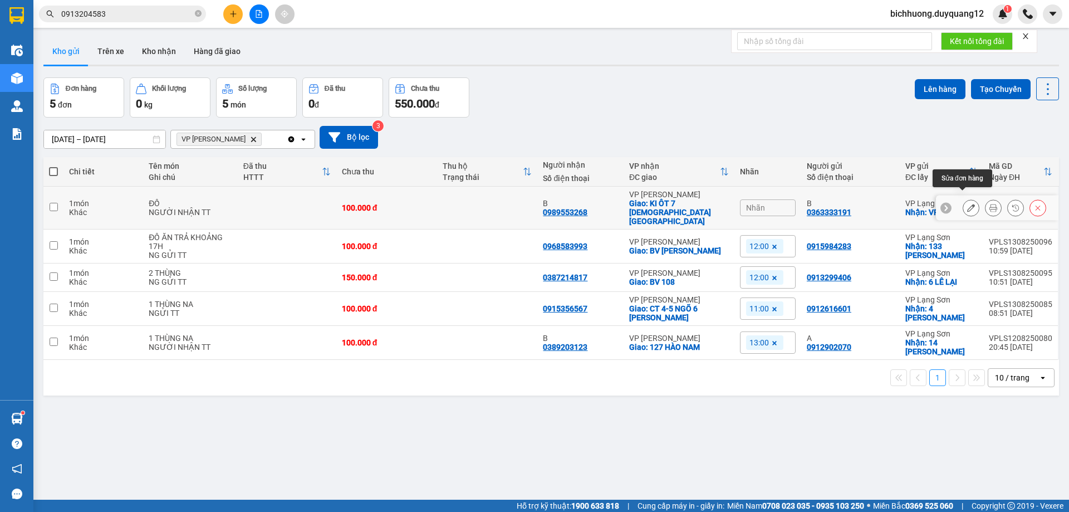
click at [967, 204] on icon at bounding box center [971, 208] width 8 height 8
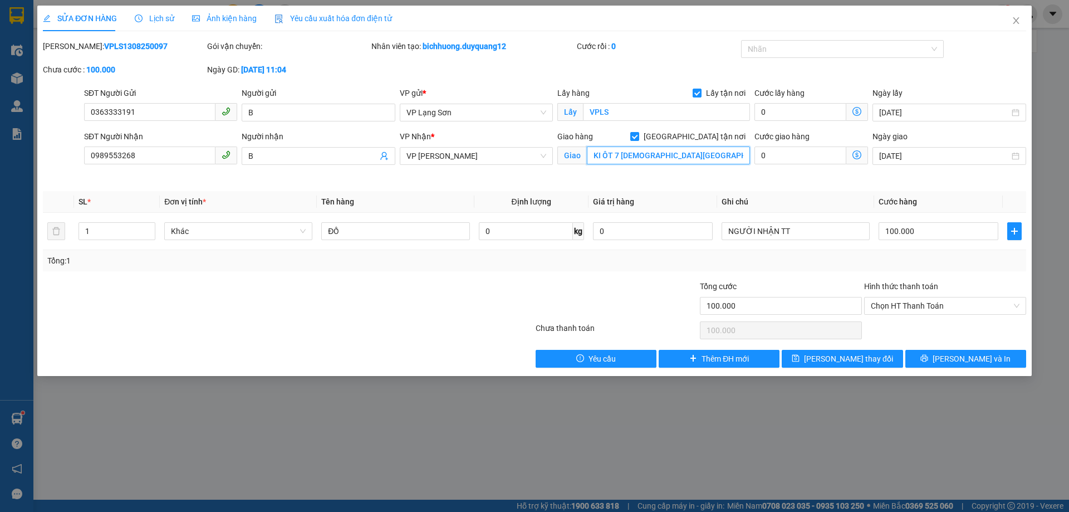
click at [663, 159] on input "KI ÔT 7 [DEMOGRAPHIC_DATA][GEOGRAPHIC_DATA]" at bounding box center [668, 155] width 163 height 18
drag, startPoint x: 616, startPoint y: 158, endPoint x: 575, endPoint y: 158, distance: 41.2
click at [575, 158] on span "Giao KI ÔT 7 [DEMOGRAPHIC_DATA][GEOGRAPHIC_DATA]" at bounding box center [653, 155] width 193 height 18
click at [839, 360] on span "[PERSON_NAME] thay đổi" at bounding box center [848, 359] width 89 height 12
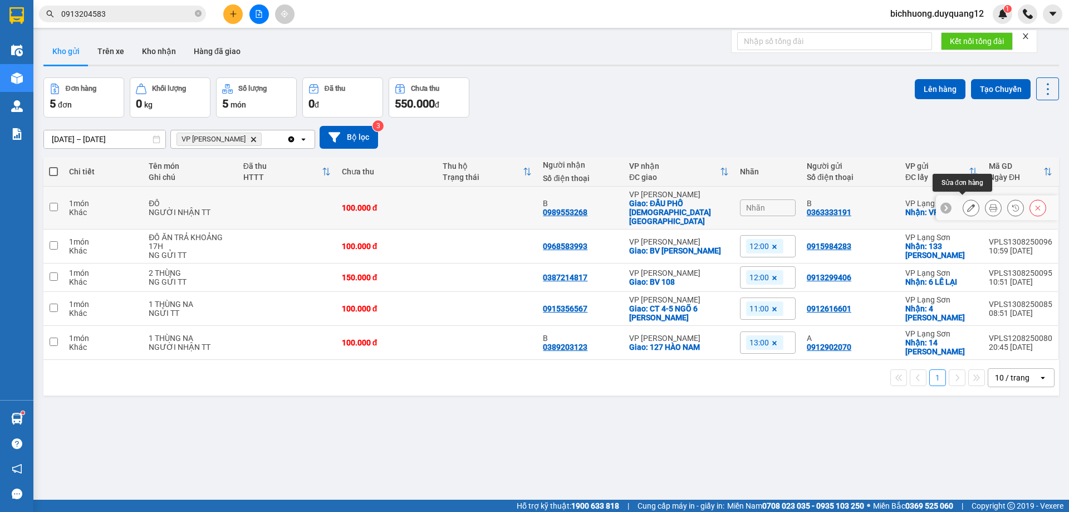
click at [967, 204] on icon at bounding box center [971, 208] width 8 height 8
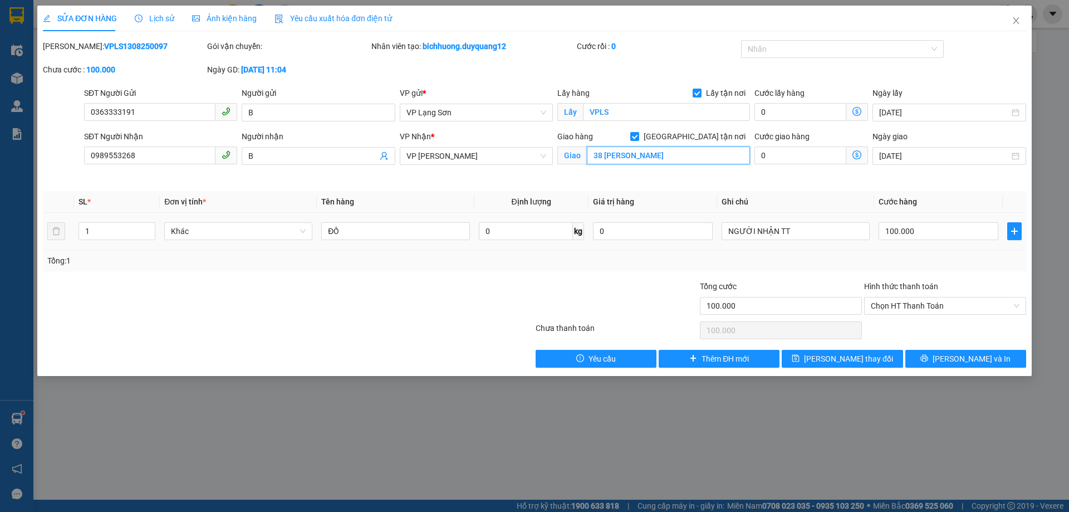
click at [589, 160] on input "38 [PERSON_NAME]" at bounding box center [668, 155] width 163 height 18
click at [849, 365] on button "[PERSON_NAME] thay đổi" at bounding box center [842, 359] width 121 height 18
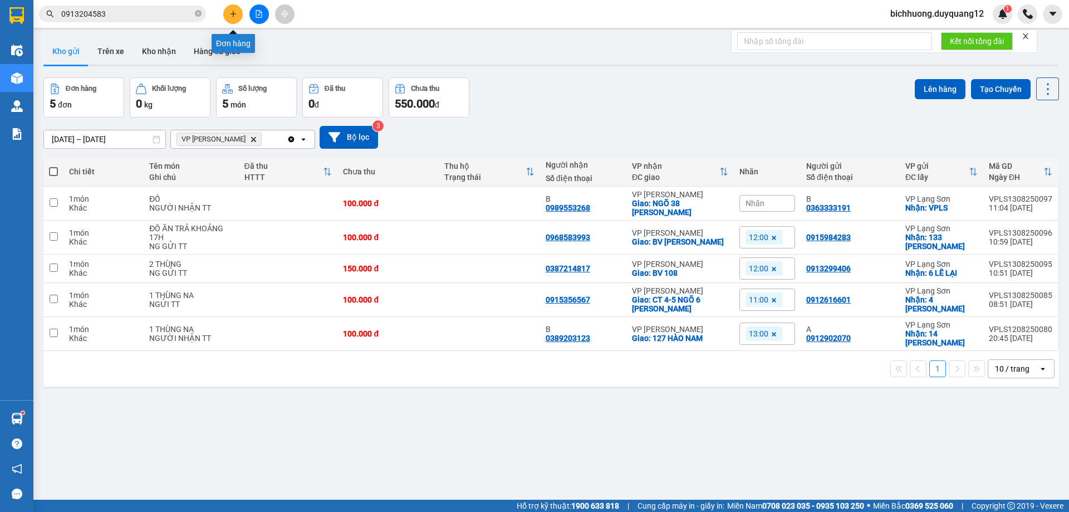
click at [234, 16] on icon "plus" at bounding box center [233, 14] width 8 height 8
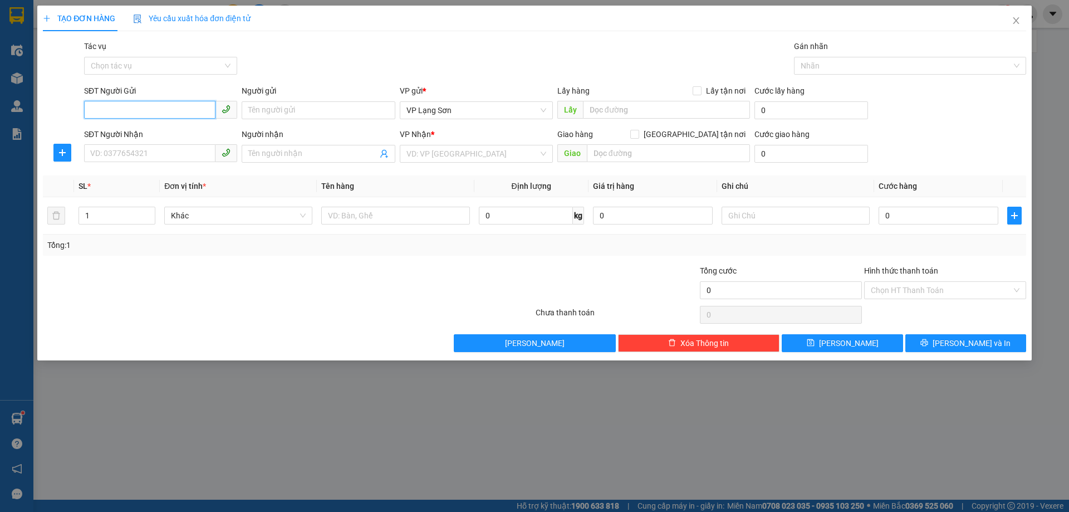
click at [123, 107] on input "SĐT Người Gửi" at bounding box center [149, 110] width 131 height 18
paste input "0915995362"
click at [93, 116] on input "0915995362" at bounding box center [149, 110] width 131 height 18
click at [112, 132] on div "0915995362 - B" at bounding box center [161, 132] width 140 height 12
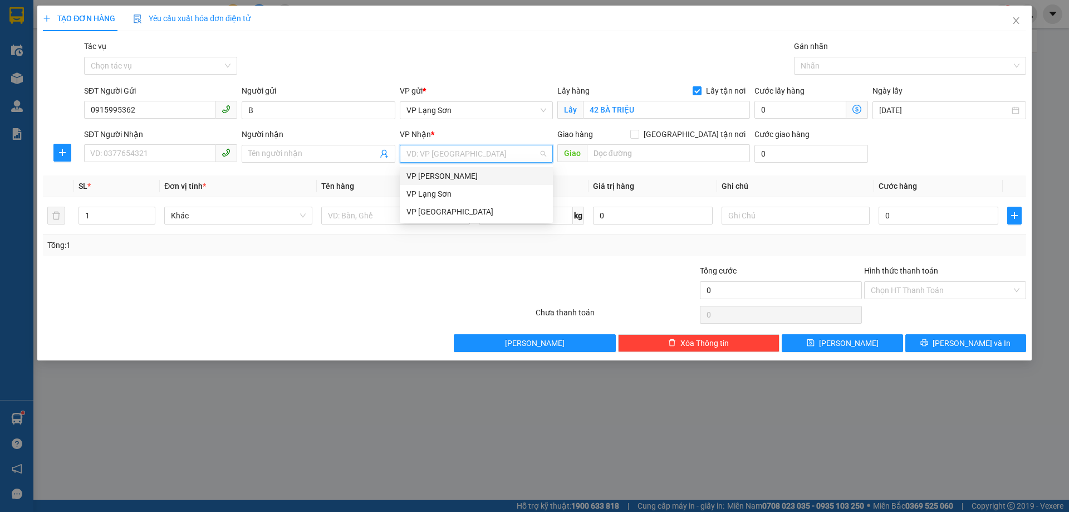
drag, startPoint x: 475, startPoint y: 153, endPoint x: 468, endPoint y: 160, distance: 10.3
click at [475, 153] on input "search" at bounding box center [473, 153] width 132 height 17
drag, startPoint x: 443, startPoint y: 179, endPoint x: 692, endPoint y: 151, distance: 250.4
click at [452, 179] on div "VP [PERSON_NAME]" at bounding box center [477, 176] width 140 height 12
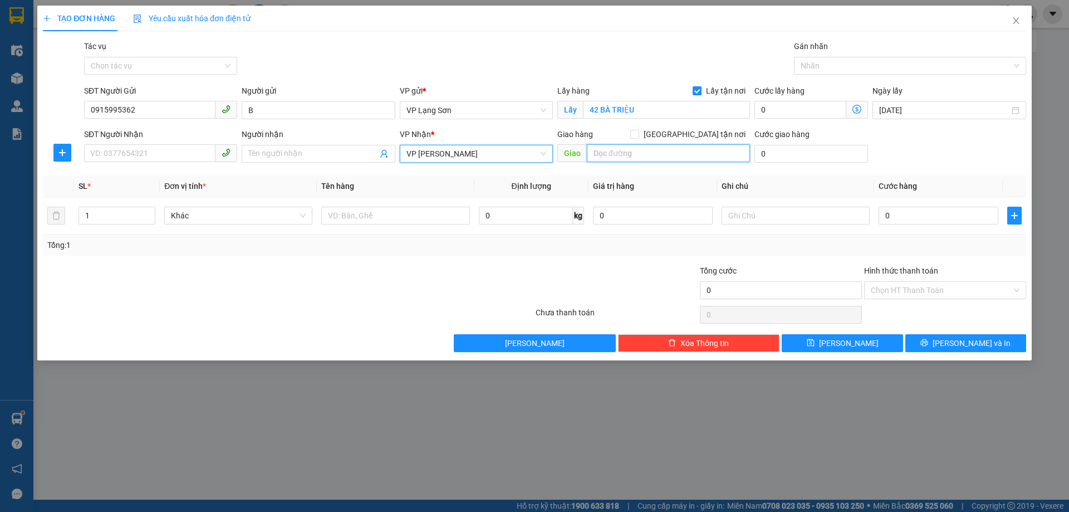
click at [661, 145] on input "text" at bounding box center [668, 153] width 163 height 18
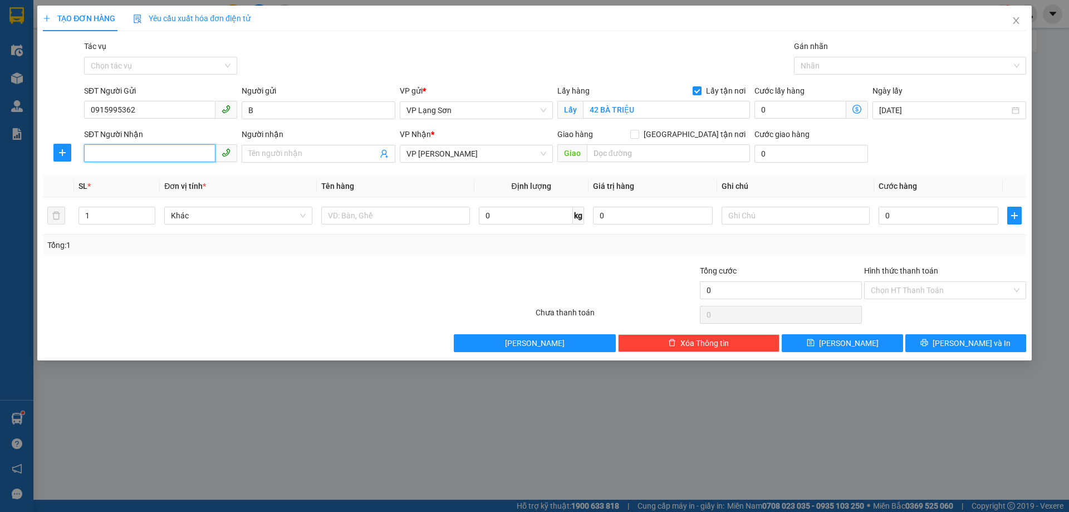
click at [144, 159] on input "SĐT Người Nhận" at bounding box center [149, 153] width 131 height 18
click at [143, 179] on div "0904173789 - B" at bounding box center [161, 176] width 140 height 12
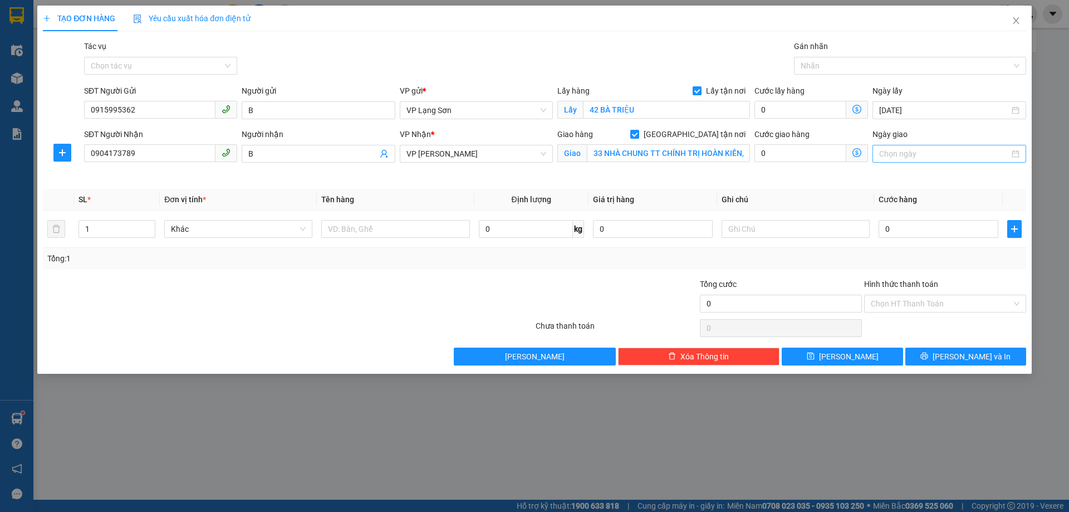
click at [933, 154] on input "Ngày giao" at bounding box center [944, 154] width 130 height 12
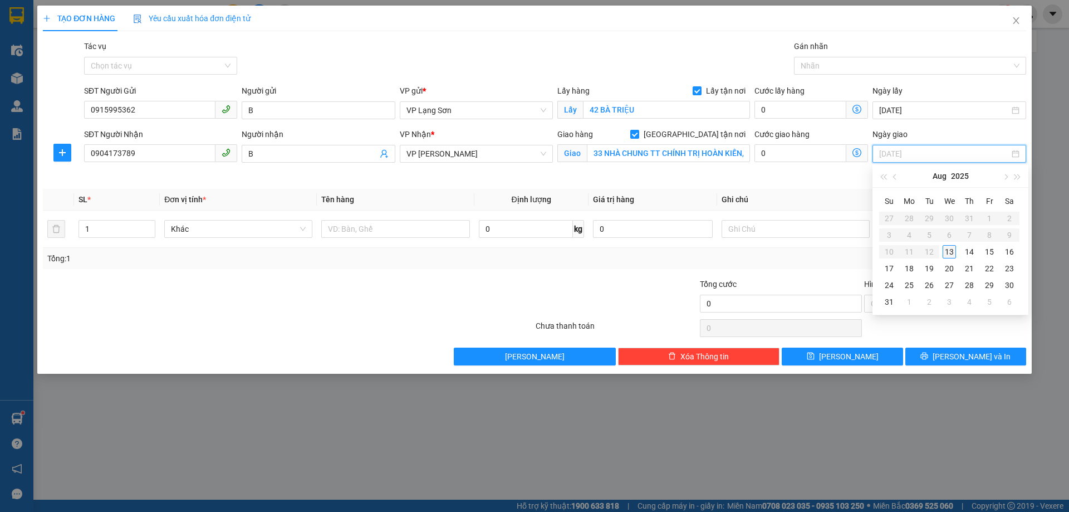
click at [951, 255] on div "13" at bounding box center [949, 251] width 13 height 13
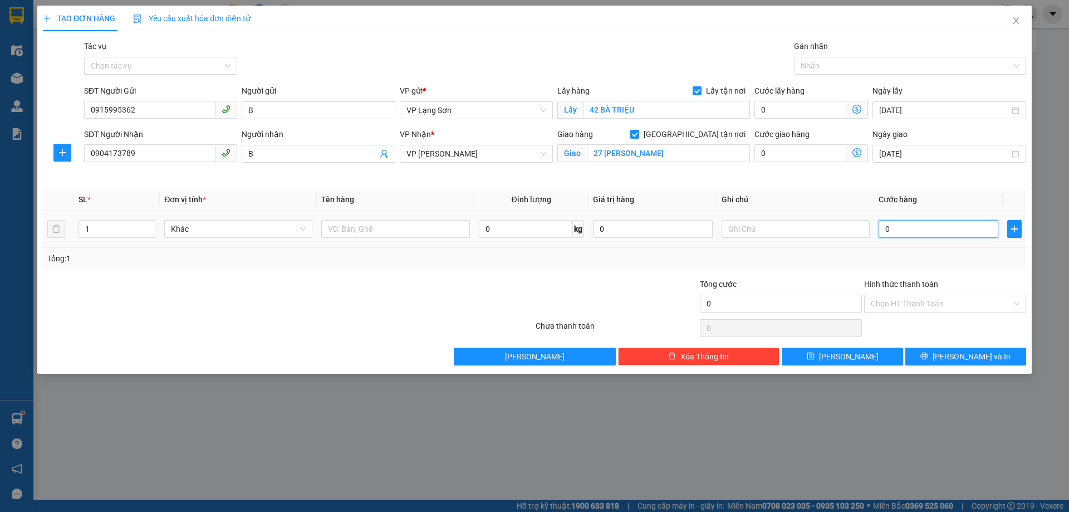
click at [899, 232] on input "0" at bounding box center [939, 229] width 120 height 18
click at [769, 229] on input "text" at bounding box center [796, 229] width 148 height 18
click at [374, 233] on input "text" at bounding box center [395, 229] width 148 height 18
click at [850, 357] on span "[PERSON_NAME]" at bounding box center [849, 356] width 60 height 12
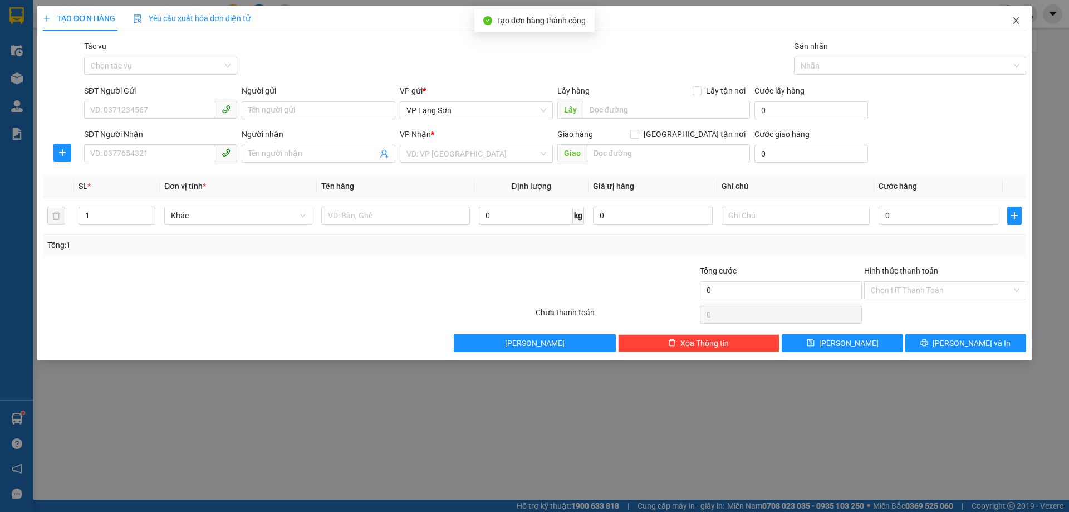
click at [1019, 21] on icon "close" at bounding box center [1016, 20] width 9 height 9
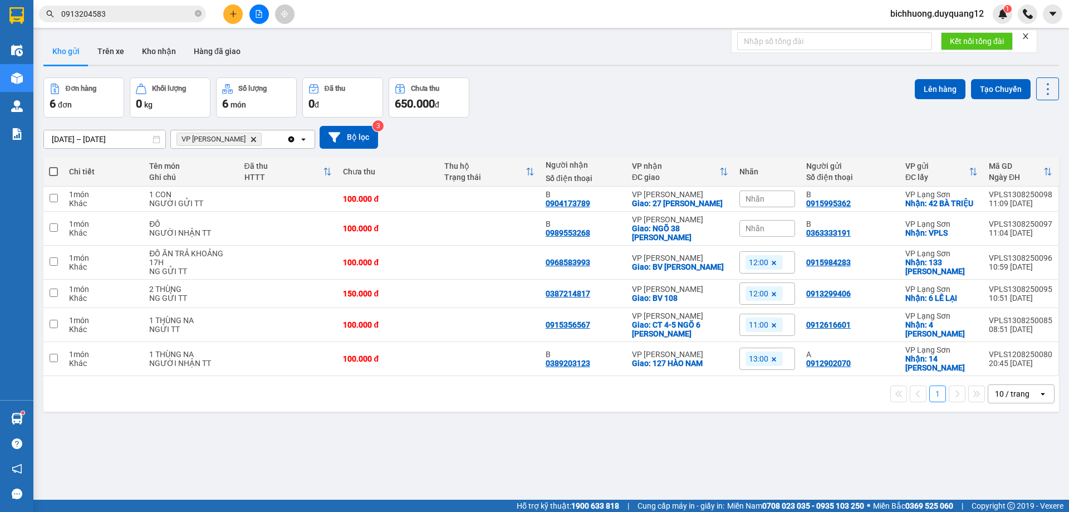
click at [765, 231] on div "Nhãn" at bounding box center [768, 228] width 56 height 17
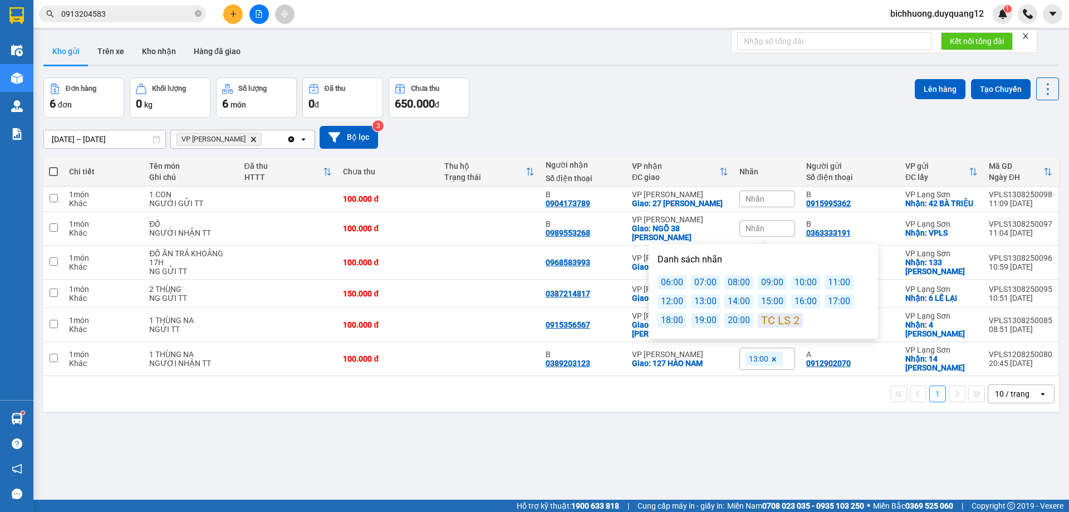
drag, startPoint x: 665, startPoint y: 309, endPoint x: 699, endPoint y: 292, distance: 37.9
click at [665, 307] on div "06:00 07:00 08:00 09:00 10:00 11:00 12:00 13:00 14:00 15:00 16:00 17:00 18:00 1…" at bounding box center [764, 301] width 212 height 52
click at [834, 59] on div "Kho gửi Trên xe Kho nhận Hàng đã giao" at bounding box center [551, 53] width 1016 height 30
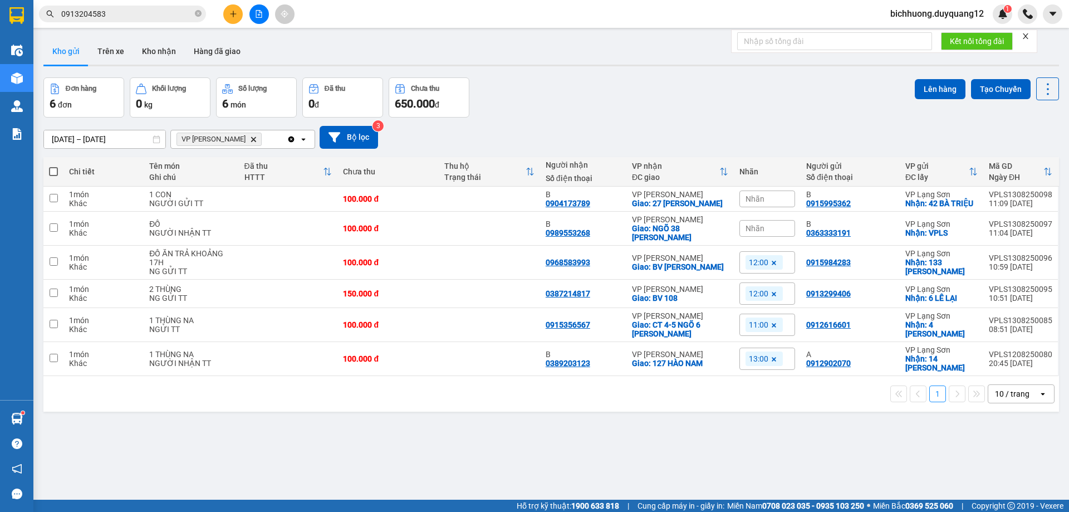
click at [754, 229] on span "Nhãn" at bounding box center [755, 228] width 19 height 9
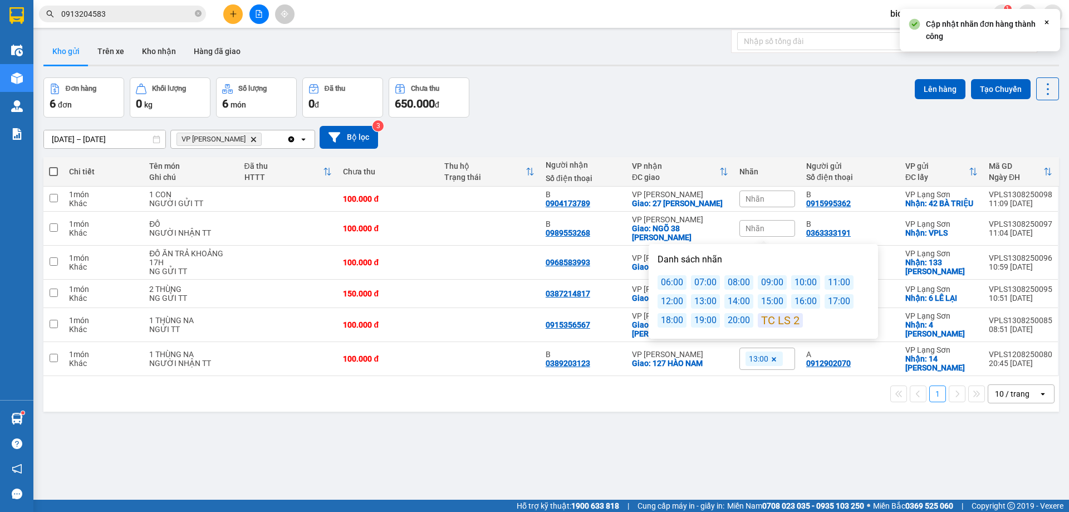
drag, startPoint x: 665, startPoint y: 302, endPoint x: 701, endPoint y: 277, distance: 43.1
click at [666, 302] on div "12:00" at bounding box center [672, 301] width 29 height 14
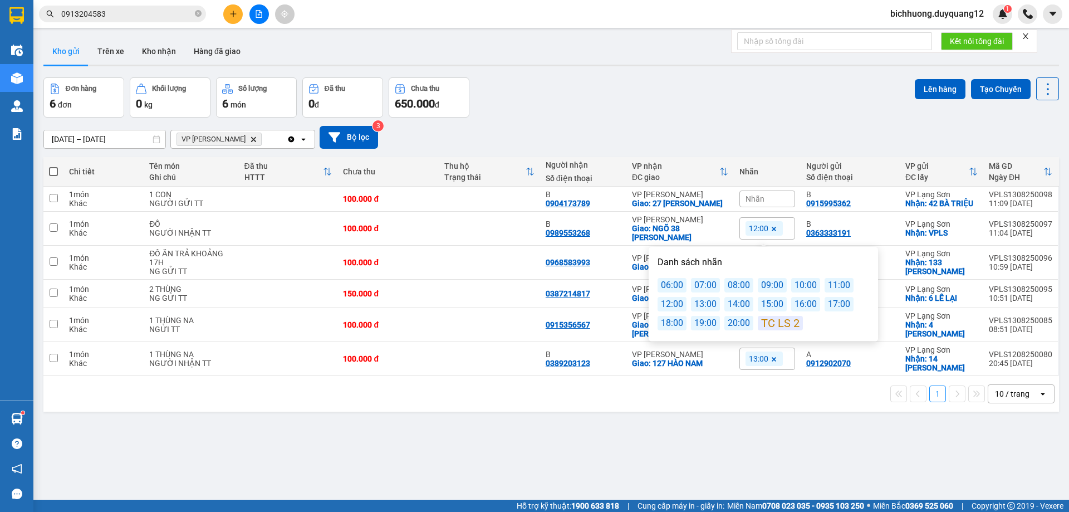
click at [752, 198] on span "Nhãn" at bounding box center [755, 198] width 19 height 9
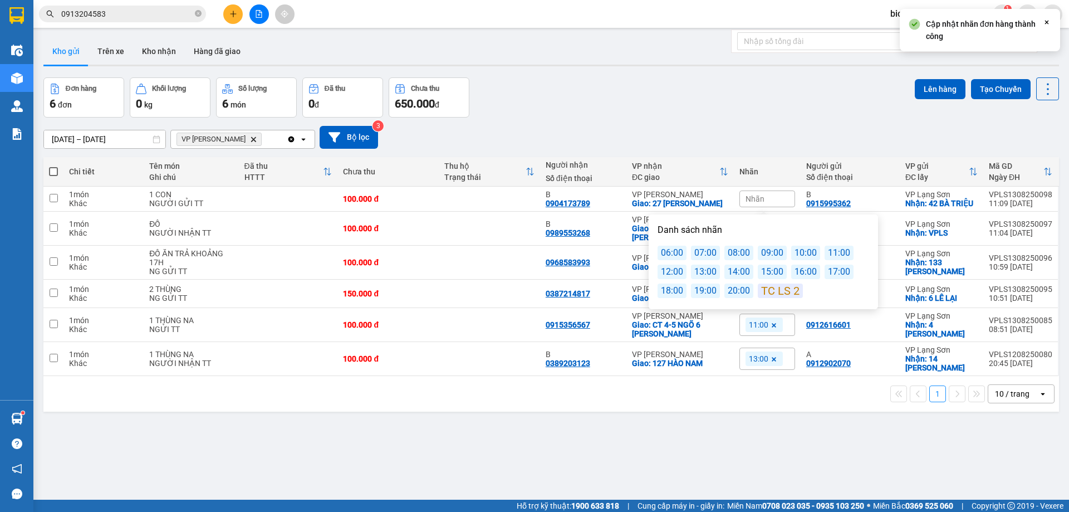
click at [671, 273] on div "12:00" at bounding box center [672, 272] width 29 height 14
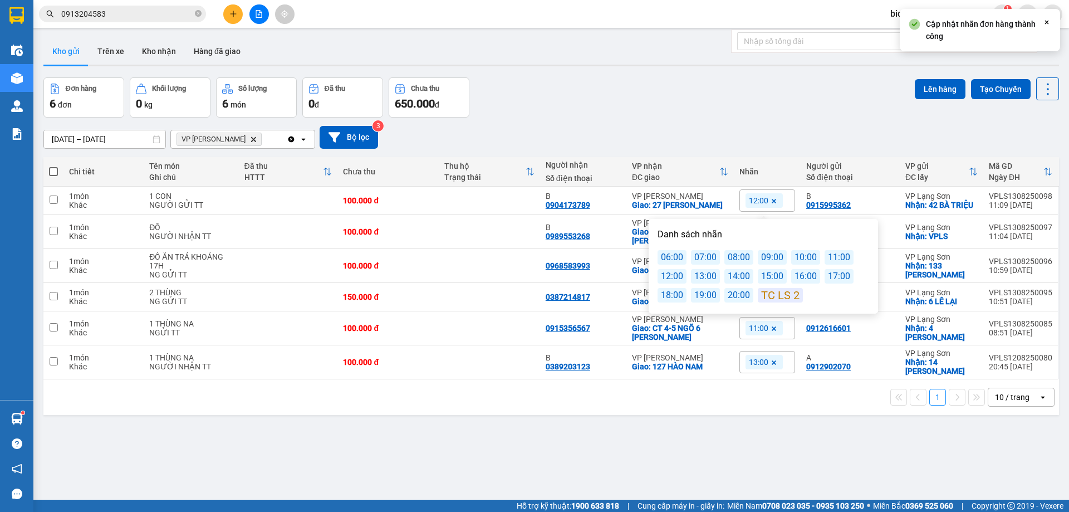
click at [821, 104] on div "Đơn hàng 6 đơn Khối lượng 0 kg Số lượng 6 món Đã thu 0 đ Chưa thu 650.000 đ Lên…" at bounding box center [551, 97] width 1016 height 40
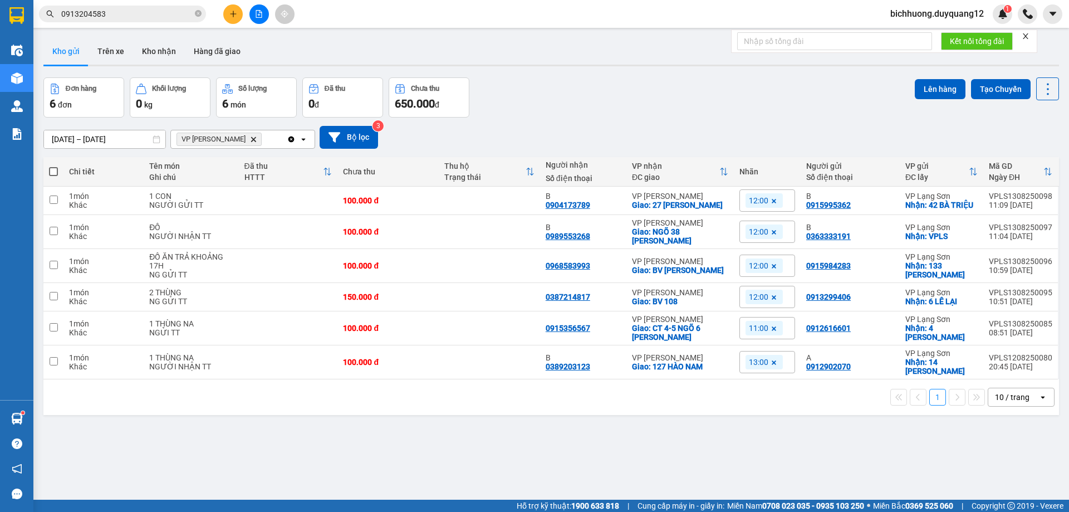
click at [1000, 483] on div "ver 1.8.138 Kho gửi Trên xe Kho nhận Hàng đã giao Đơn hàng 6 đơn Khối lượng 0 k…" at bounding box center [551, 289] width 1025 height 512
click at [967, 204] on button at bounding box center [971, 200] width 16 height 19
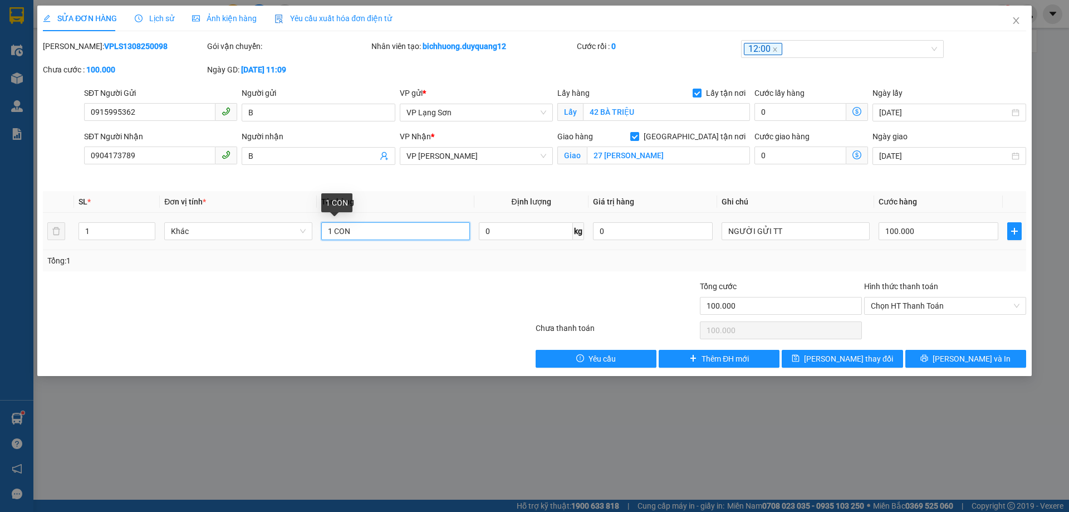
click at [371, 233] on input "1 CON" at bounding box center [395, 231] width 148 height 18
click at [845, 358] on span "[PERSON_NAME] thay đổi" at bounding box center [848, 359] width 89 height 12
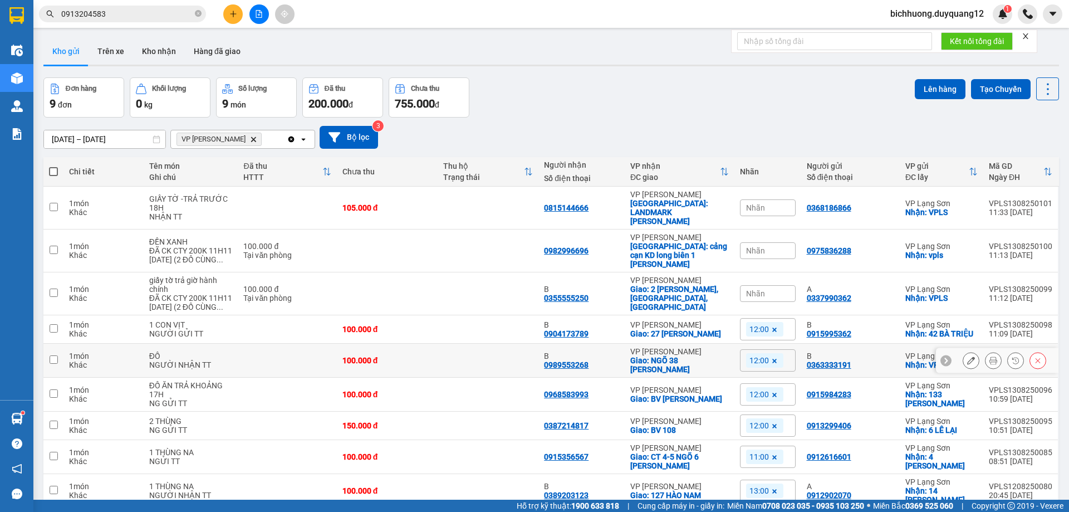
click at [967, 356] on icon at bounding box center [971, 360] width 8 height 8
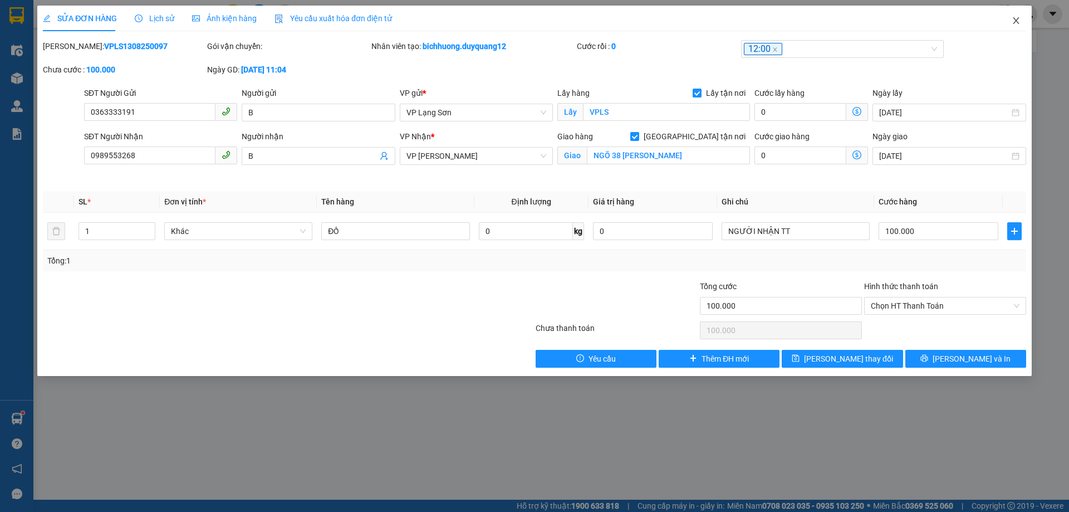
click at [1017, 21] on icon "close" at bounding box center [1016, 20] width 9 height 9
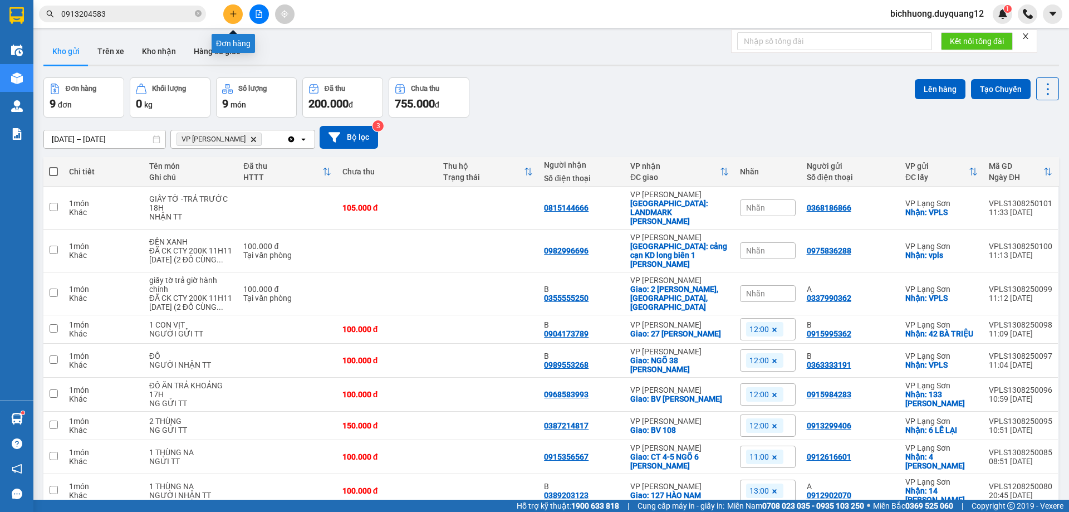
click at [230, 16] on icon "plus" at bounding box center [233, 14] width 8 height 8
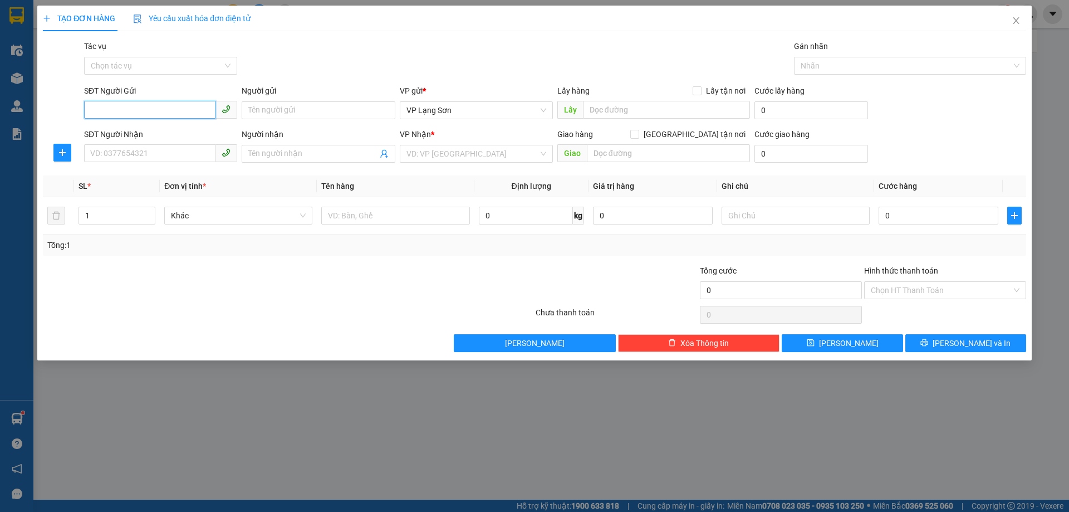
click at [125, 110] on input "SĐT Người Gửi" at bounding box center [149, 110] width 131 height 18
paste input "0904399766"
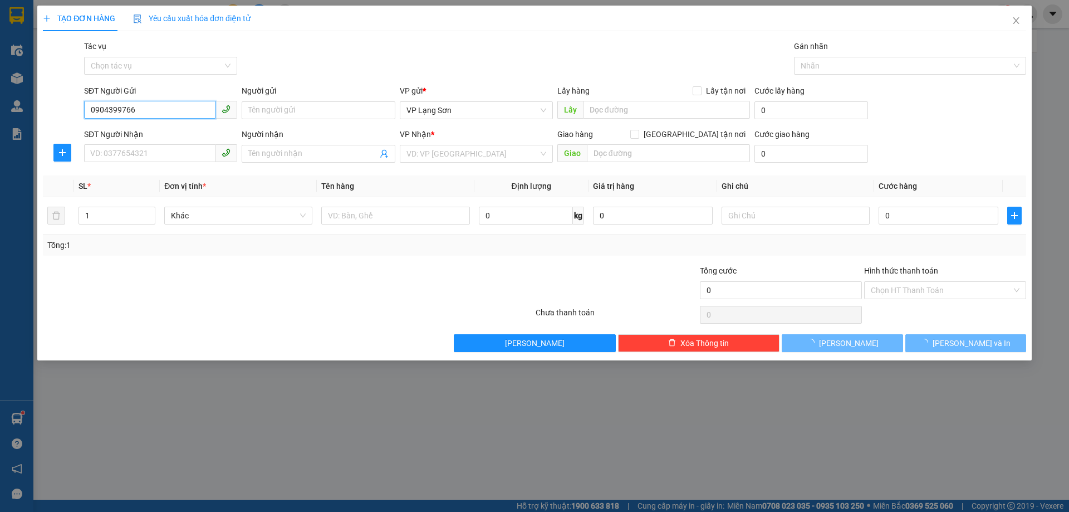
click at [92, 110] on input "0904399766" at bounding box center [149, 110] width 131 height 18
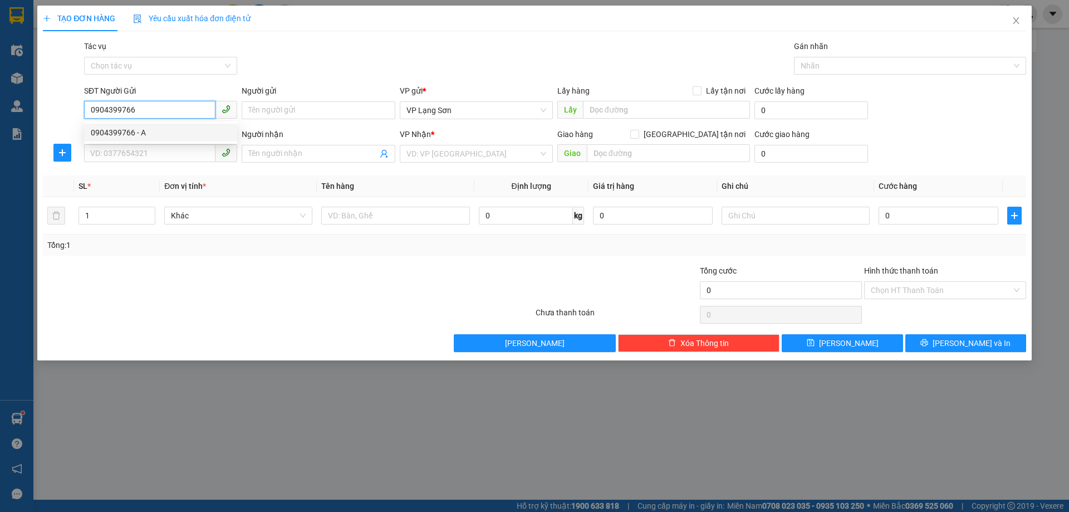
click at [129, 133] on div "0904399766 - A" at bounding box center [161, 132] width 140 height 12
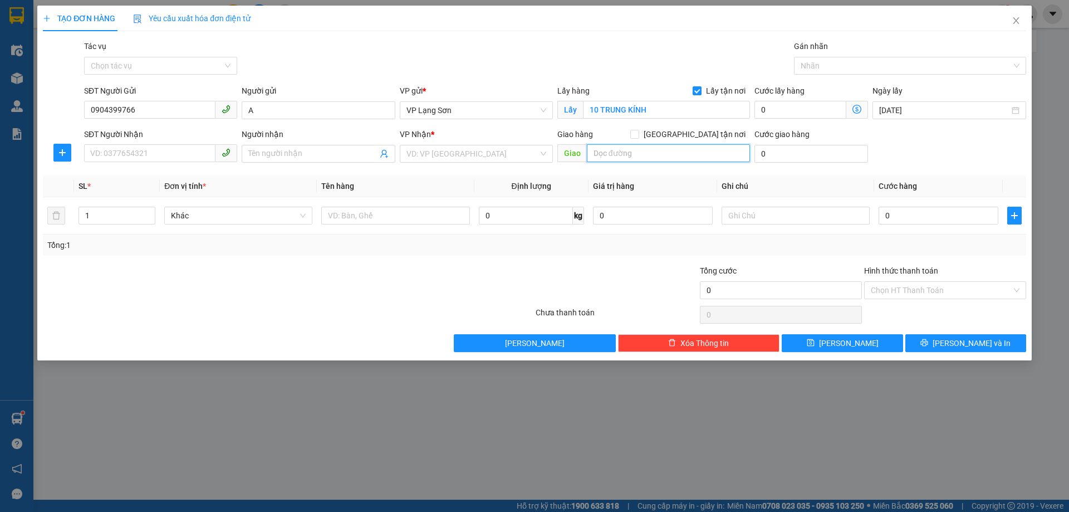
click at [663, 153] on input "text" at bounding box center [668, 153] width 163 height 18
drag, startPoint x: 491, startPoint y: 112, endPoint x: 485, endPoint y: 112, distance: 6.7
click at [490, 112] on span "VP Lạng Sơn" at bounding box center [477, 110] width 140 height 17
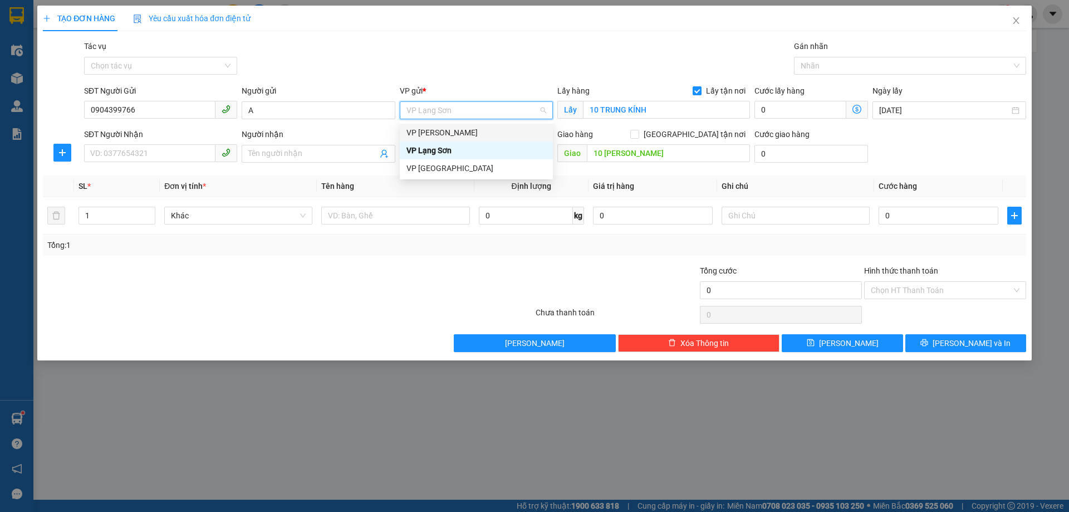
drag, startPoint x: 437, startPoint y: 136, endPoint x: 449, endPoint y: 142, distance: 13.7
click at [437, 136] on div "VP [PERSON_NAME]" at bounding box center [477, 132] width 140 height 12
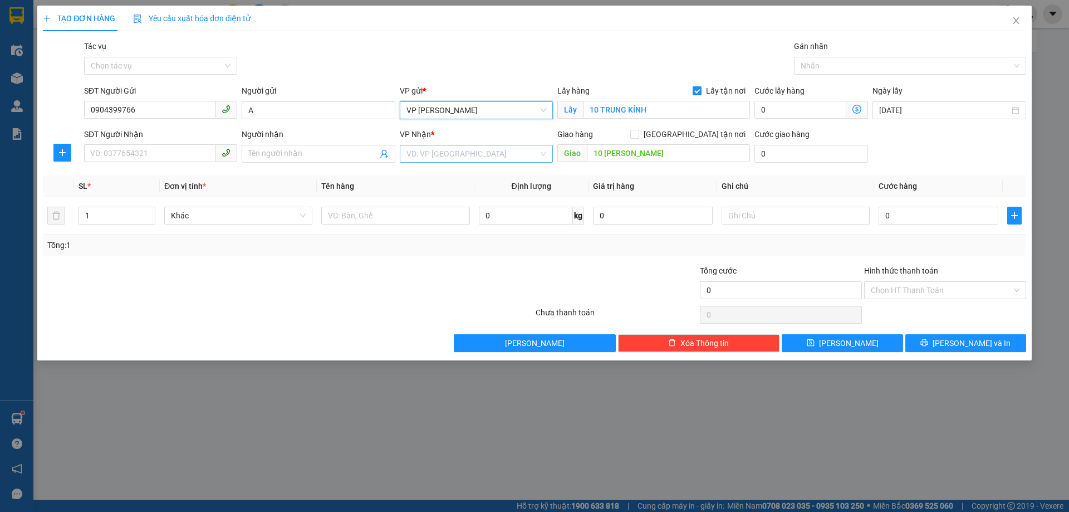
click at [437, 154] on input "search" at bounding box center [473, 153] width 132 height 17
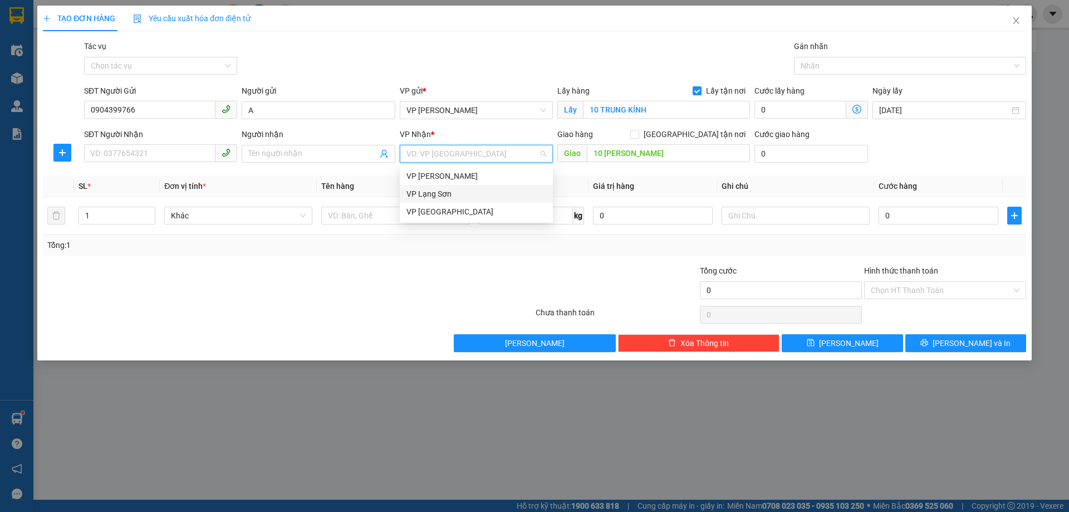
click at [429, 195] on div "VP Lạng Sơn" at bounding box center [477, 194] width 140 height 12
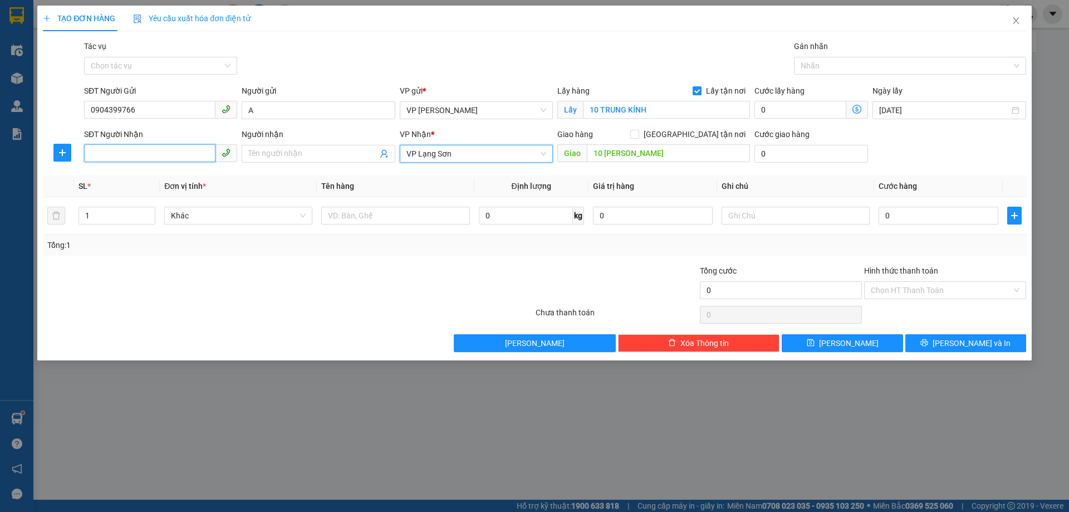
click at [189, 147] on input "SĐT Người Nhận" at bounding box center [149, 153] width 131 height 18
drag, startPoint x: 150, startPoint y: 180, endPoint x: 269, endPoint y: 198, distance: 120.0
click at [151, 180] on div "0967538567 - B" at bounding box center [161, 176] width 140 height 12
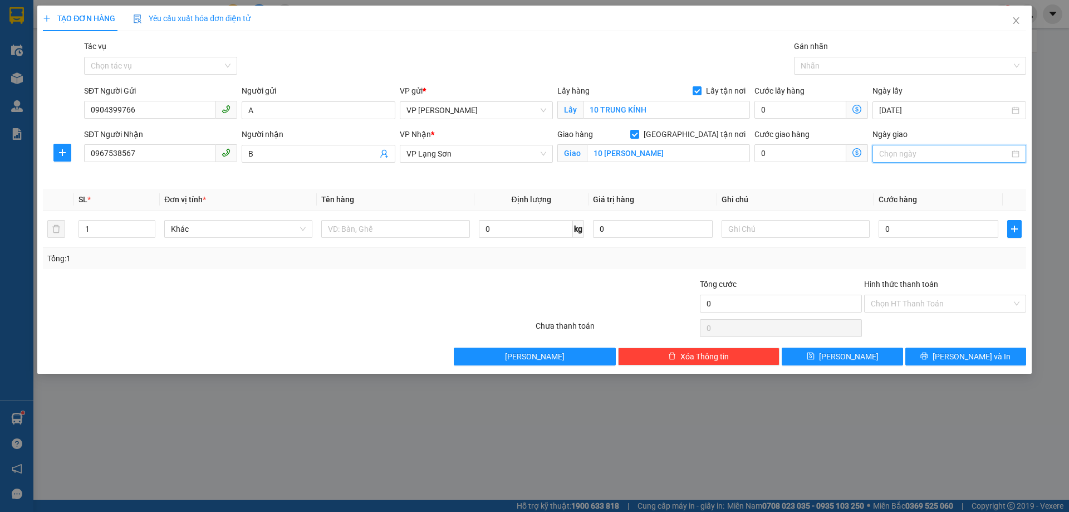
click at [910, 155] on input "Ngày giao" at bounding box center [944, 154] width 130 height 12
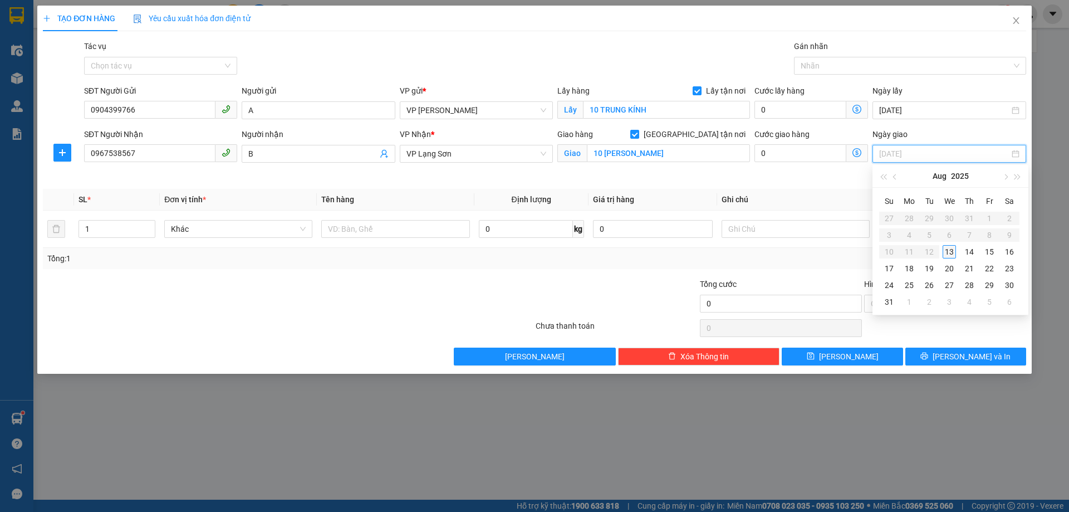
click at [950, 251] on div "13" at bounding box center [949, 251] width 13 height 13
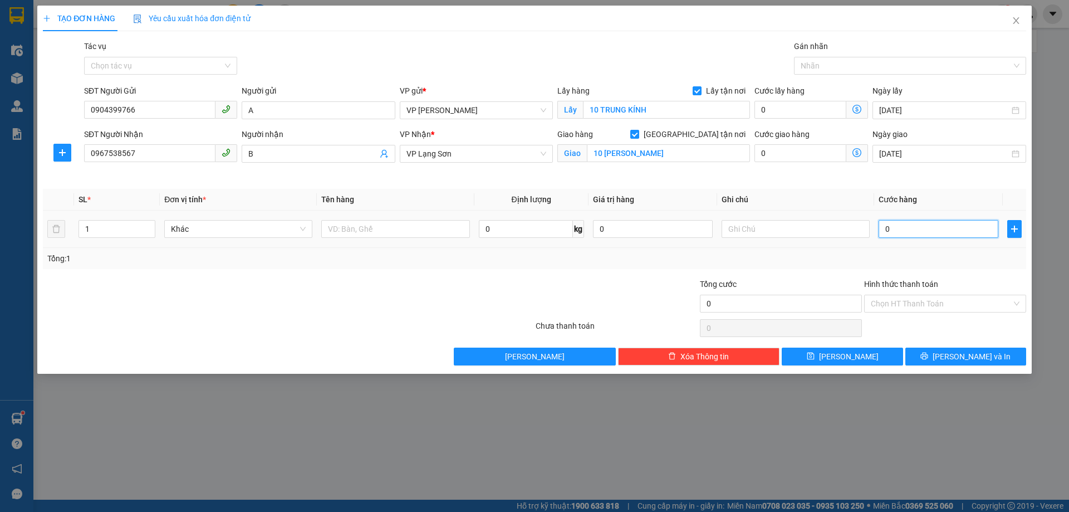
click at [902, 230] on input "0" at bounding box center [939, 229] width 120 height 18
click at [752, 231] on input "text" at bounding box center [796, 229] width 148 height 18
click at [383, 233] on input "text" at bounding box center [395, 229] width 148 height 18
click at [860, 359] on button "[PERSON_NAME]" at bounding box center [842, 357] width 121 height 18
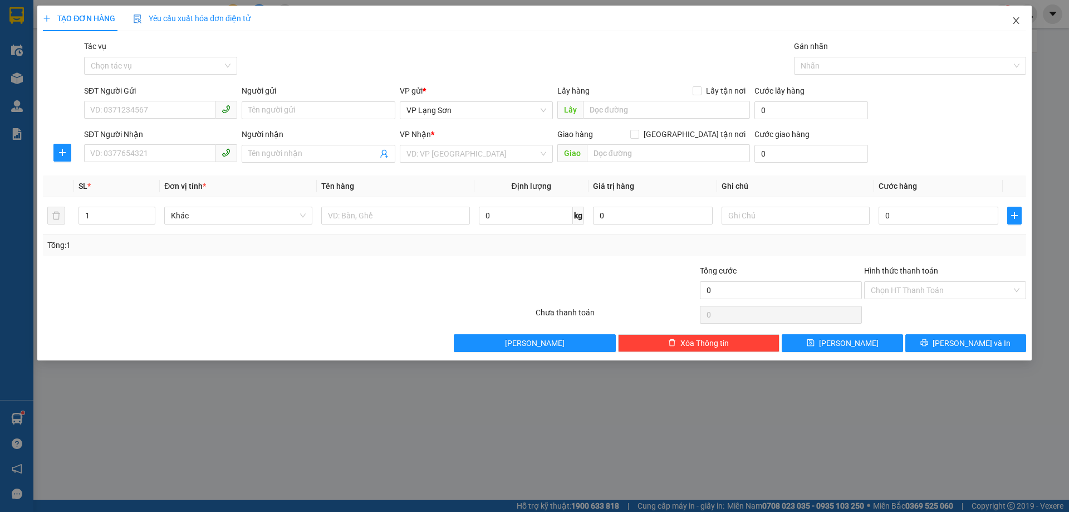
click at [1011, 21] on span "Close" at bounding box center [1016, 21] width 31 height 31
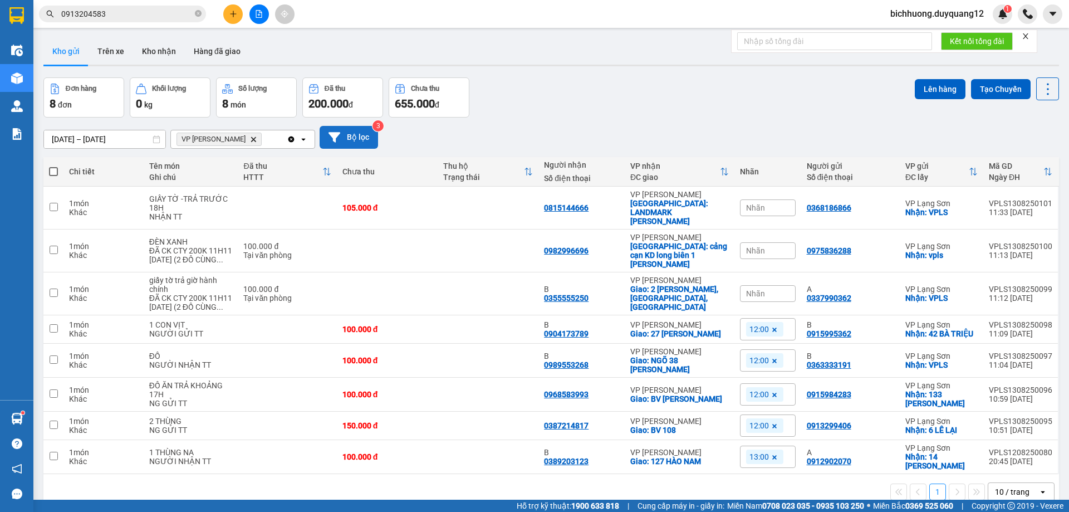
drag, startPoint x: 348, startPoint y: 139, endPoint x: 363, endPoint y: 139, distance: 14.5
click at [363, 139] on button "Bộ lọc" at bounding box center [349, 137] width 58 height 23
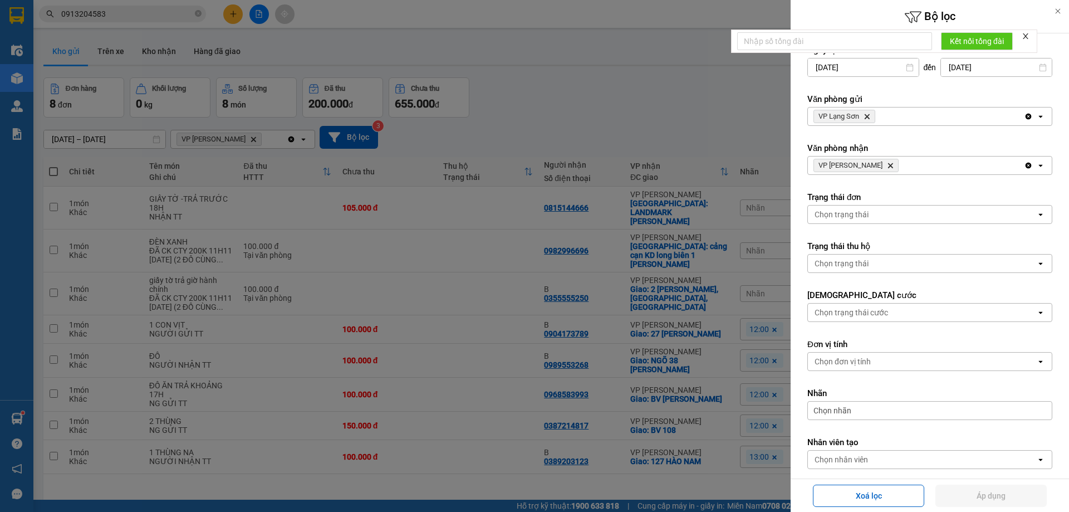
click at [869, 117] on icon "Delete" at bounding box center [867, 116] width 7 height 7
click at [872, 117] on div "Chọn văn phòng" at bounding box center [922, 116] width 228 height 18
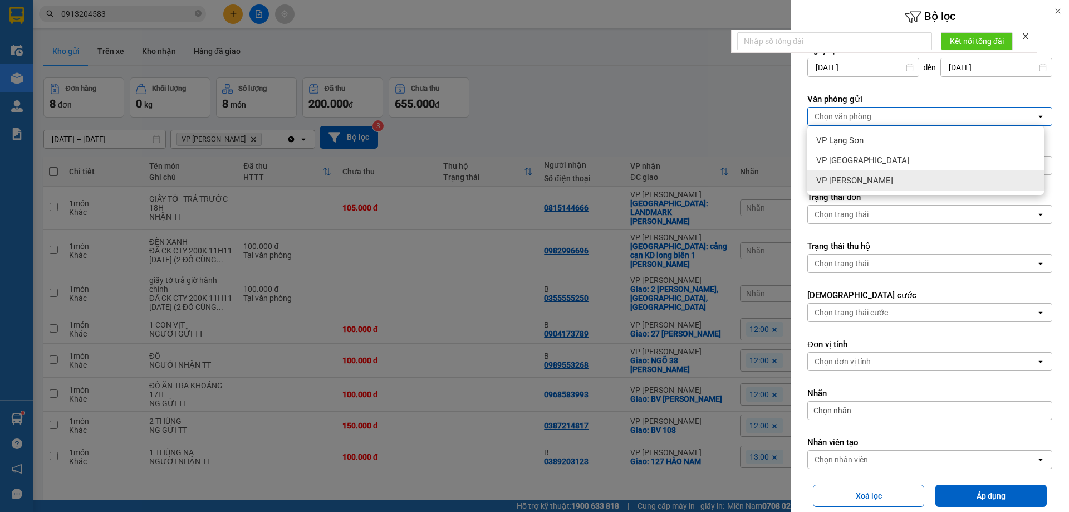
click at [844, 182] on span "VP [PERSON_NAME]" at bounding box center [854, 180] width 77 height 11
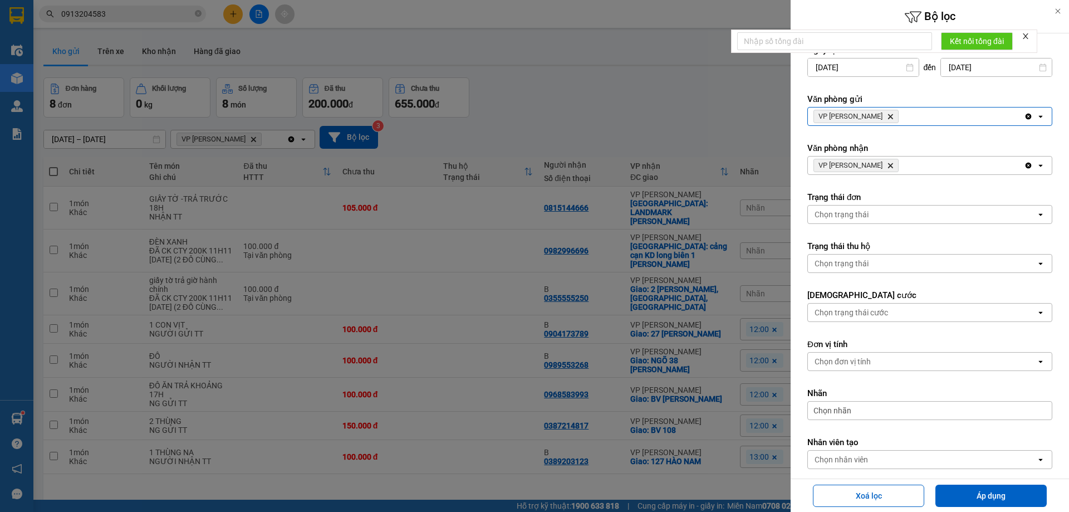
click at [887, 163] on icon "Delete" at bounding box center [890, 165] width 7 height 7
drag, startPoint x: 872, startPoint y: 167, endPoint x: 870, endPoint y: 173, distance: 5.7
click at [872, 167] on div "Chọn văn phòng" at bounding box center [922, 165] width 228 height 18
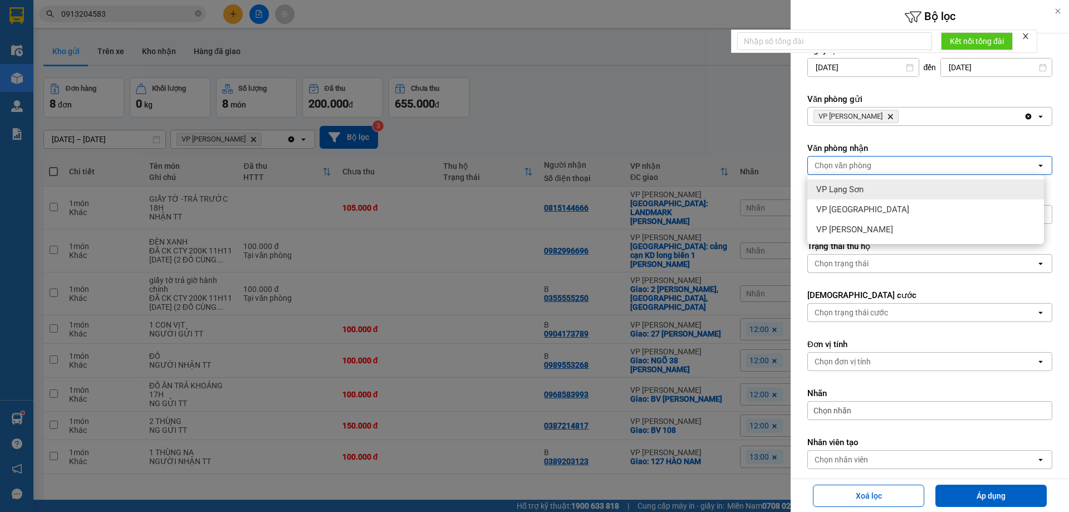
click at [853, 195] on div "VP Lạng Sơn" at bounding box center [926, 189] width 237 height 20
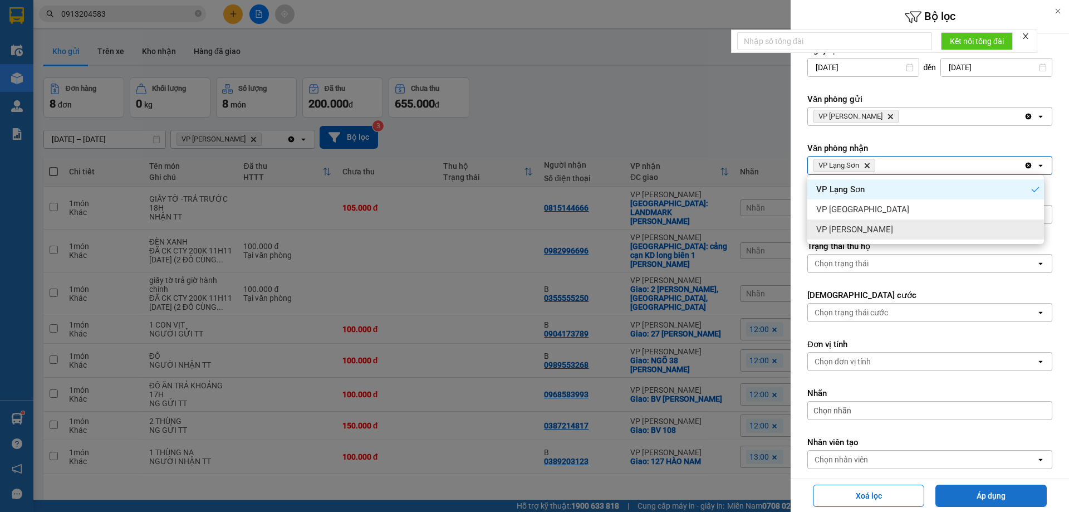
click at [1015, 492] on button "Áp dụng" at bounding box center [991, 496] width 111 height 22
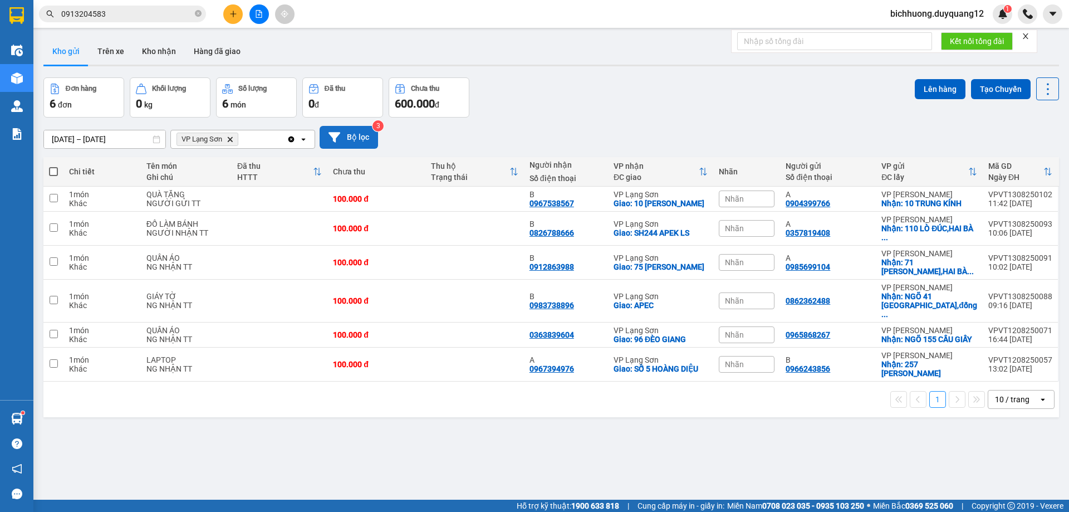
click at [360, 136] on button "Bộ lọc" at bounding box center [349, 137] width 58 height 23
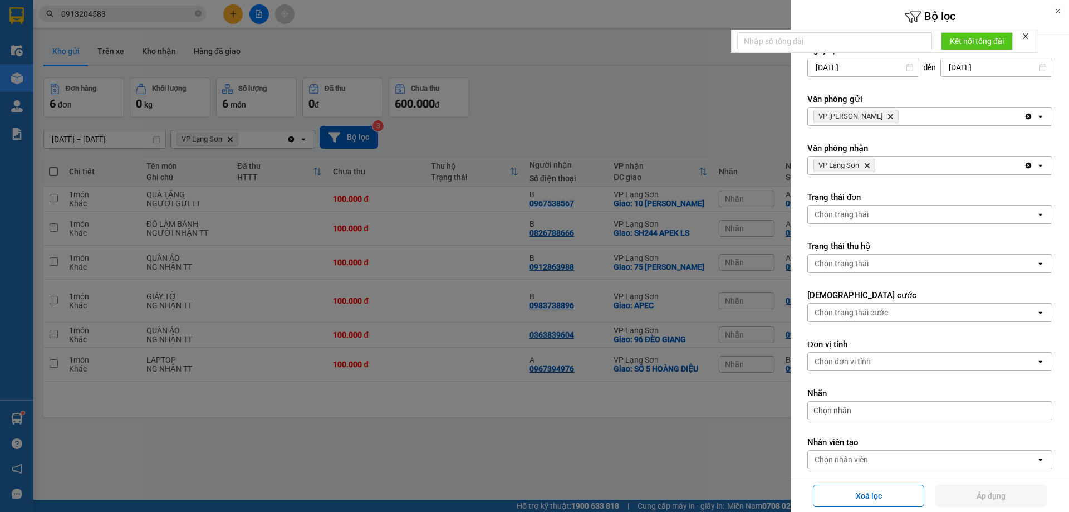
click at [887, 118] on icon "Delete" at bounding box center [890, 116] width 7 height 7
click at [870, 118] on div "Chọn văn phòng" at bounding box center [843, 116] width 57 height 11
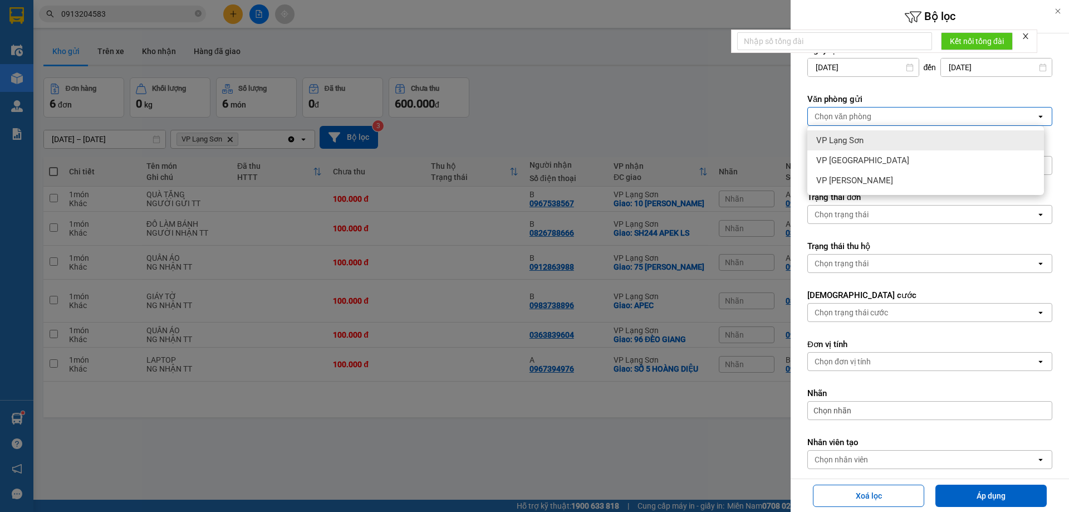
drag, startPoint x: 855, startPoint y: 144, endPoint x: 874, endPoint y: 157, distance: 23.3
click at [856, 144] on span "VP Lạng Sơn" at bounding box center [839, 140] width 47 height 11
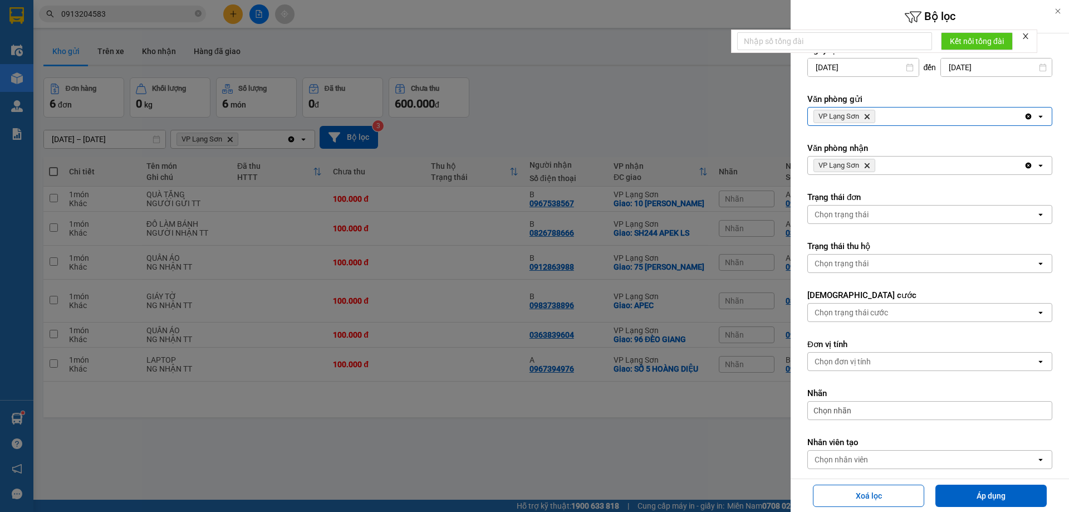
click at [867, 167] on icon "VP Lạng Sơn, close by backspace" at bounding box center [867, 165] width 5 height 5
click at [874, 165] on div "Chọn văn phòng" at bounding box center [922, 165] width 228 height 18
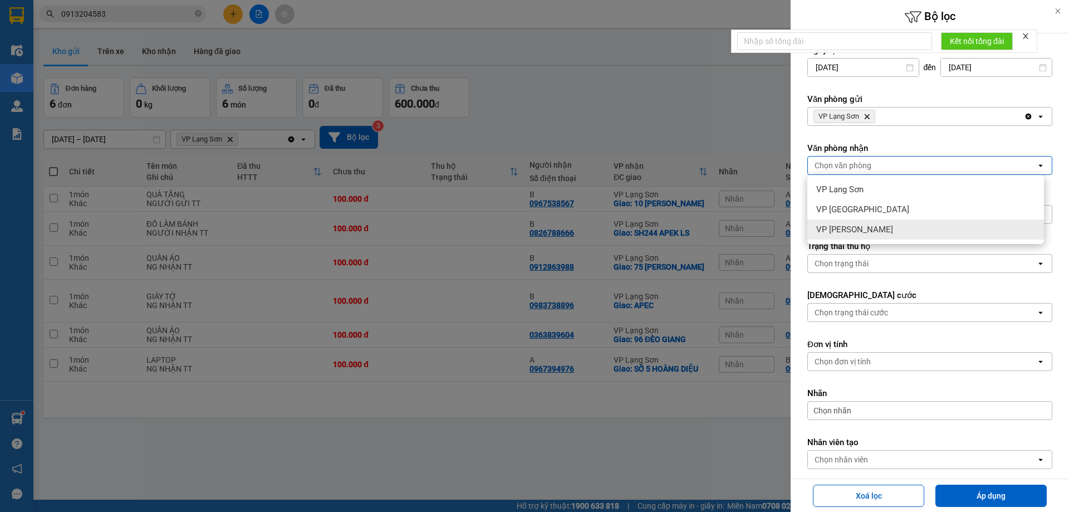
drag, startPoint x: 857, startPoint y: 226, endPoint x: 953, endPoint y: 322, distance: 135.5
click at [859, 228] on span "VP [PERSON_NAME]" at bounding box center [854, 229] width 77 height 11
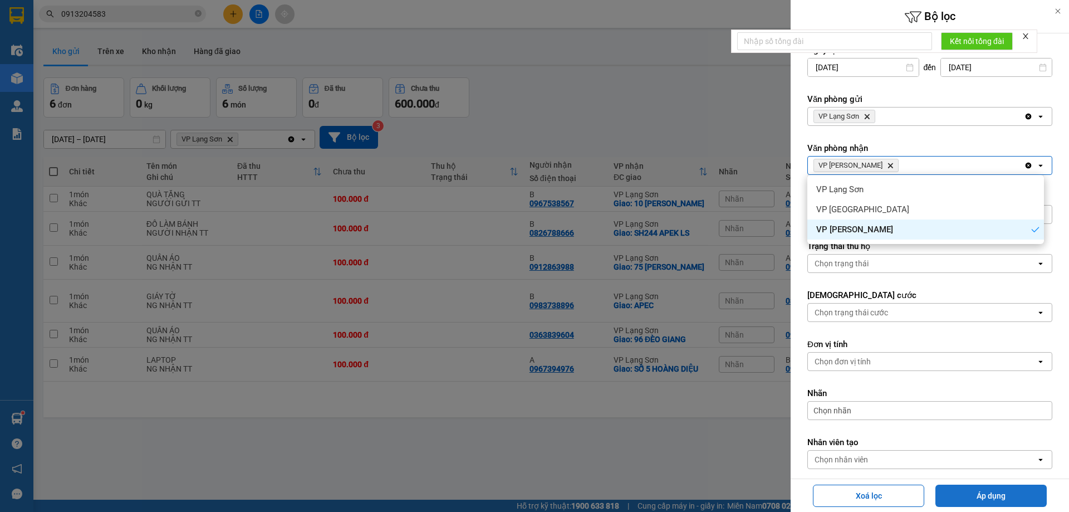
drag, startPoint x: 981, startPoint y: 491, endPoint x: 990, endPoint y: 488, distance: 9.7
click at [982, 491] on button "Áp dụng" at bounding box center [991, 496] width 111 height 22
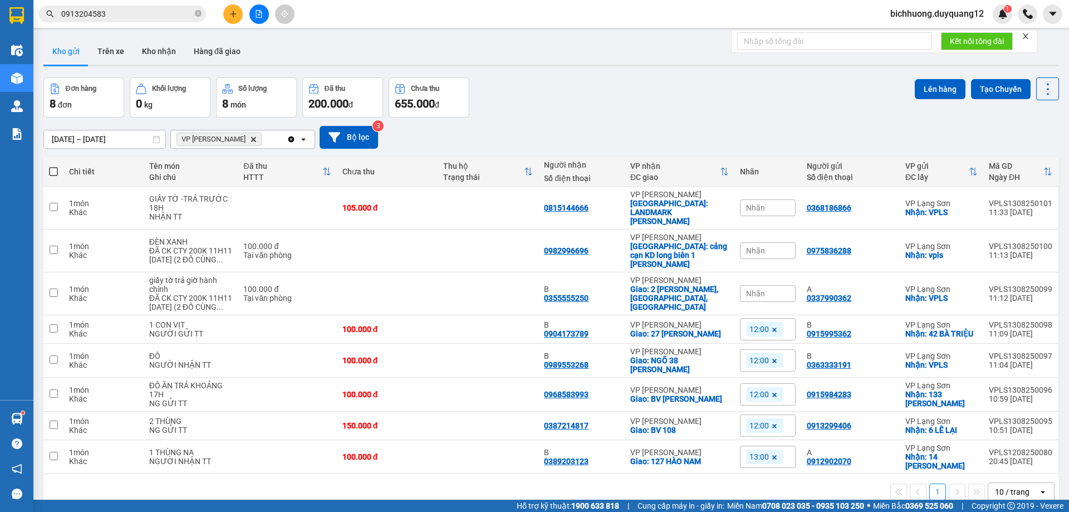
click at [771, 358] on icon at bounding box center [774, 361] width 7 height 7
click at [779, 352] on div "Nhãn" at bounding box center [768, 360] width 56 height 17
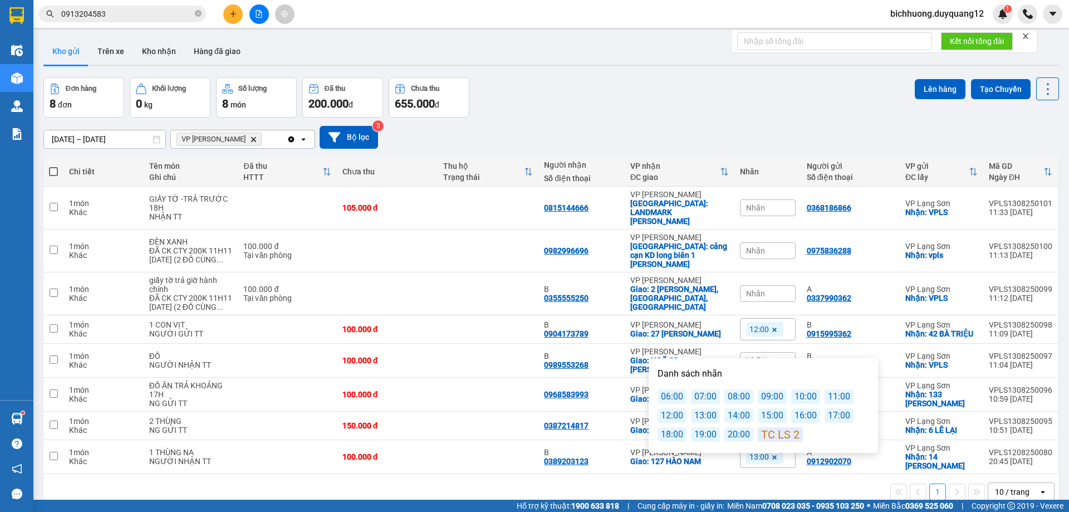
drag, startPoint x: 672, startPoint y: 417, endPoint x: 724, endPoint y: 385, distance: 60.7
click at [672, 415] on div "12:00" at bounding box center [672, 415] width 29 height 14
click at [837, 124] on div "[DATE] – [DATE] Press the down arrow key to interact with the calendar and sele…" at bounding box center [551, 138] width 1016 height 40
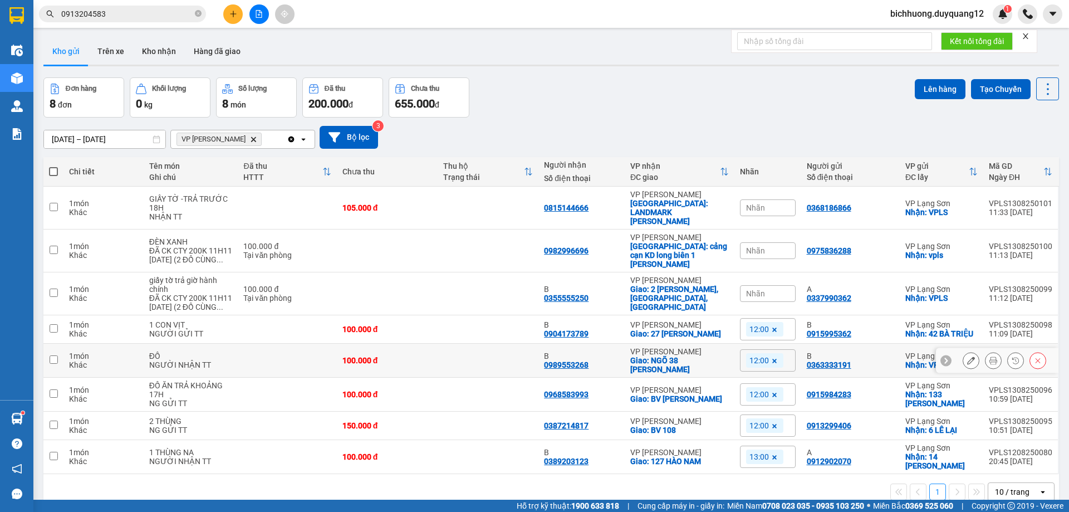
click at [50, 355] on input "checkbox" at bounding box center [54, 359] width 8 height 8
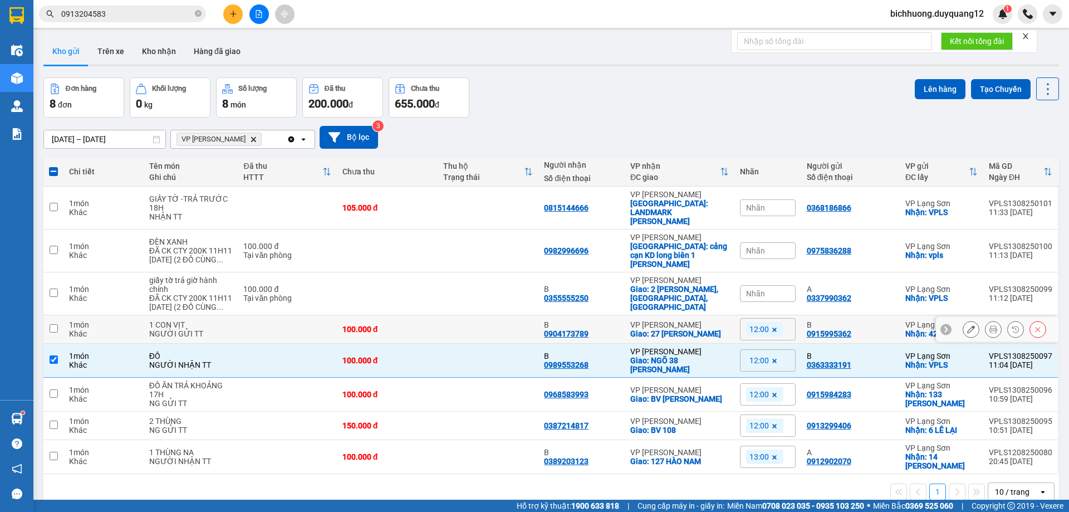
drag, startPoint x: 50, startPoint y: 311, endPoint x: 192, endPoint y: 304, distance: 142.8
click at [52, 324] on input "checkbox" at bounding box center [54, 328] width 8 height 8
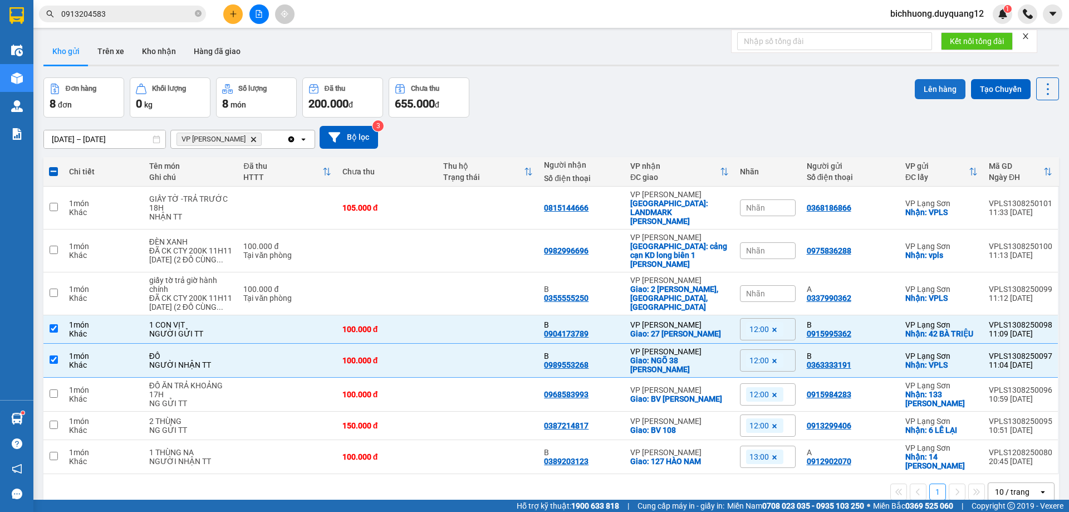
click at [932, 90] on button "Lên hàng" at bounding box center [940, 89] width 51 height 20
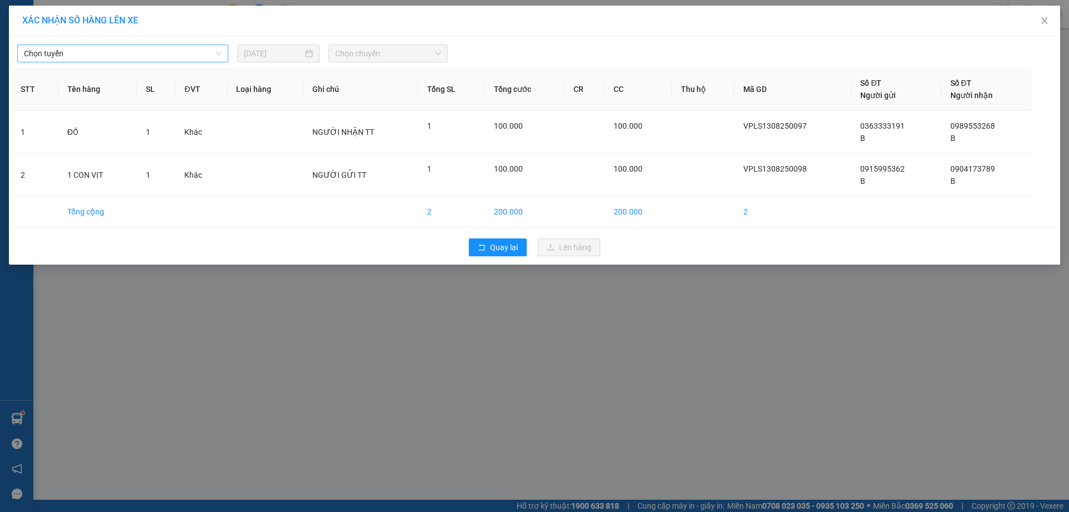
click at [215, 55] on span "Chọn tuyến" at bounding box center [123, 53] width 198 height 17
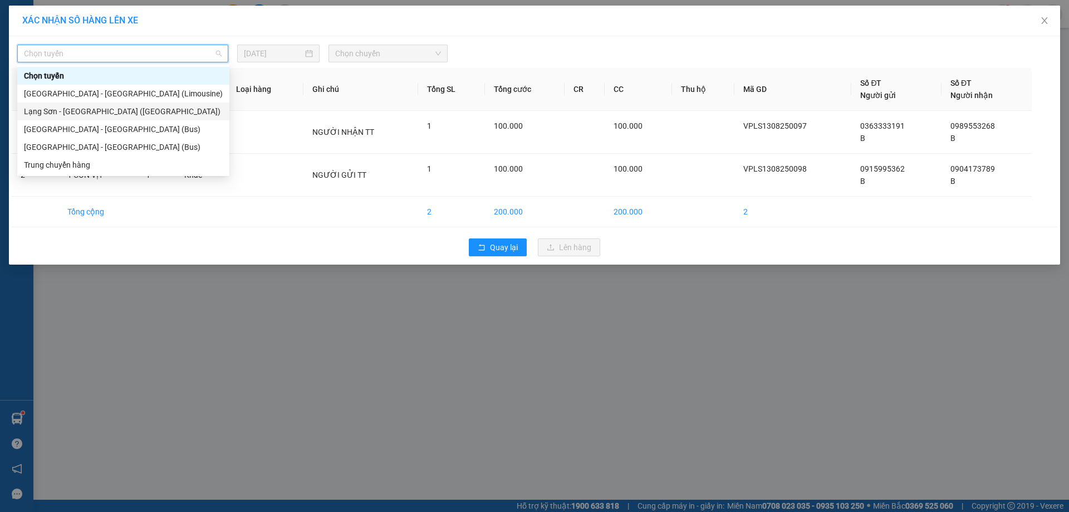
click at [140, 110] on div "Lạng Sơn - [GEOGRAPHIC_DATA] ([GEOGRAPHIC_DATA])" at bounding box center [123, 111] width 199 height 12
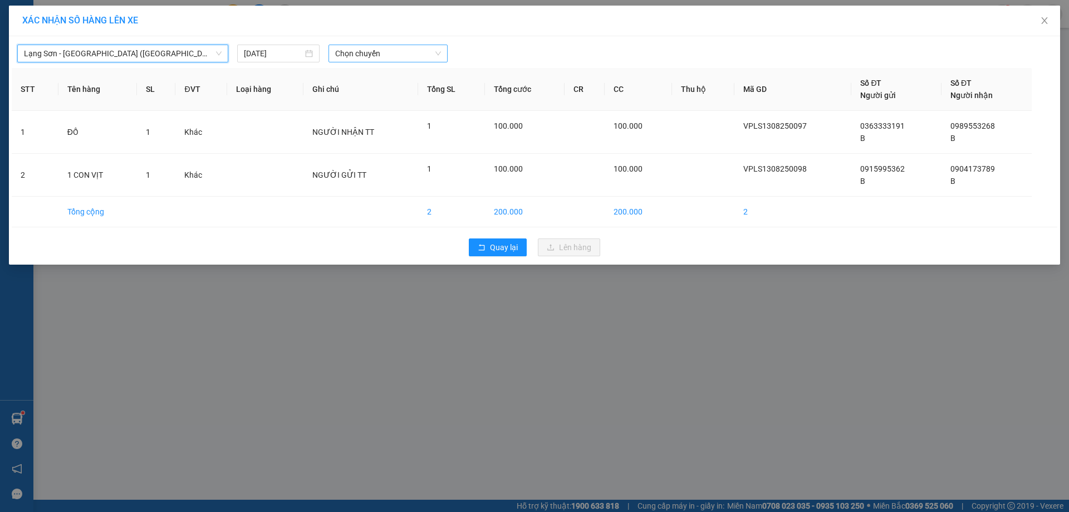
click at [437, 57] on span "Chọn chuyến" at bounding box center [388, 53] width 106 height 17
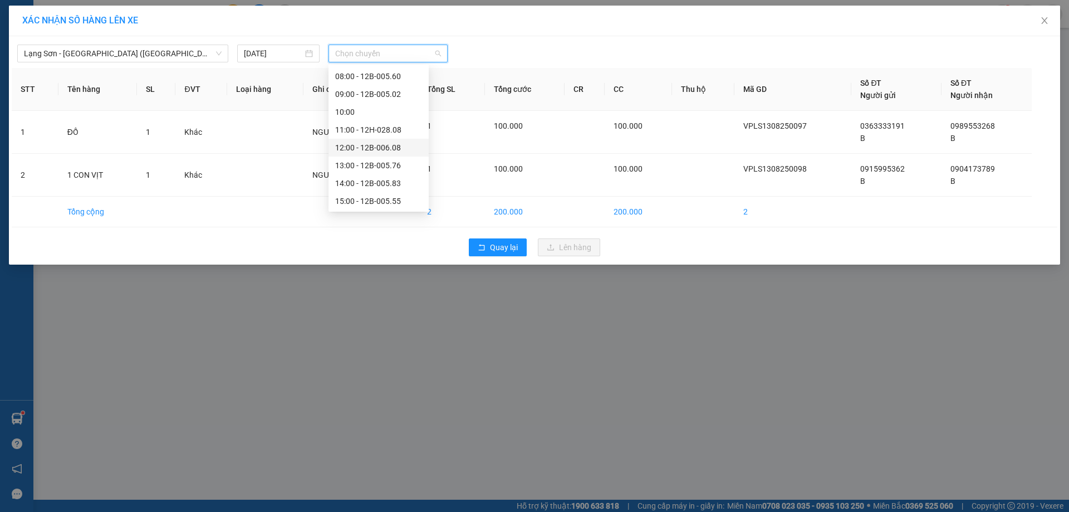
scroll to position [91, 0]
click at [361, 150] on div "12:00 - 12B-006.08" at bounding box center [378, 145] width 87 height 12
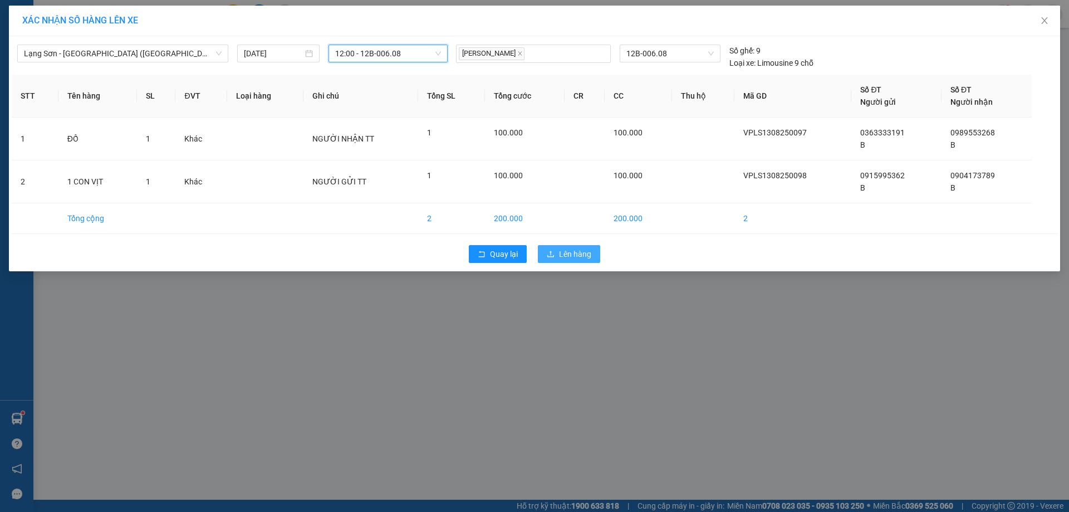
drag, startPoint x: 570, startPoint y: 255, endPoint x: 590, endPoint y: 258, distance: 20.2
click at [575, 255] on span "Lên hàng" at bounding box center [575, 254] width 32 height 12
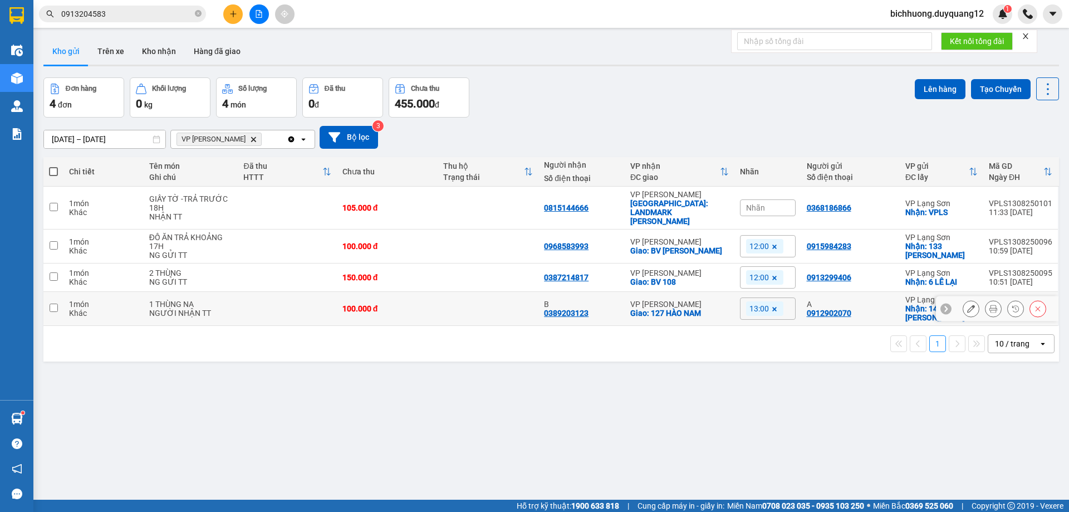
click at [53, 304] on input "checkbox" at bounding box center [54, 308] width 8 height 8
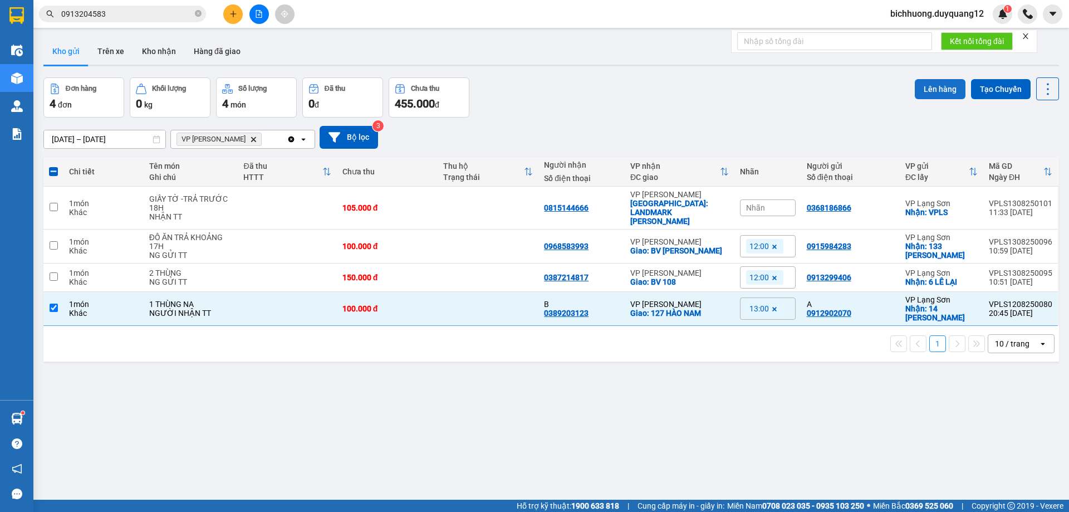
click at [926, 92] on button "Lên hàng" at bounding box center [940, 89] width 51 height 20
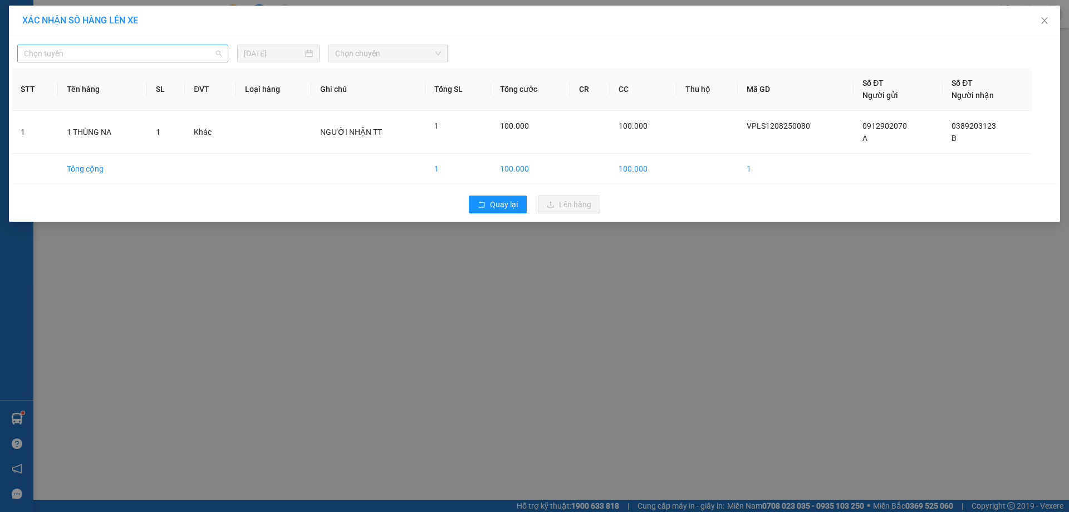
click at [217, 55] on span "Chọn tuyến" at bounding box center [123, 53] width 198 height 17
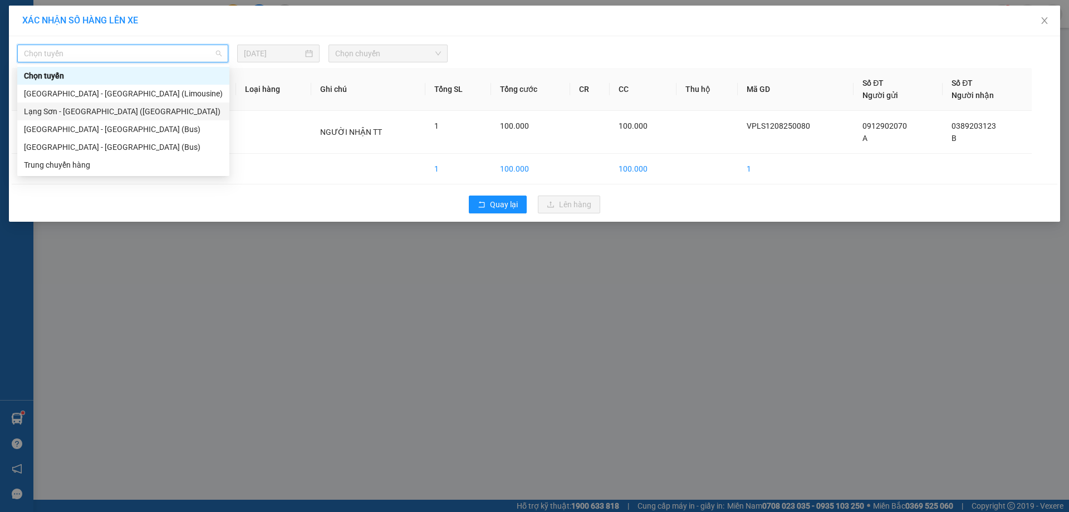
drag, startPoint x: 56, startPoint y: 112, endPoint x: 395, endPoint y: 71, distance: 341.6
click at [62, 112] on div "Lạng Sơn - [GEOGRAPHIC_DATA] ([GEOGRAPHIC_DATA])" at bounding box center [123, 111] width 199 height 12
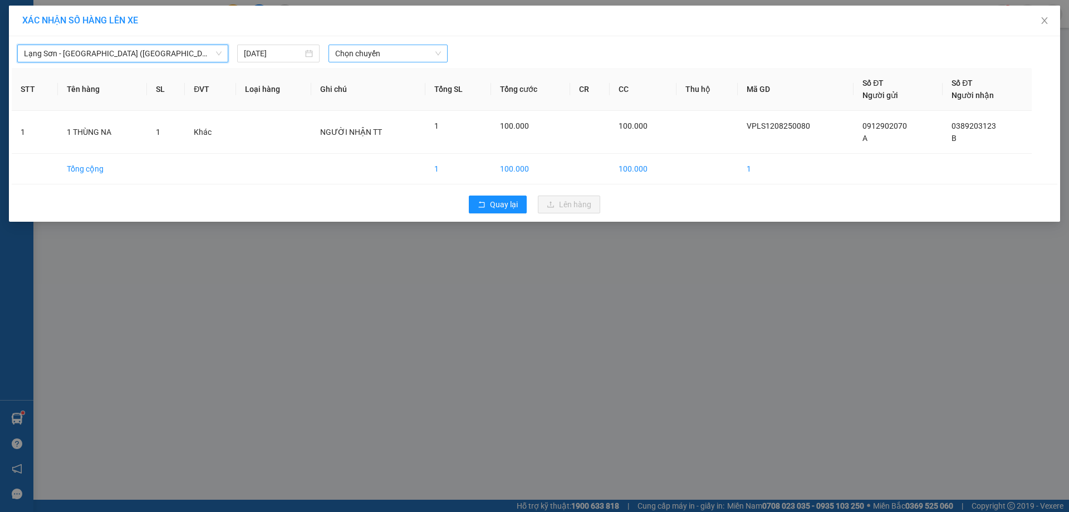
click at [439, 54] on span "Chọn chuyến" at bounding box center [388, 53] width 106 height 17
click at [429, 95] on th "Tổng SL" at bounding box center [458, 89] width 66 height 43
click at [437, 57] on span "Chọn chuyến" at bounding box center [388, 53] width 106 height 17
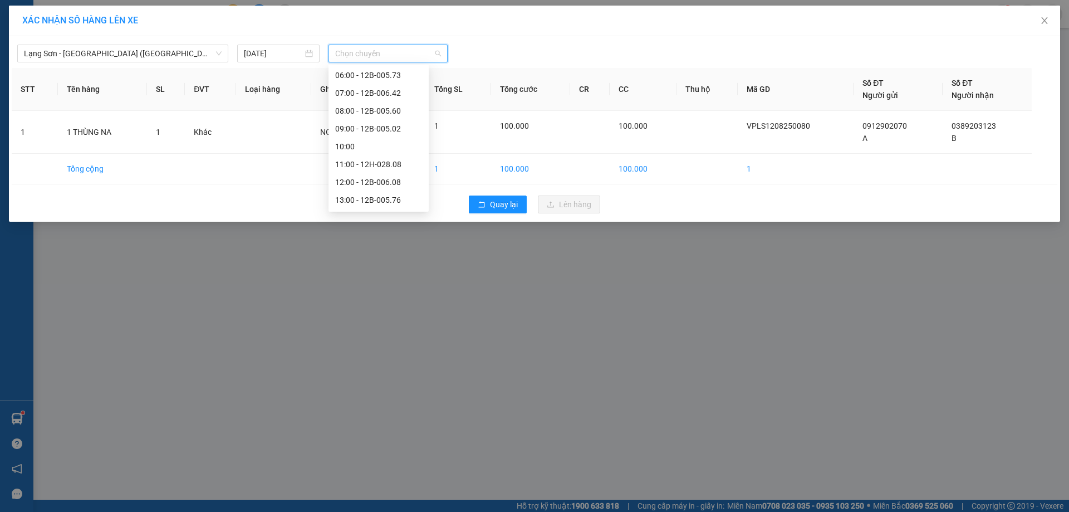
scroll to position [87, 0]
click at [346, 170] on div "13:00 - 12B-005.76" at bounding box center [378, 167] width 87 height 12
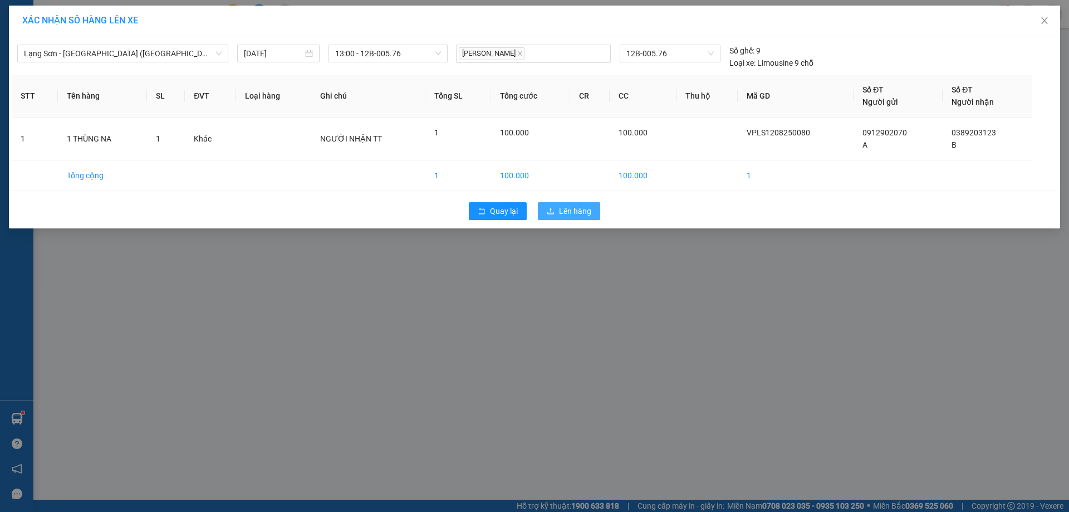
drag, startPoint x: 571, startPoint y: 210, endPoint x: 648, endPoint y: 192, distance: 78.9
click at [571, 210] on span "Lên hàng" at bounding box center [575, 211] width 32 height 12
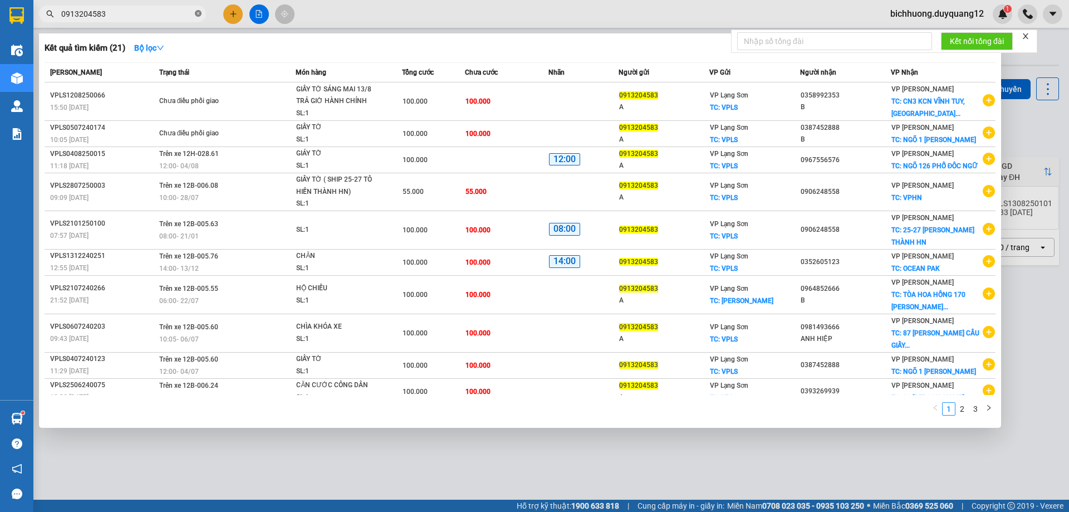
click at [198, 14] on icon "close-circle" at bounding box center [198, 13] width 7 height 7
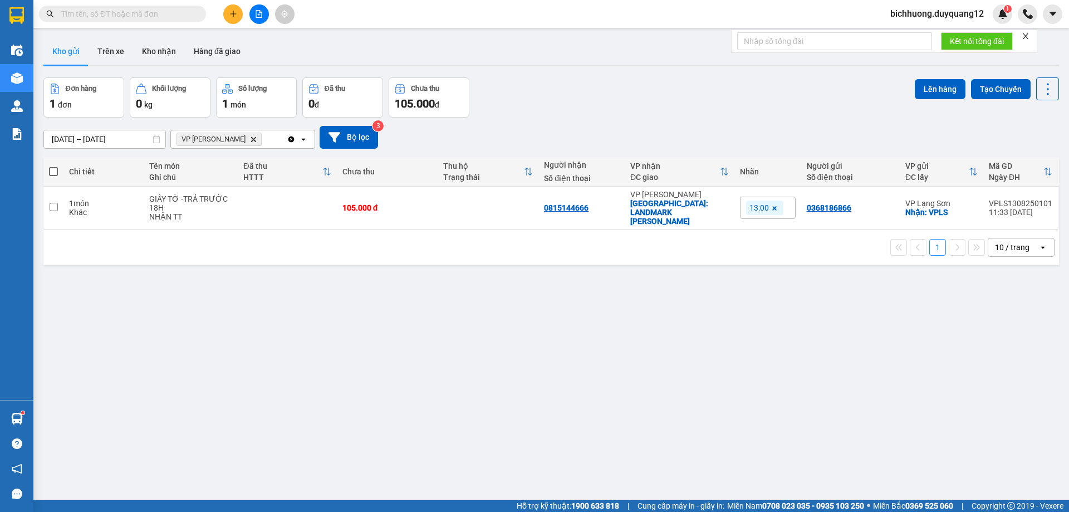
click at [135, 17] on input "text" at bounding box center [126, 14] width 131 height 12
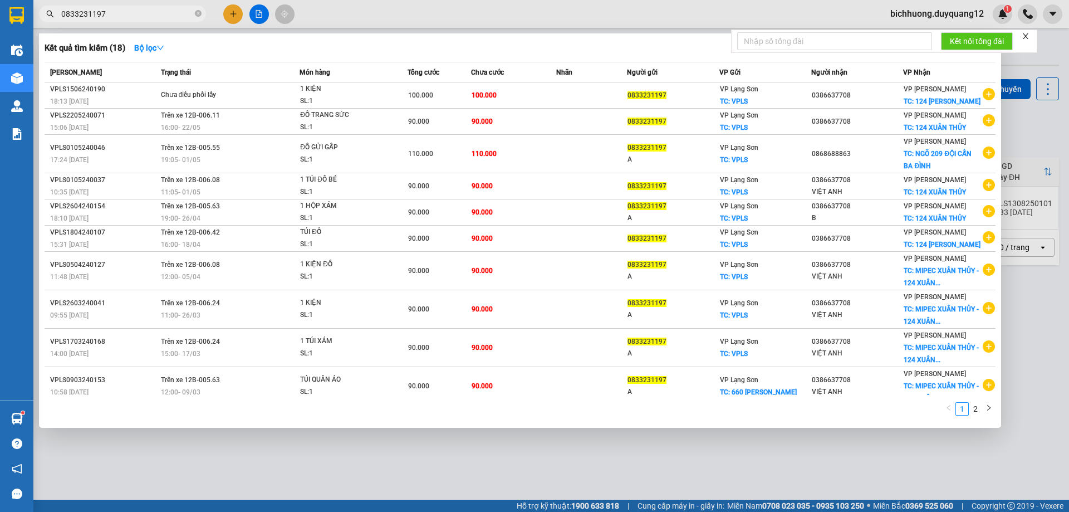
drag, startPoint x: 106, startPoint y: 13, endPoint x: 57, endPoint y: 17, distance: 49.2
click at [57, 17] on span "0833231197" at bounding box center [122, 14] width 167 height 17
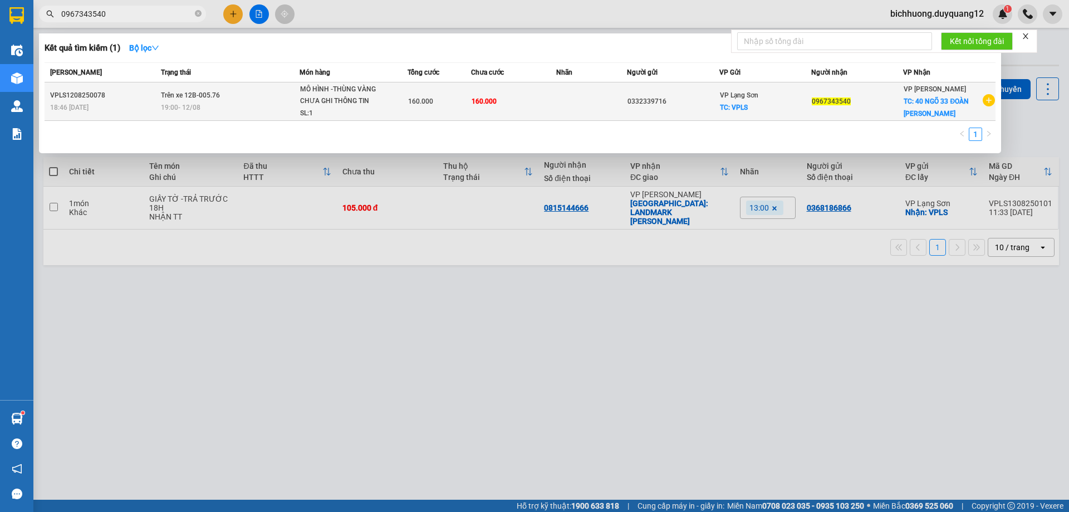
click at [627, 103] on tr "VPLS1208250078 18:46 [DATE] Trên xe 12B-005.76 19:00 [DATE] MÔ HÌNH -THÙNG VÀNG…" at bounding box center [520, 101] width 951 height 38
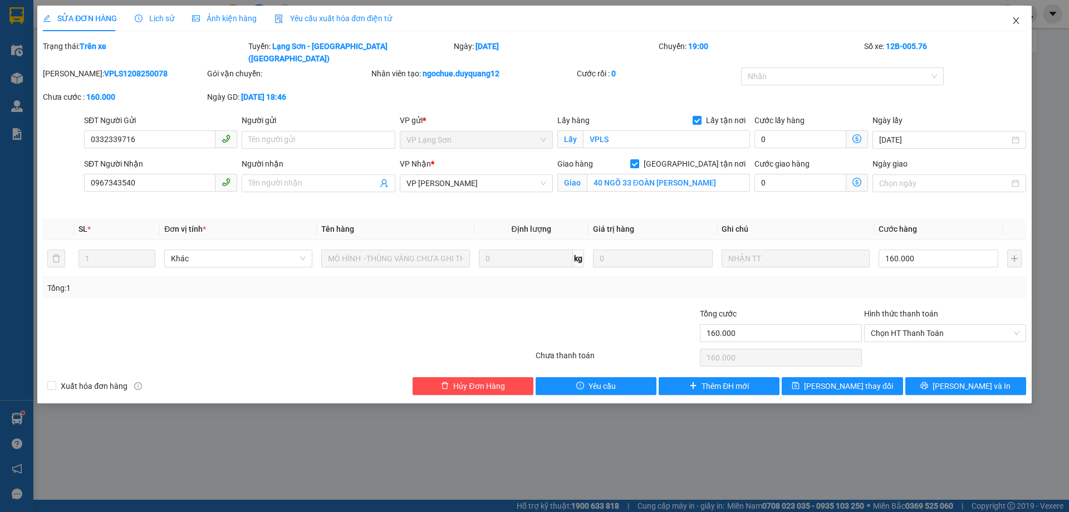
click at [1016, 22] on icon "close" at bounding box center [1016, 20] width 6 height 7
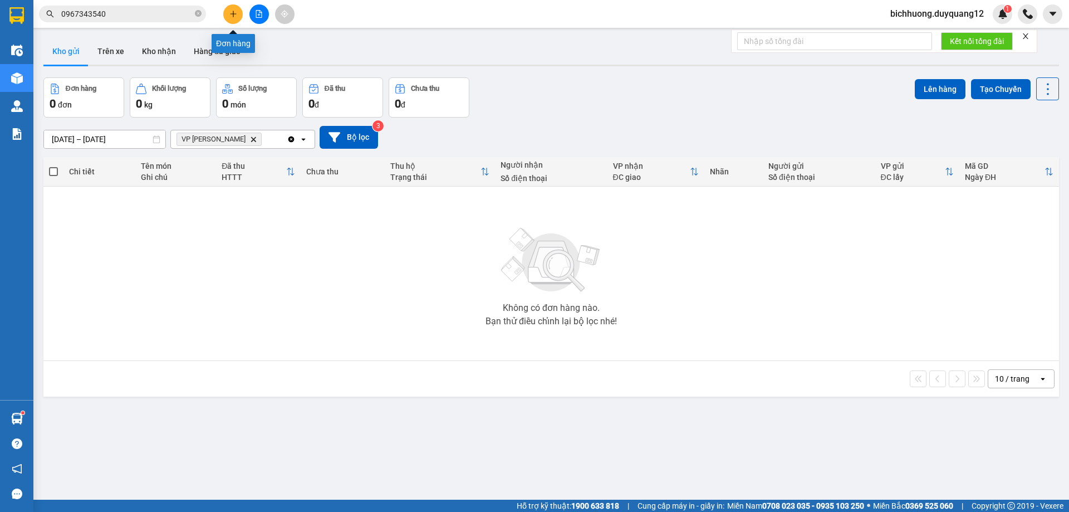
click at [231, 13] on icon "plus" at bounding box center [233, 14] width 8 height 8
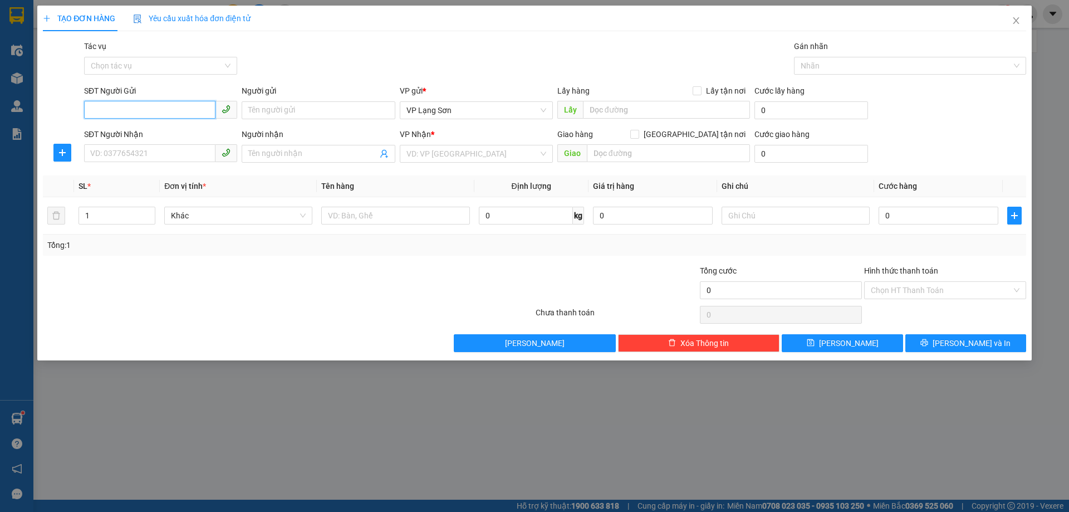
click at [97, 111] on input "SĐT Người Gửi" at bounding box center [149, 110] width 131 height 18
paste input "0346832218"
click at [92, 119] on div "SĐT Người Gửi 0346832218" at bounding box center [160, 104] width 153 height 39
click at [94, 117] on input "0346832218" at bounding box center [149, 110] width 131 height 18
click at [334, 111] on input "Người gửi" at bounding box center [318, 110] width 153 height 18
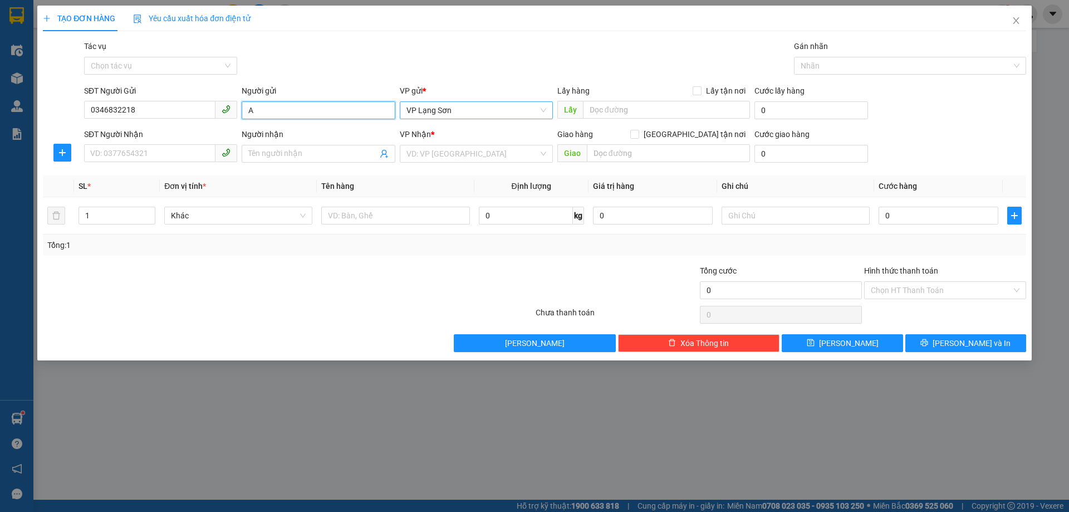
click at [500, 111] on span "VP Lạng Sơn" at bounding box center [477, 110] width 140 height 17
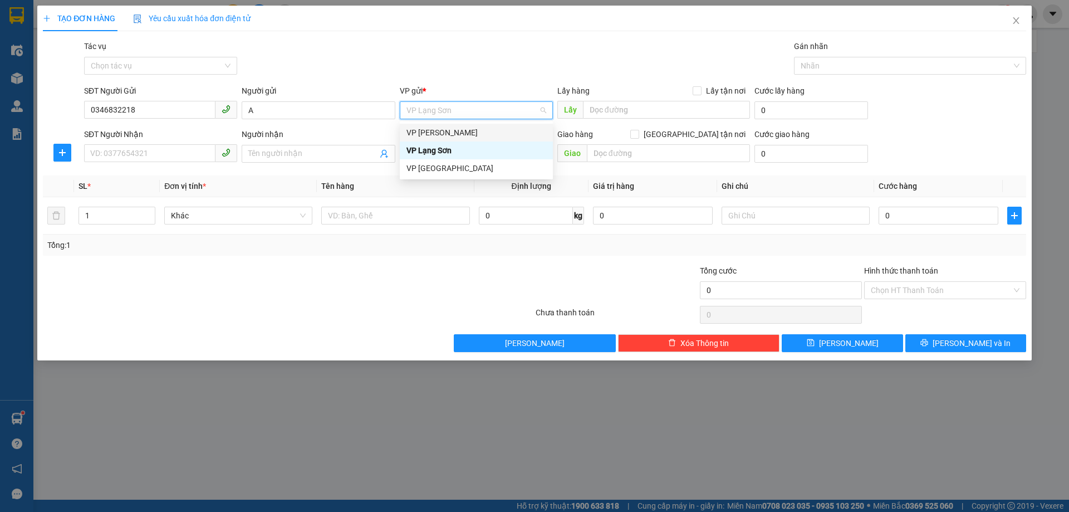
click at [547, 75] on div "Tác vụ Chọn tác vụ Gán nhãn Nhãn" at bounding box center [555, 59] width 947 height 39
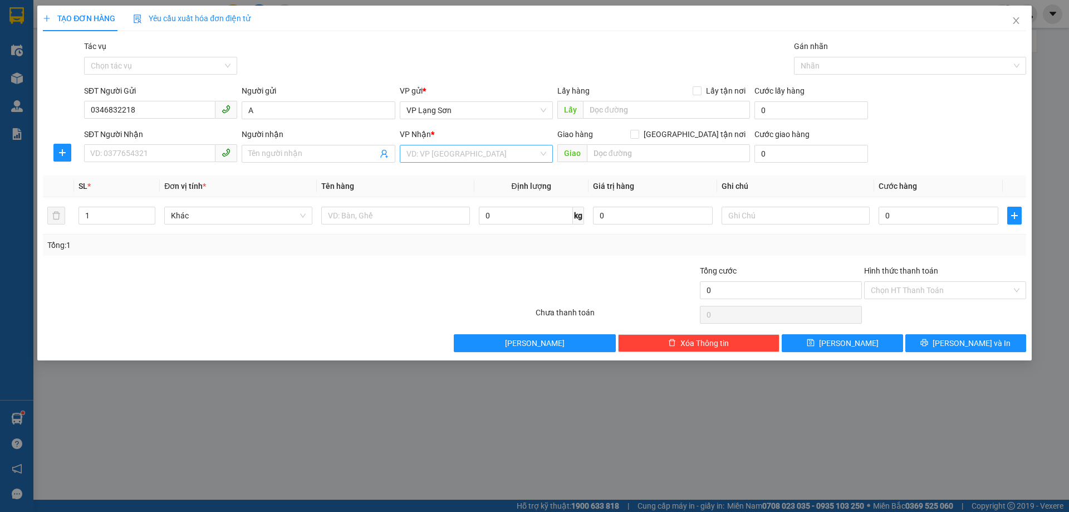
click at [456, 153] on input "search" at bounding box center [473, 153] width 132 height 17
drag, startPoint x: 453, startPoint y: 177, endPoint x: 529, endPoint y: 168, distance: 76.2
click at [466, 175] on div "VP [PERSON_NAME]" at bounding box center [477, 176] width 140 height 12
click at [614, 155] on input "text" at bounding box center [668, 153] width 163 height 18
click at [605, 158] on input "[GEOGRAPHIC_DATA]" at bounding box center [668, 153] width 163 height 18
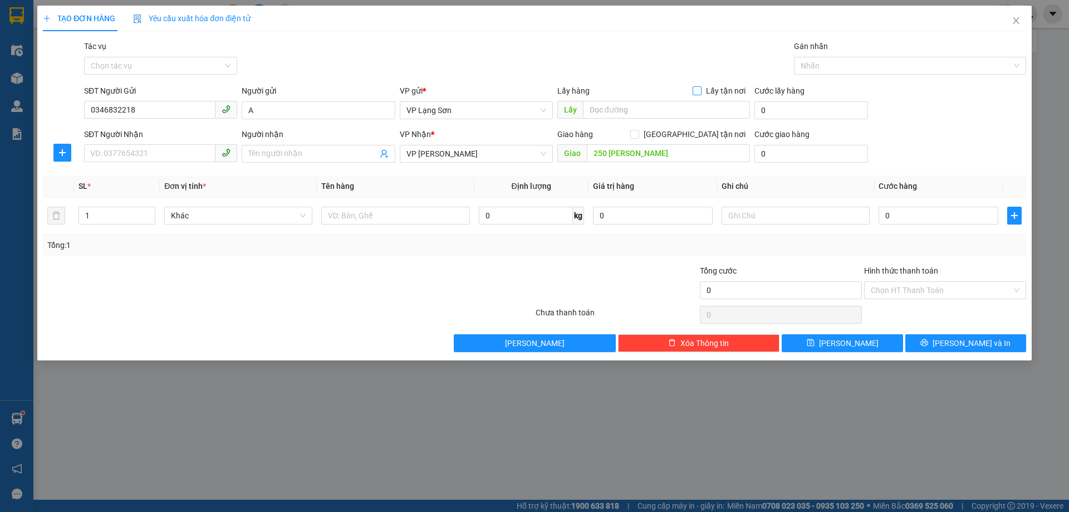
drag, startPoint x: 699, startPoint y: 94, endPoint x: 701, endPoint y: 109, distance: 15.8
click at [700, 95] on label "Lấy tận nơi" at bounding box center [721, 91] width 57 height 12
click at [700, 94] on input "Lấy tận nơi" at bounding box center [697, 90] width 8 height 8
drag, startPoint x: 694, startPoint y: 135, endPoint x: 730, endPoint y: 139, distance: 35.4
click at [638, 135] on input "[GEOGRAPHIC_DATA] tận nơi" at bounding box center [634, 134] width 8 height 8
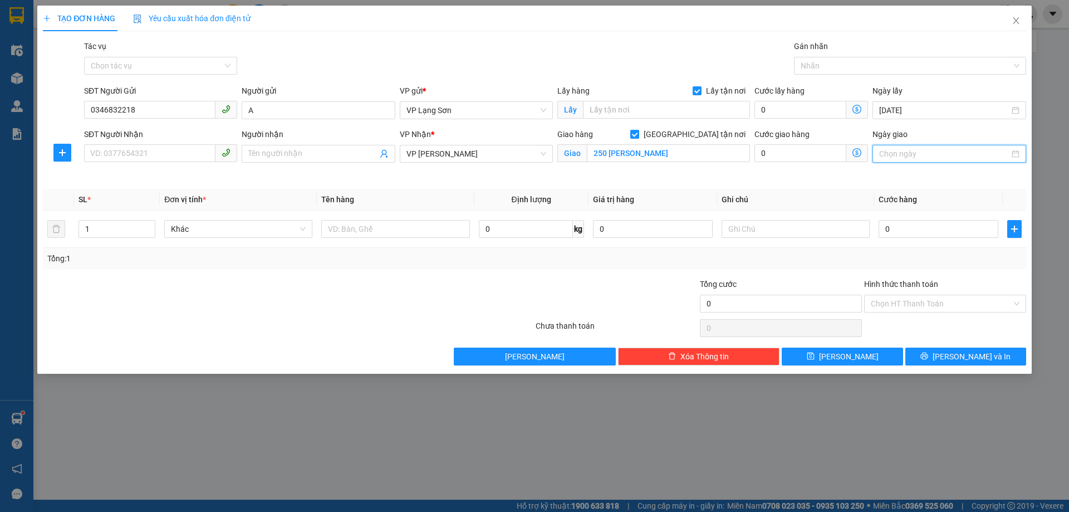
drag, startPoint x: 932, startPoint y: 153, endPoint x: 973, endPoint y: 193, distance: 58.3
click at [933, 153] on input "Ngày giao" at bounding box center [944, 154] width 130 height 12
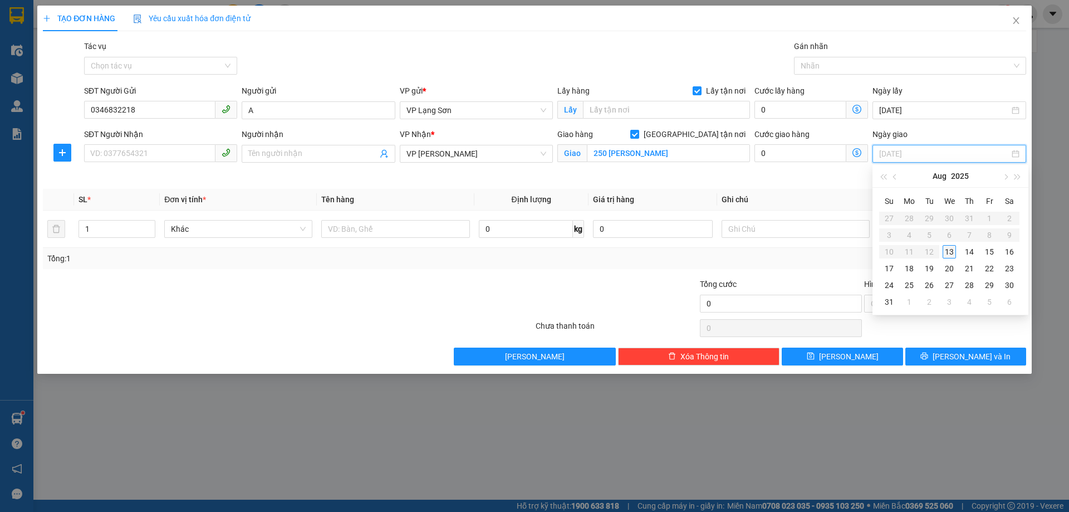
click at [951, 254] on div "13" at bounding box center [949, 251] width 13 height 13
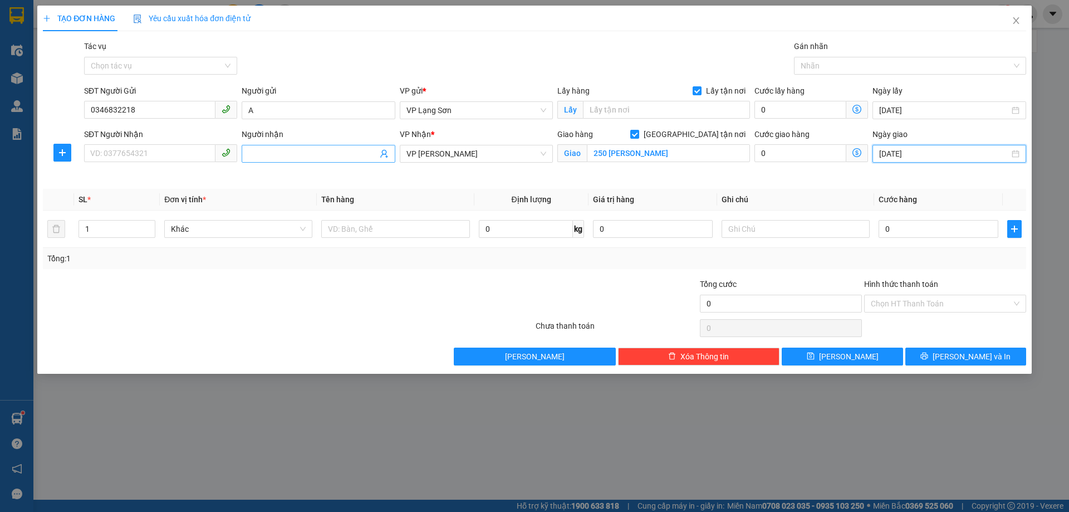
click at [279, 149] on input "Người nhận" at bounding box center [312, 154] width 129 height 12
click at [1019, 22] on icon "close" at bounding box center [1016, 20] width 9 height 9
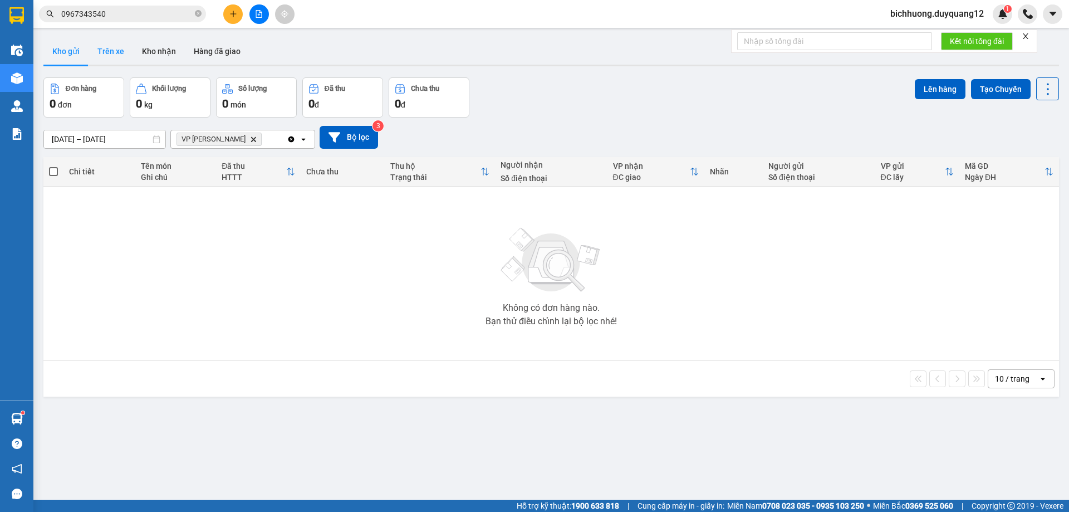
click at [102, 52] on button "Trên xe" at bounding box center [111, 51] width 45 height 27
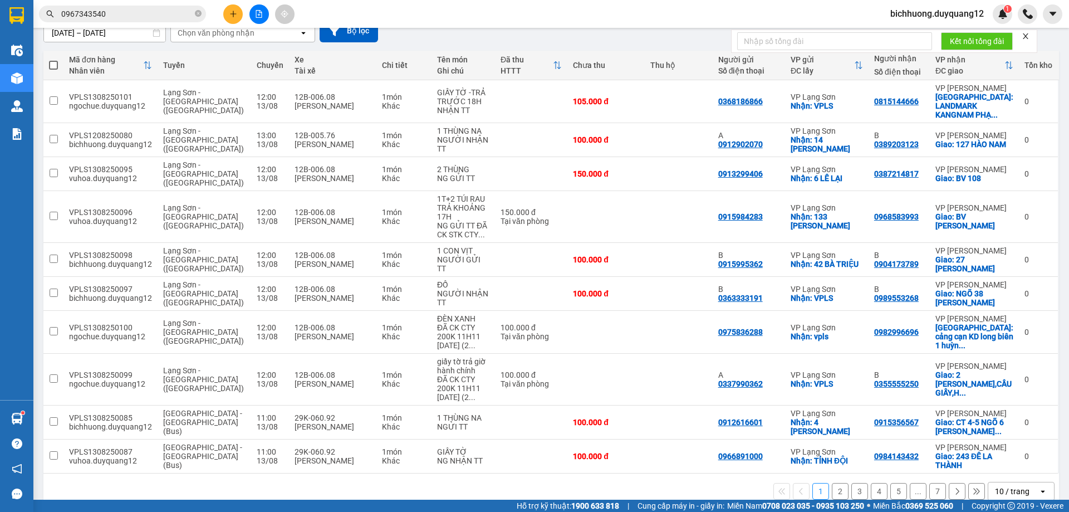
scroll to position [108, 0]
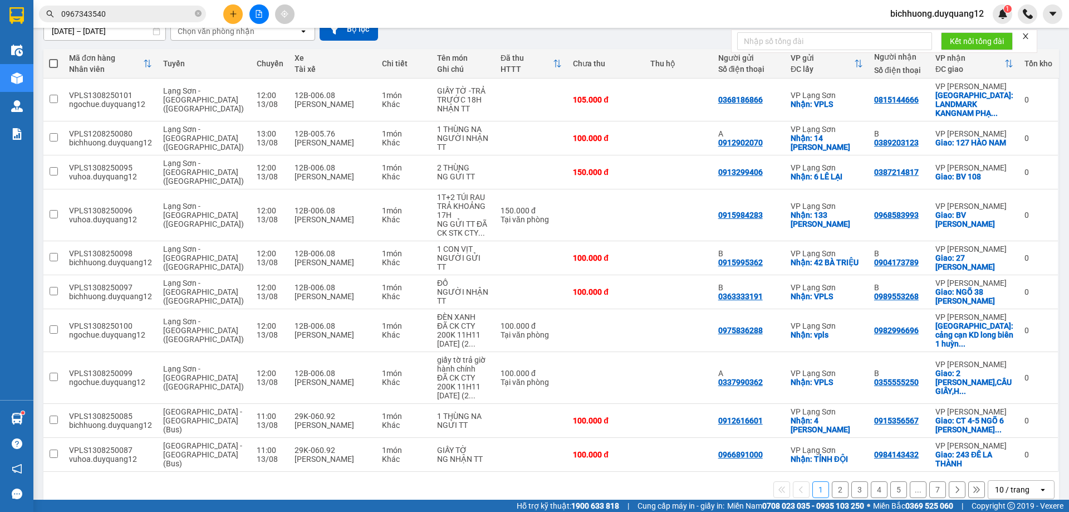
drag, startPoint x: 831, startPoint y: 477, endPoint x: 841, endPoint y: 473, distance: 11.0
click at [833, 481] on button "2" at bounding box center [840, 489] width 17 height 17
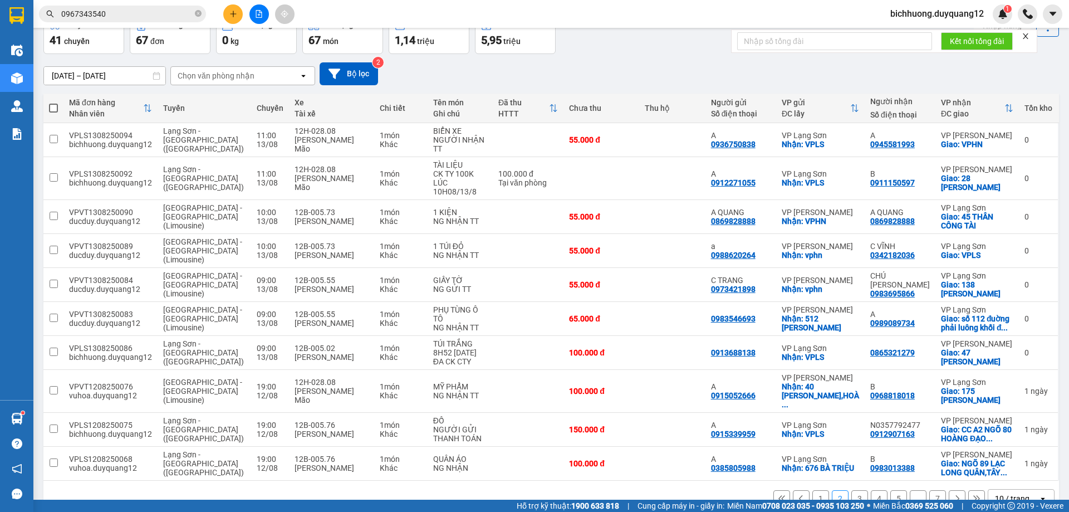
scroll to position [63, 0]
click at [852, 490] on button "3" at bounding box center [860, 498] width 17 height 17
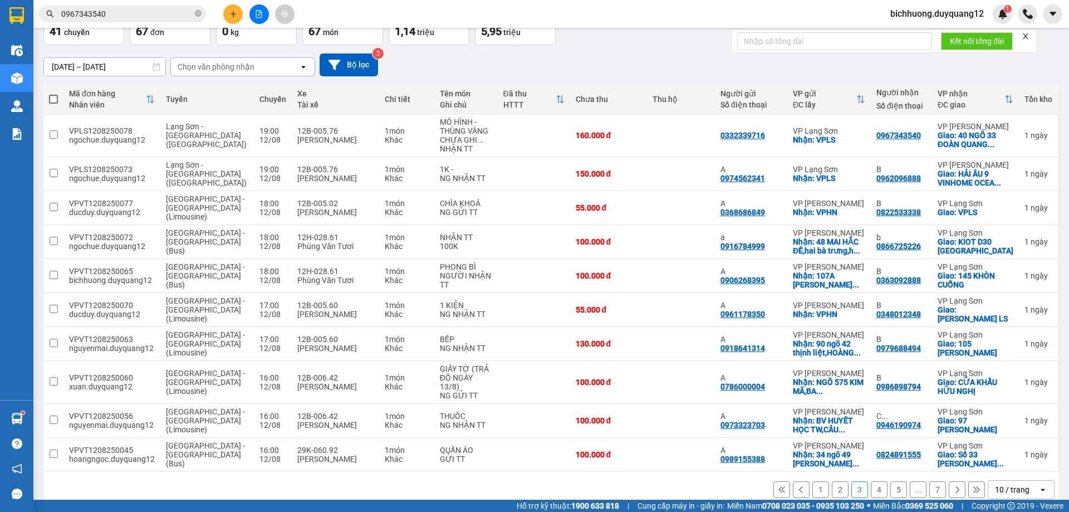
scroll to position [0, 0]
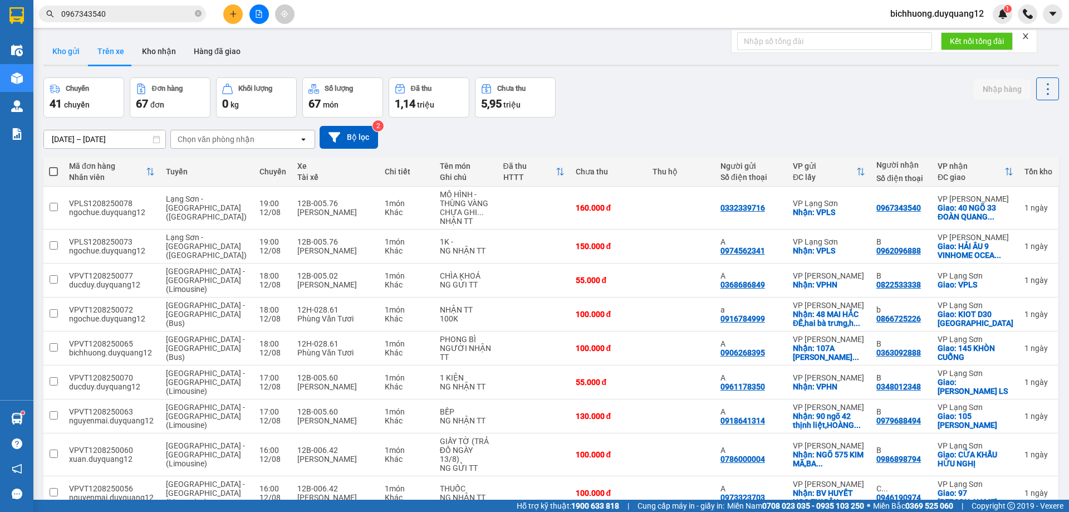
click at [63, 49] on button "Kho gửi" at bounding box center [65, 51] width 45 height 27
